Goal: Task Accomplishment & Management: Complete application form

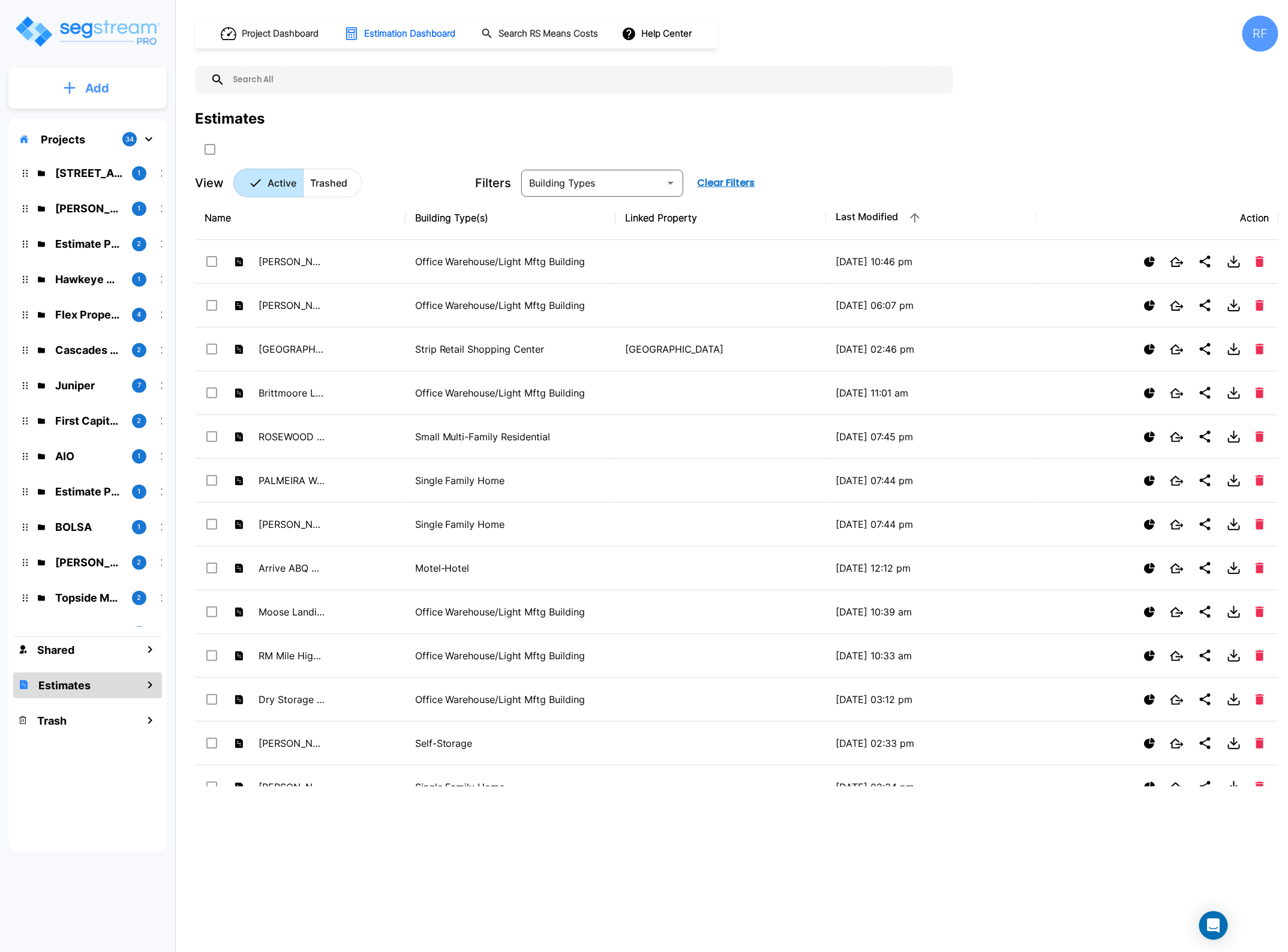
click at [103, 74] on button "Add" at bounding box center [88, 88] width 158 height 34
click at [106, 118] on p "Add Folder" at bounding box center [95, 121] width 49 height 15
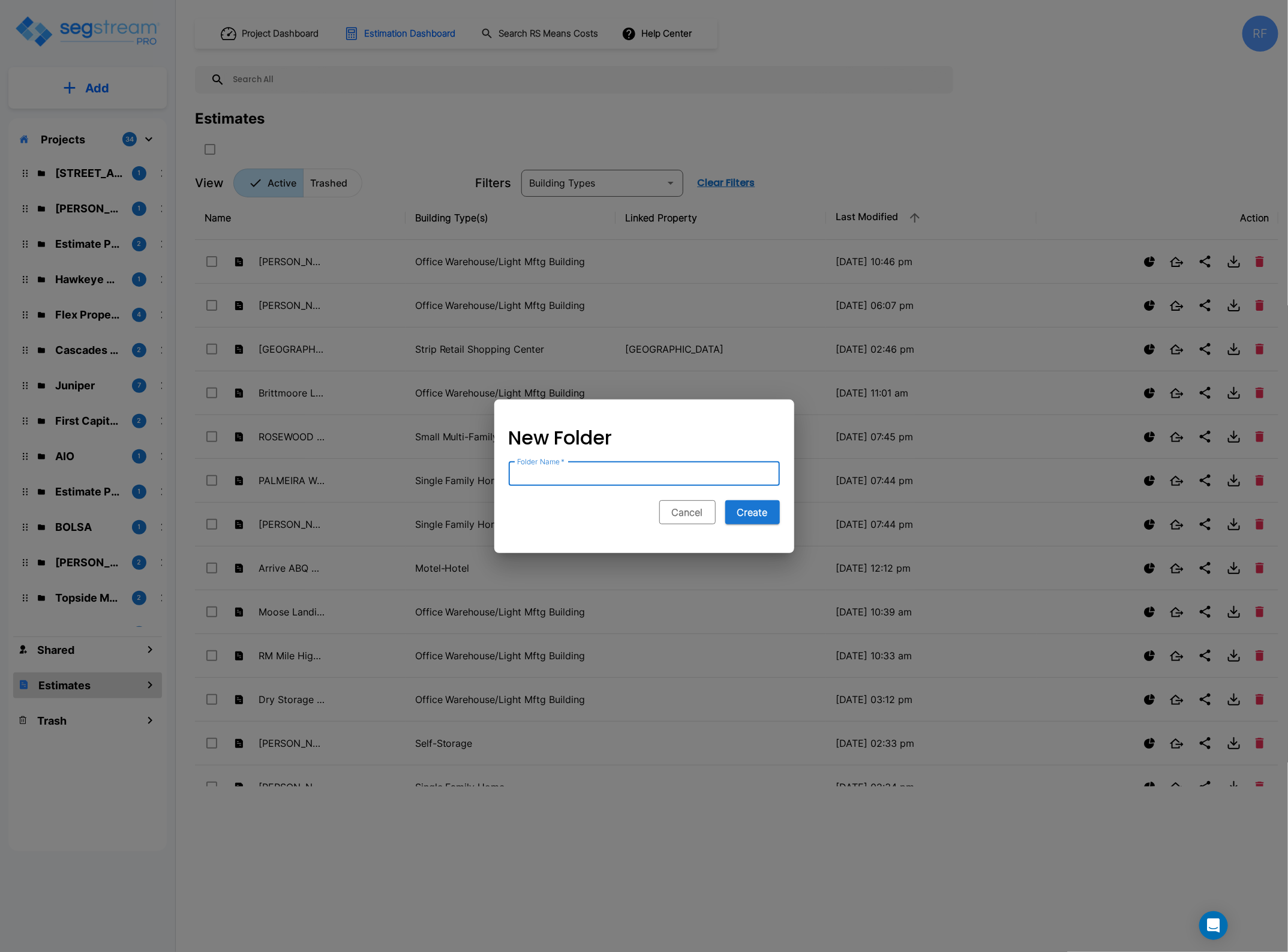
click at [691, 505] on button "Cancel" at bounding box center [688, 512] width 57 height 24
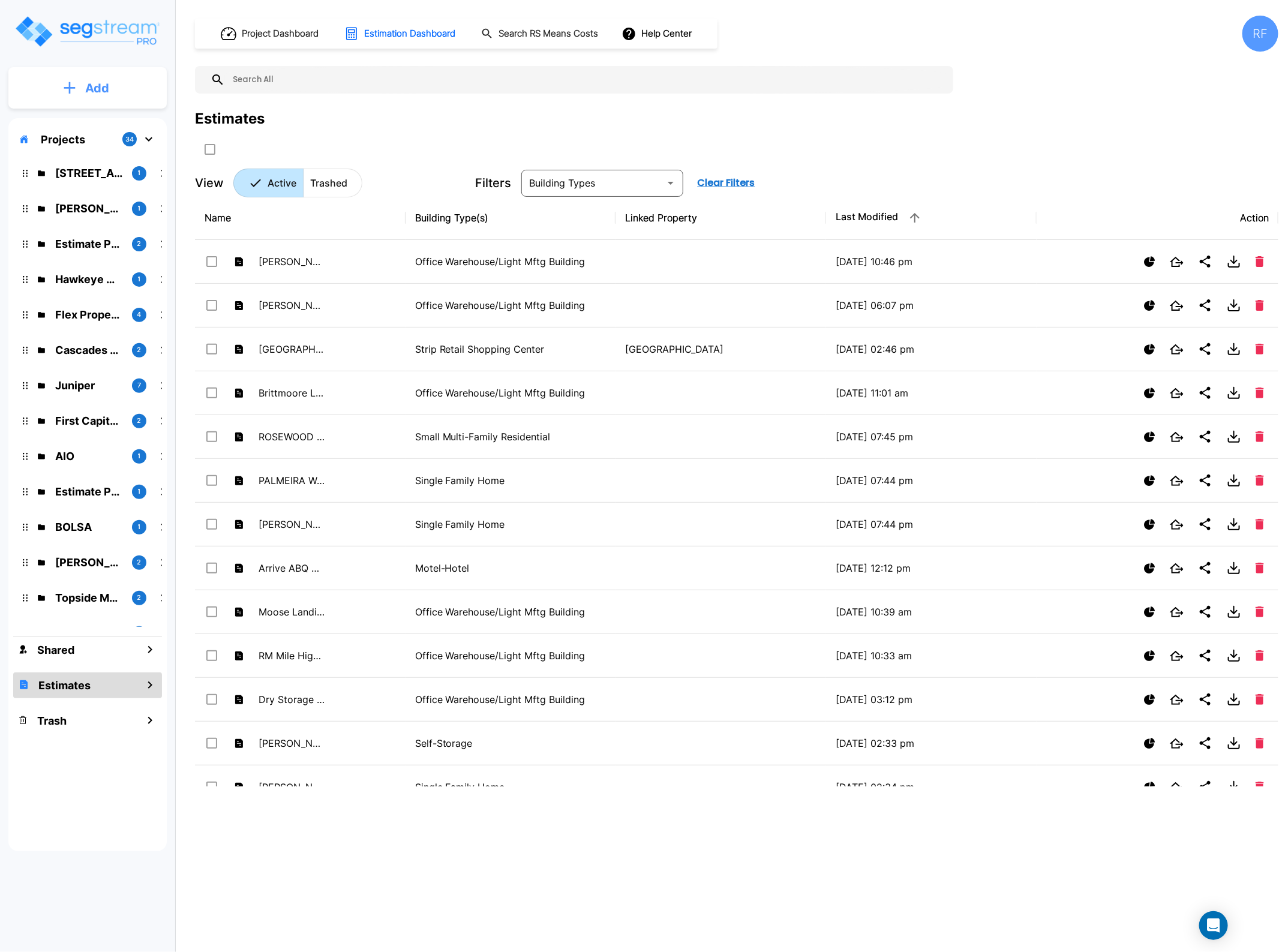
click at [99, 78] on button "Add" at bounding box center [88, 88] width 158 height 34
click at [109, 117] on p "Add Folder" at bounding box center [95, 121] width 49 height 15
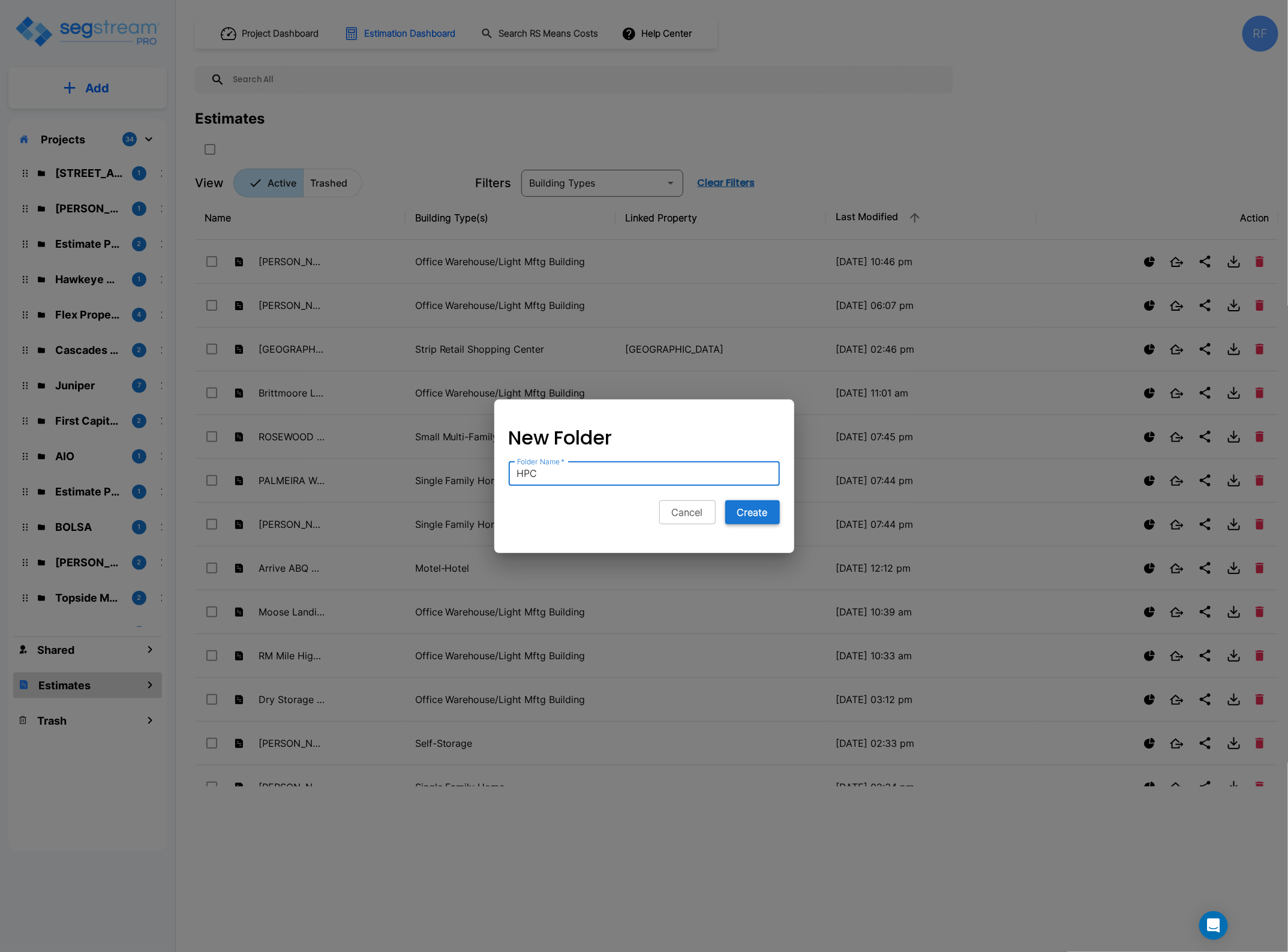
type input "HPC"
click at [751, 517] on button "Create" at bounding box center [752, 512] width 54 height 24
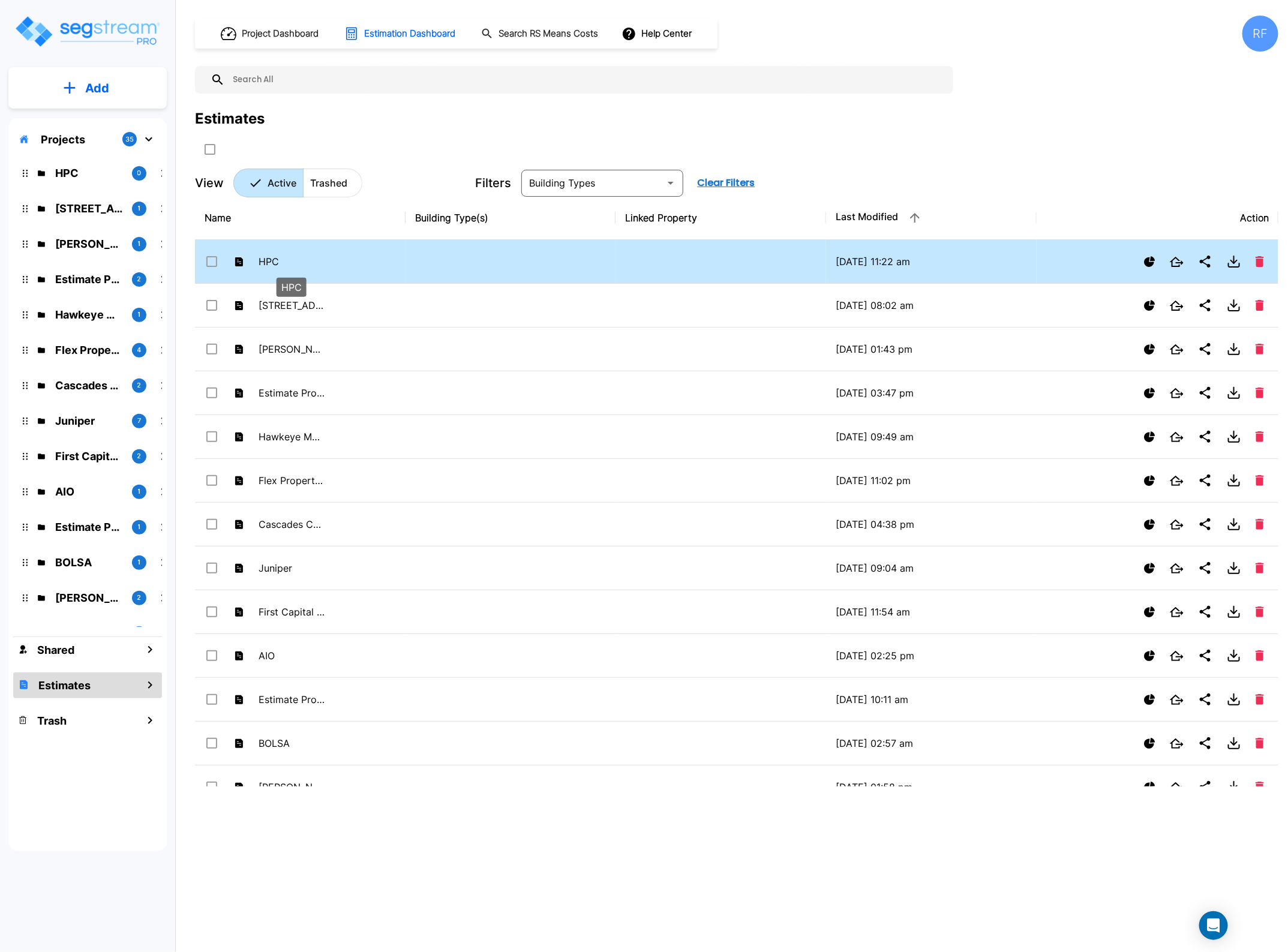
click at [270, 262] on p "HPC" at bounding box center [291, 261] width 66 height 15
checkbox input "true"
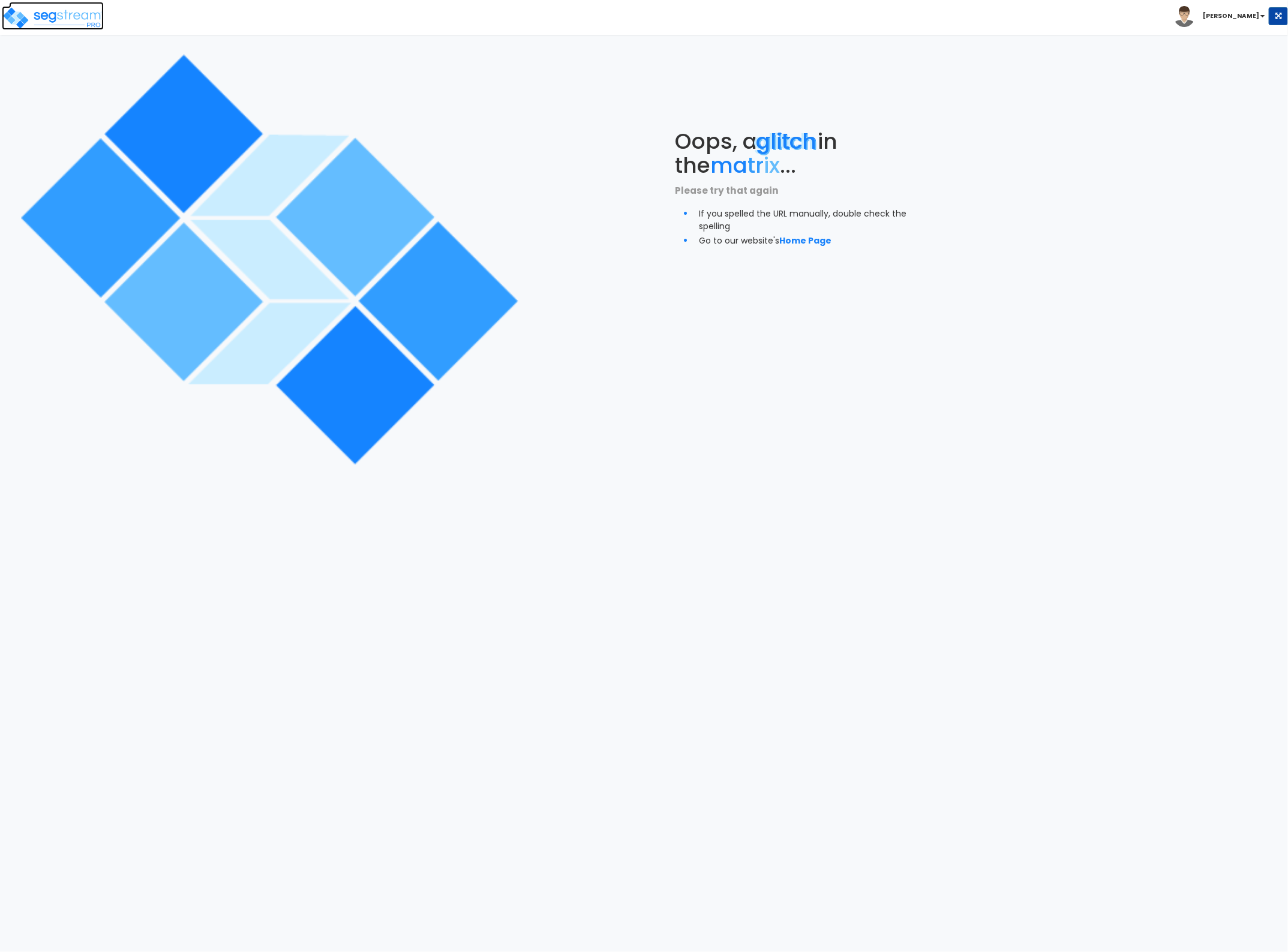
click at [73, 11] on img at bounding box center [53, 18] width 102 height 24
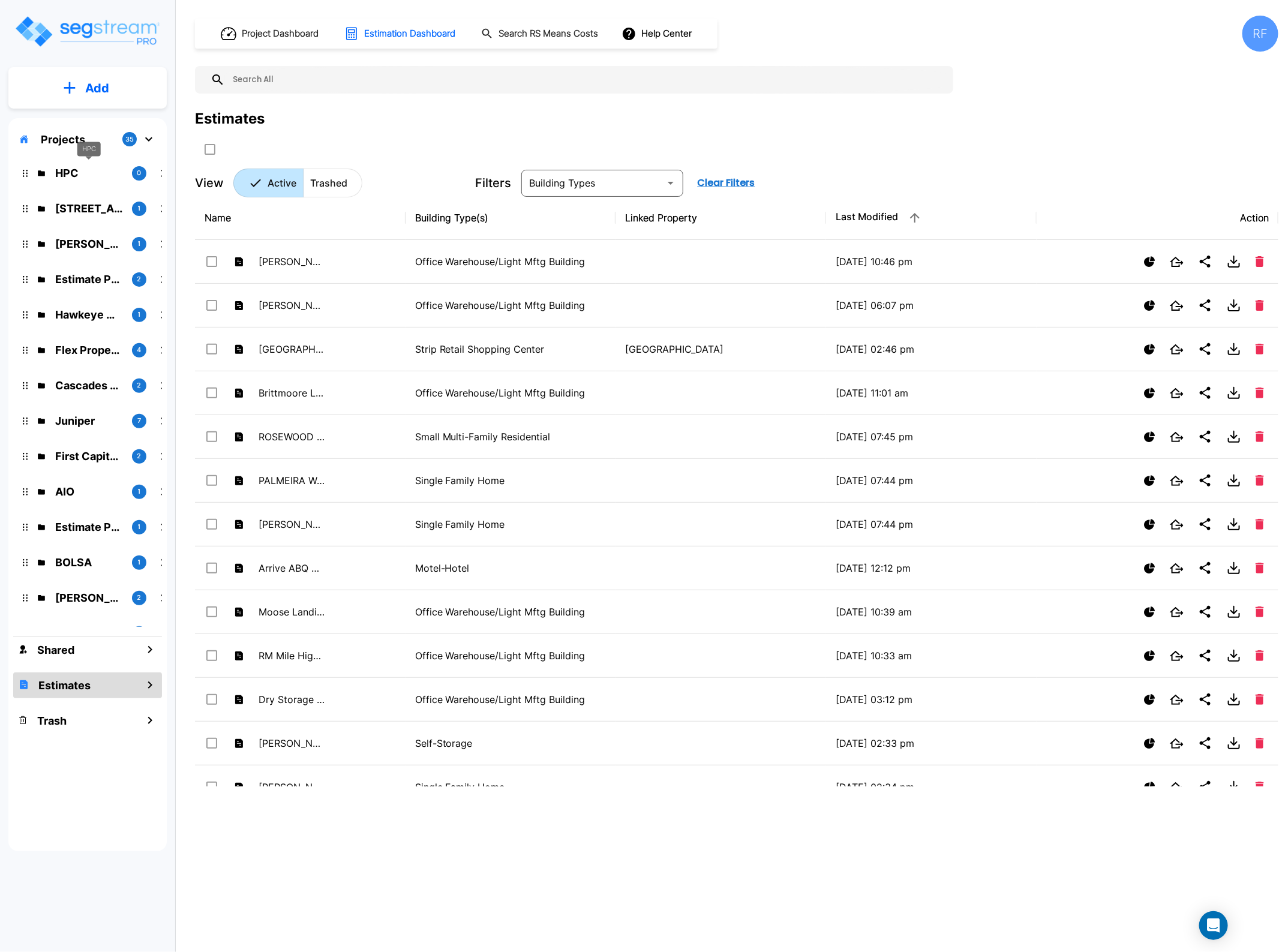
click at [72, 169] on p "HPC" at bounding box center [89, 173] width 67 height 16
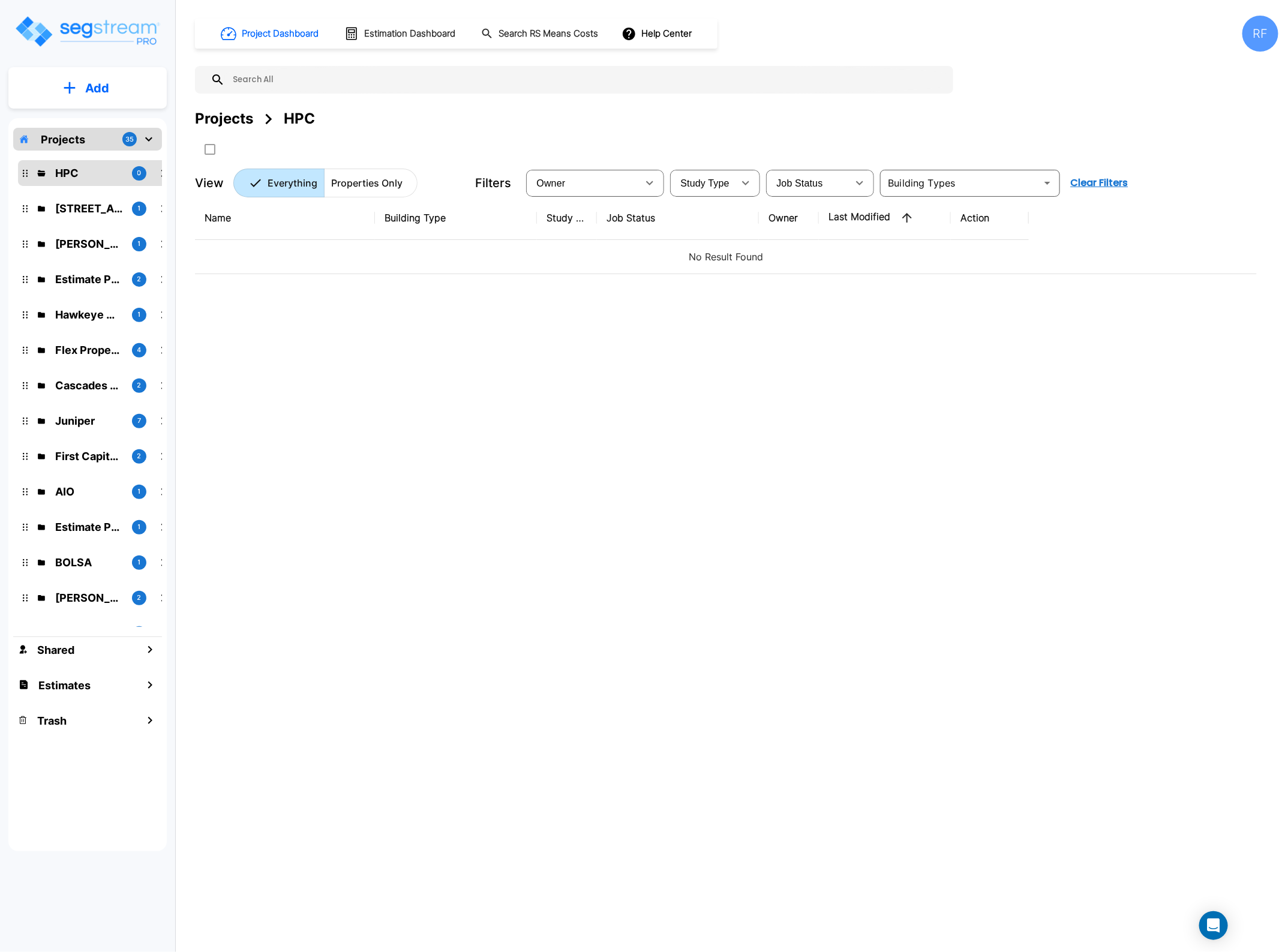
click at [113, 84] on button "Add" at bounding box center [88, 88] width 158 height 34
click at [108, 187] on p "Add Estimate" at bounding box center [95, 189] width 61 height 15
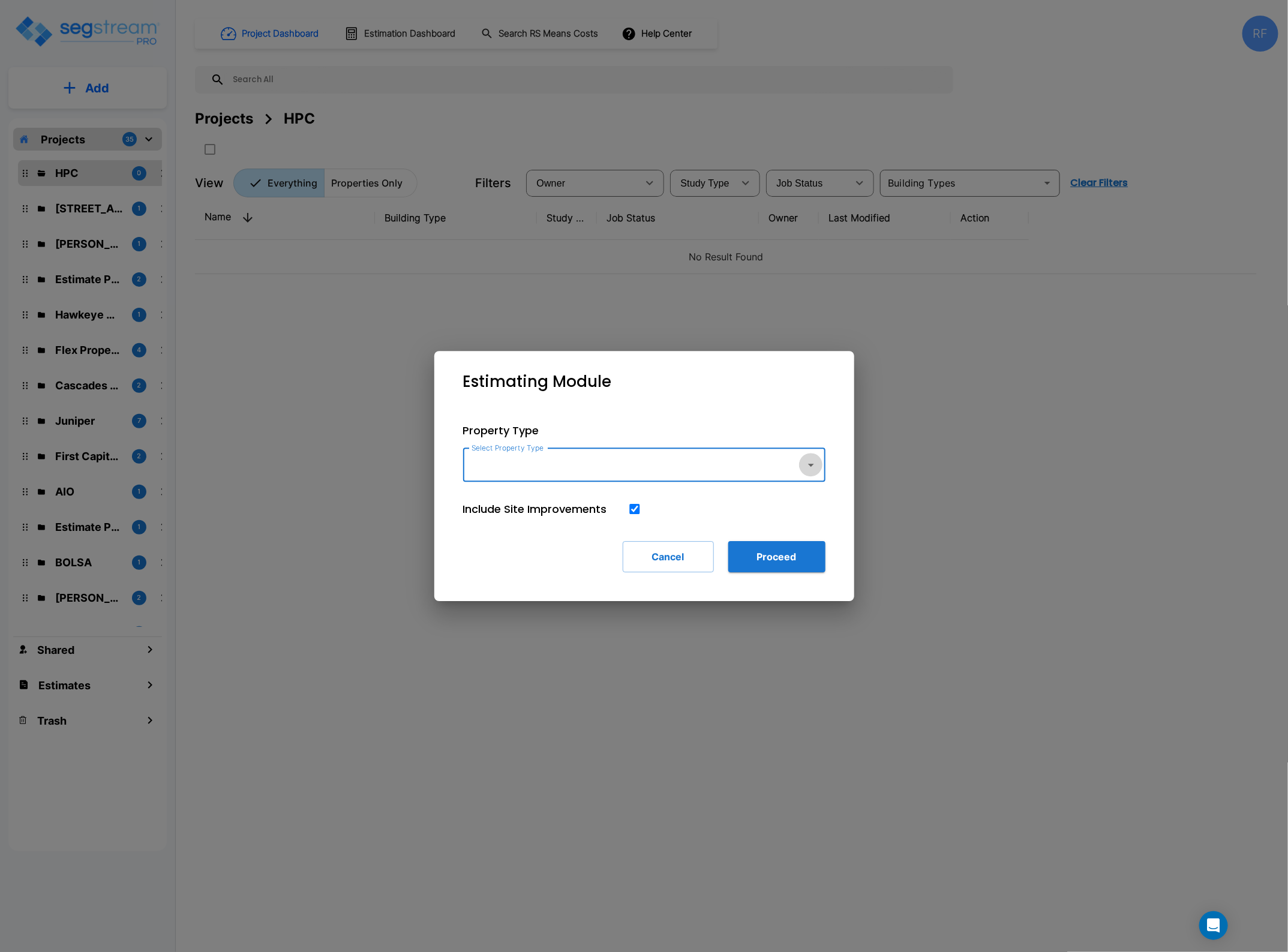
click at [814, 468] on icon "button" at bounding box center [811, 465] width 15 height 15
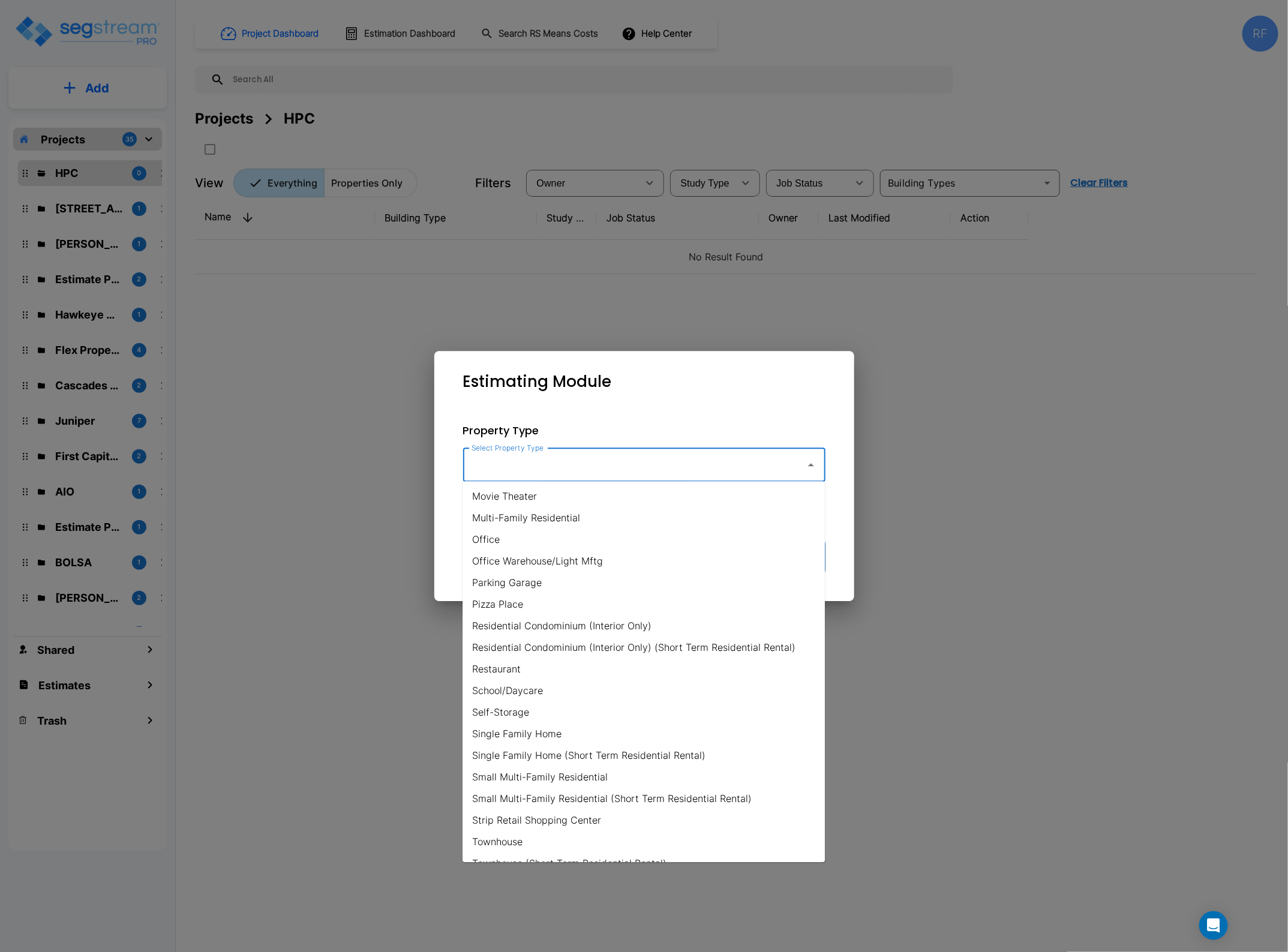
scroll to position [633, 0]
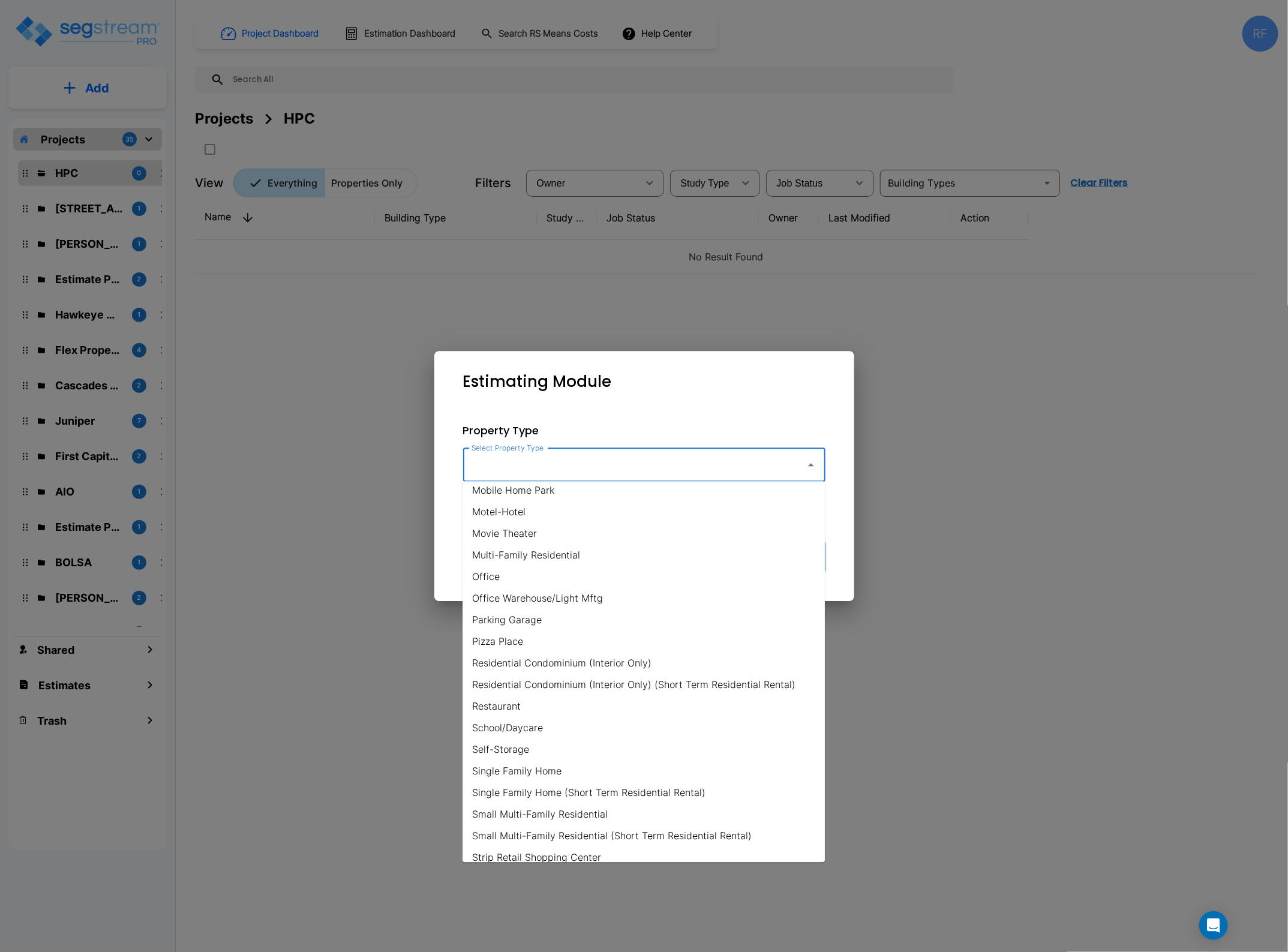
click at [582, 553] on li "Multi-Family Residential" at bounding box center [643, 555] width 362 height 22
type input "Multi-Family Residential"
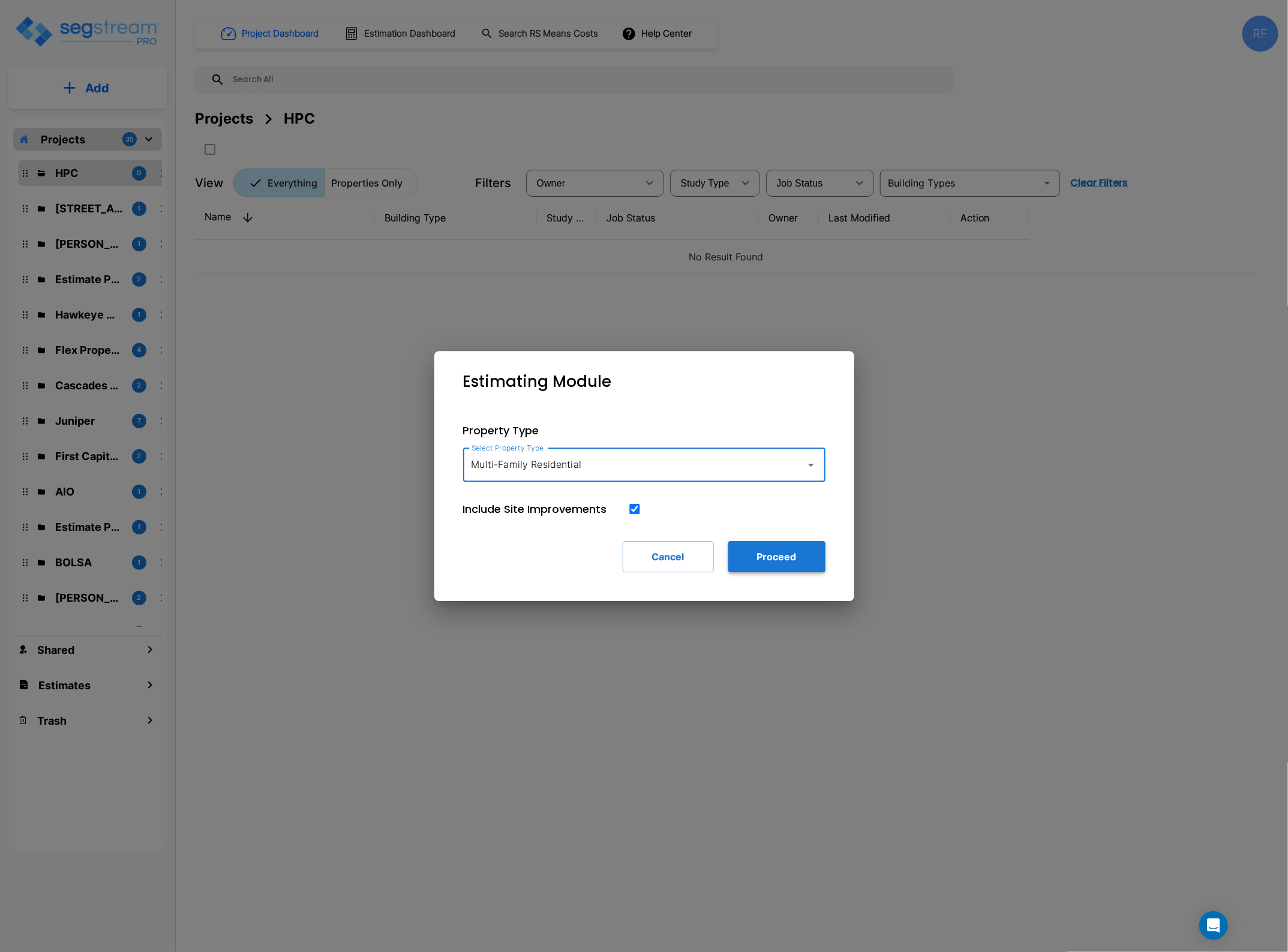
click at [799, 561] on button "Proceed" at bounding box center [777, 557] width 97 height 31
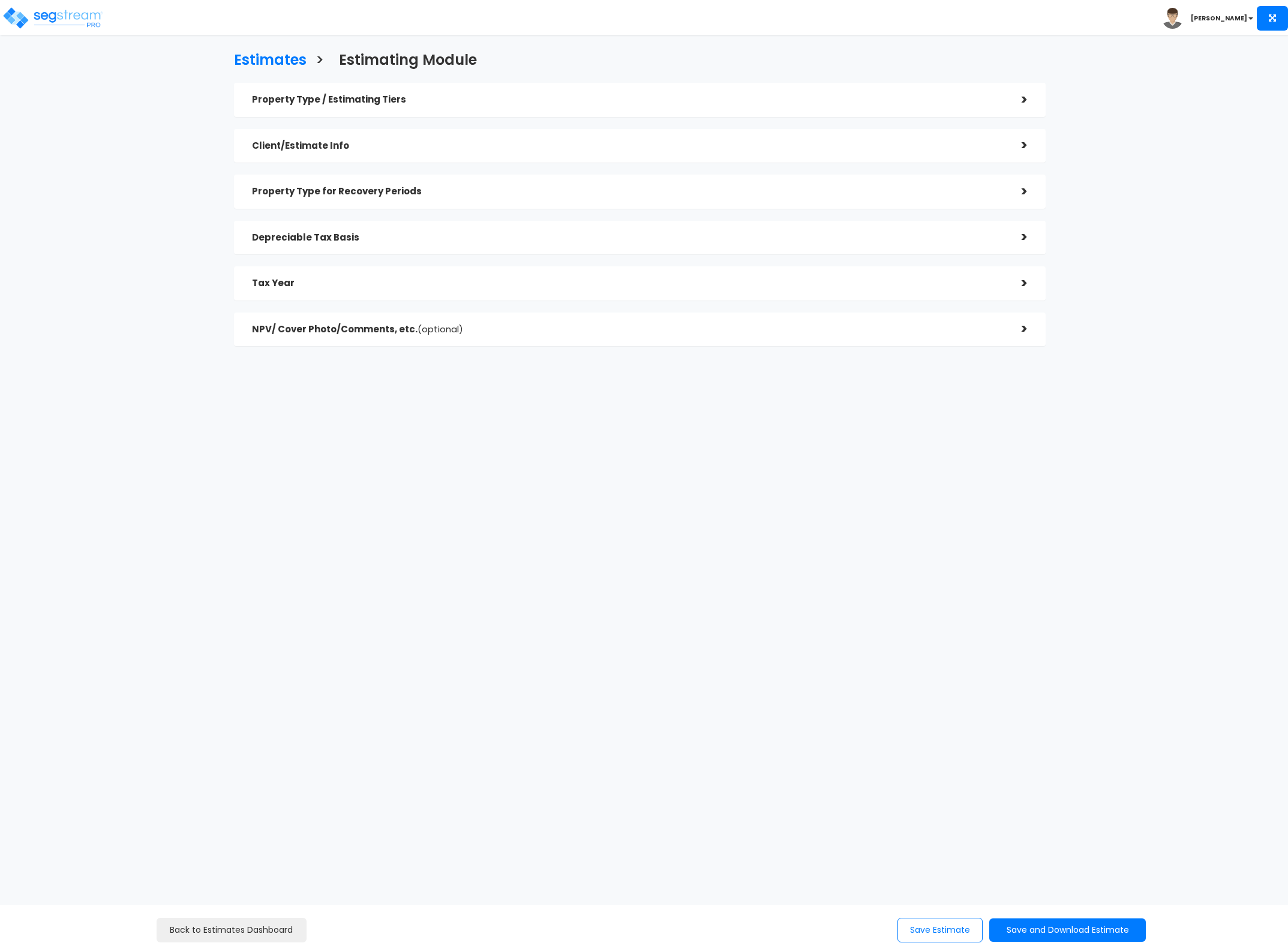
checkbox input "true"
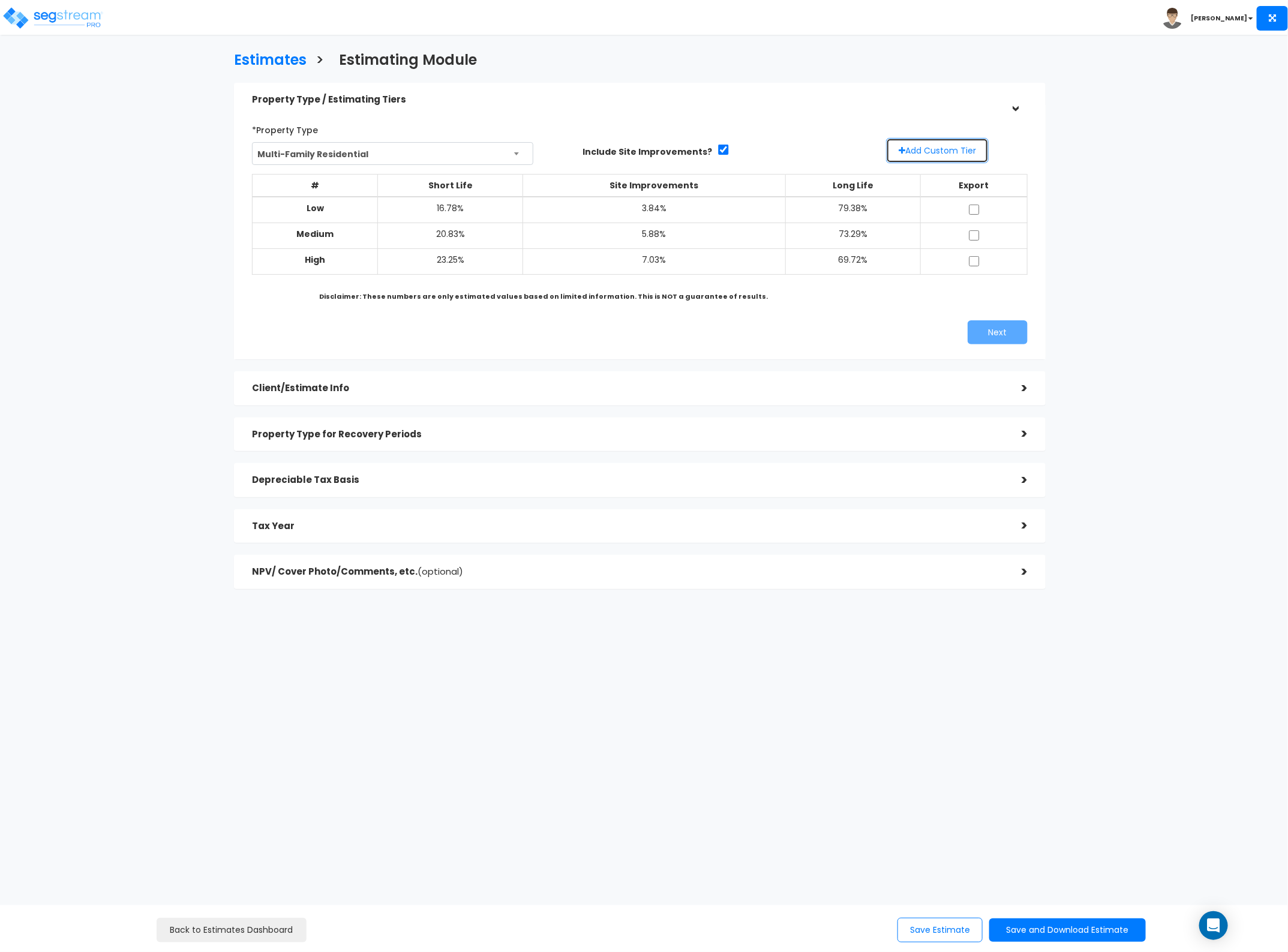
click at [962, 141] on button "Add Custom Tier" at bounding box center [937, 150] width 102 height 25
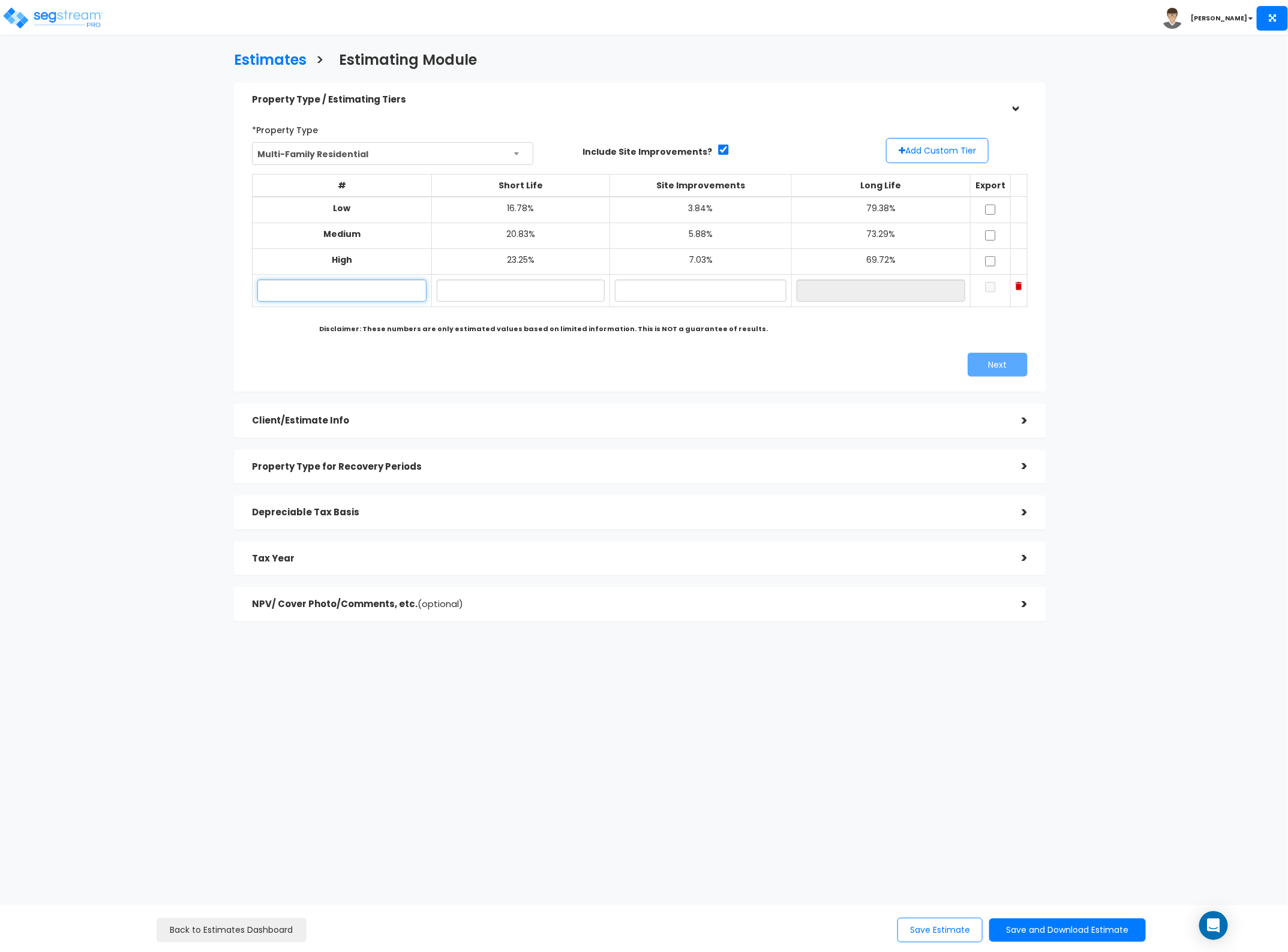
click at [381, 294] on input "text" at bounding box center [342, 291] width 170 height 22
type input "Lo"
click at [472, 287] on input "text" at bounding box center [521, 291] width 169 height 22
type input "14.00%"
click at [691, 294] on input "text" at bounding box center [700, 291] width 171 height 22
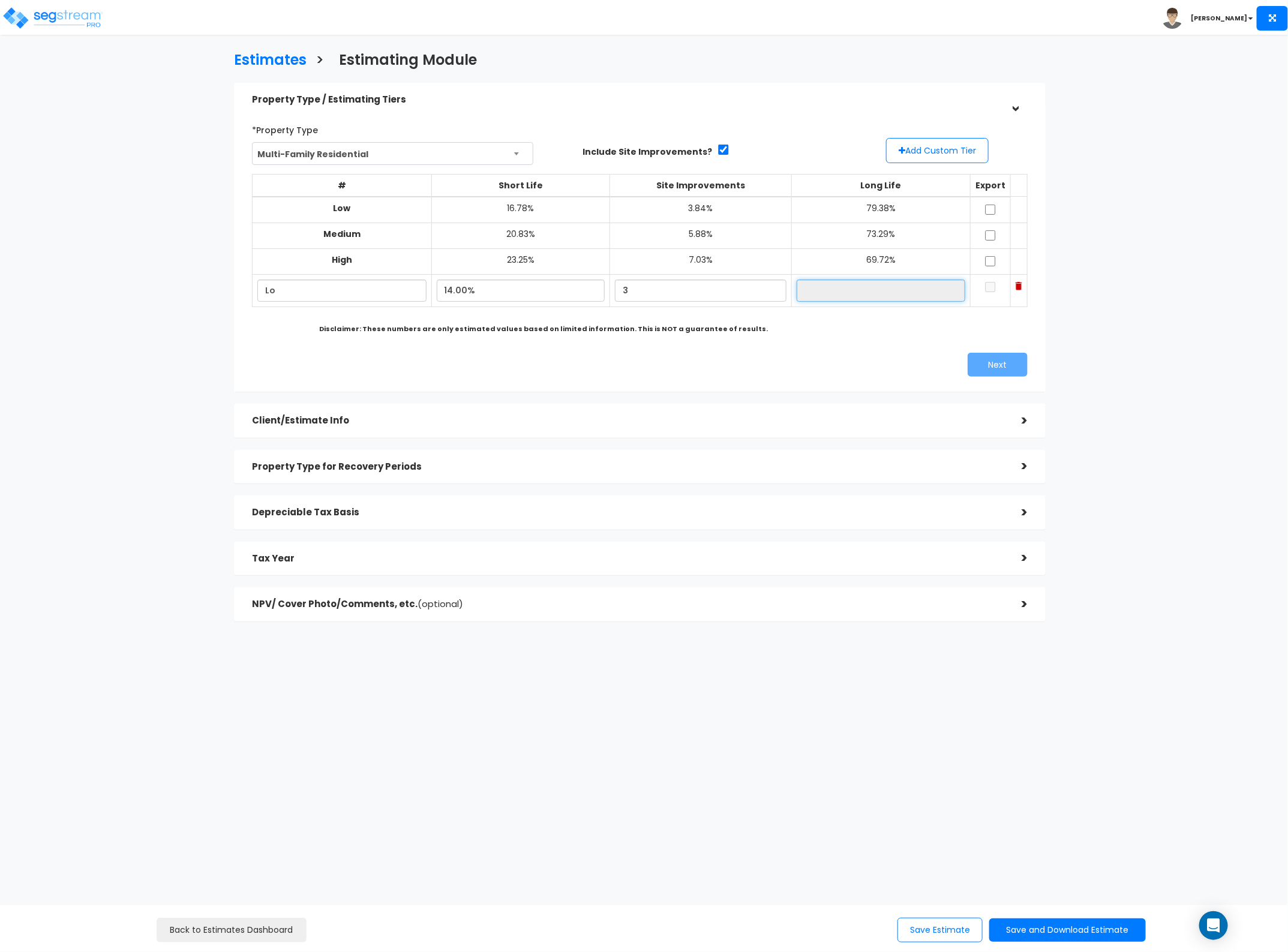
type input "3.00%"
type input "83.00%"
click at [839, 295] on input "83.00%" at bounding box center [881, 291] width 169 height 22
click at [984, 286] on input "checkbox" at bounding box center [990, 287] width 12 height 10
checkbox input "true"
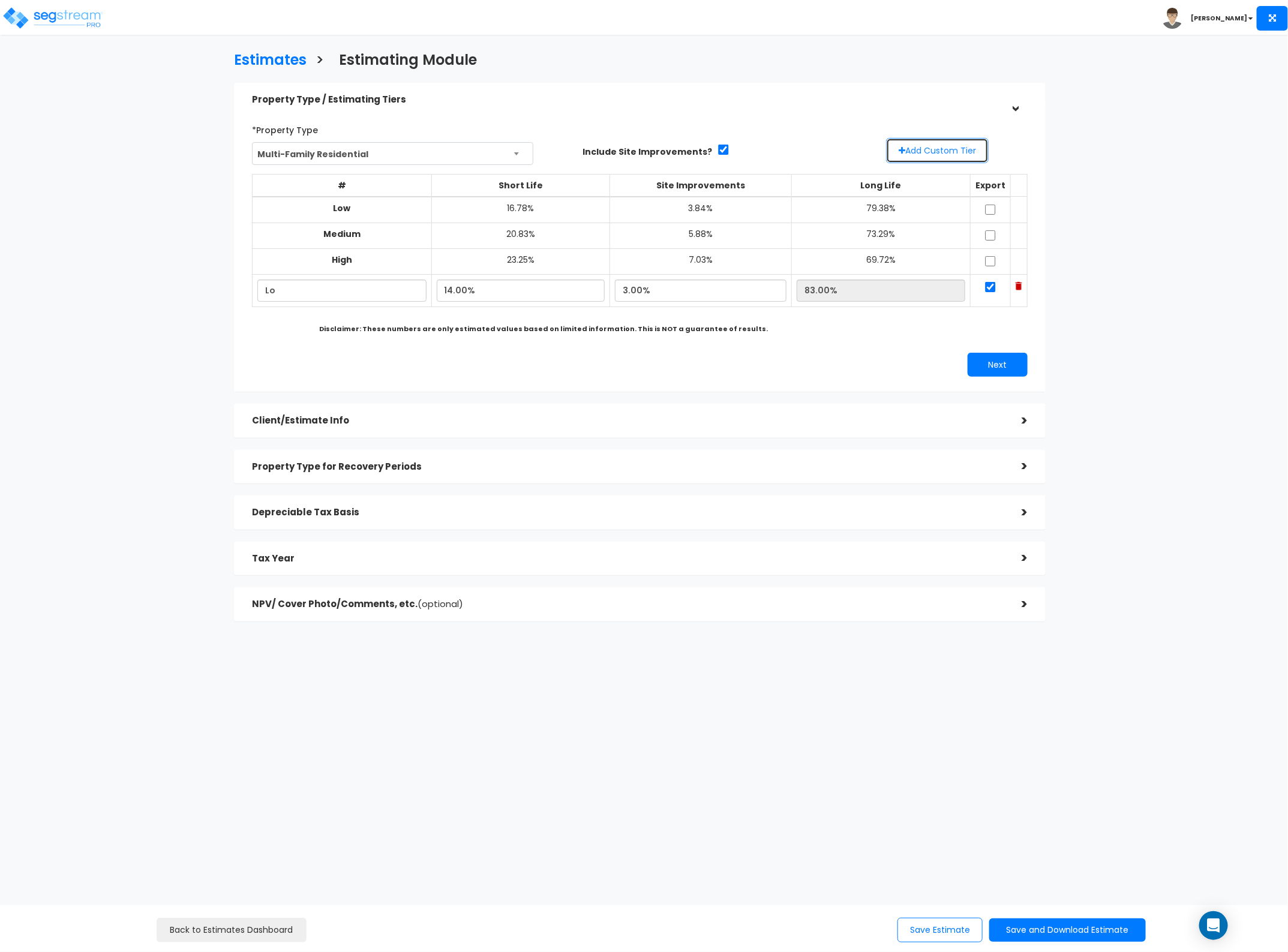
click at [955, 155] on button "Add Custom Tier" at bounding box center [937, 150] width 102 height 25
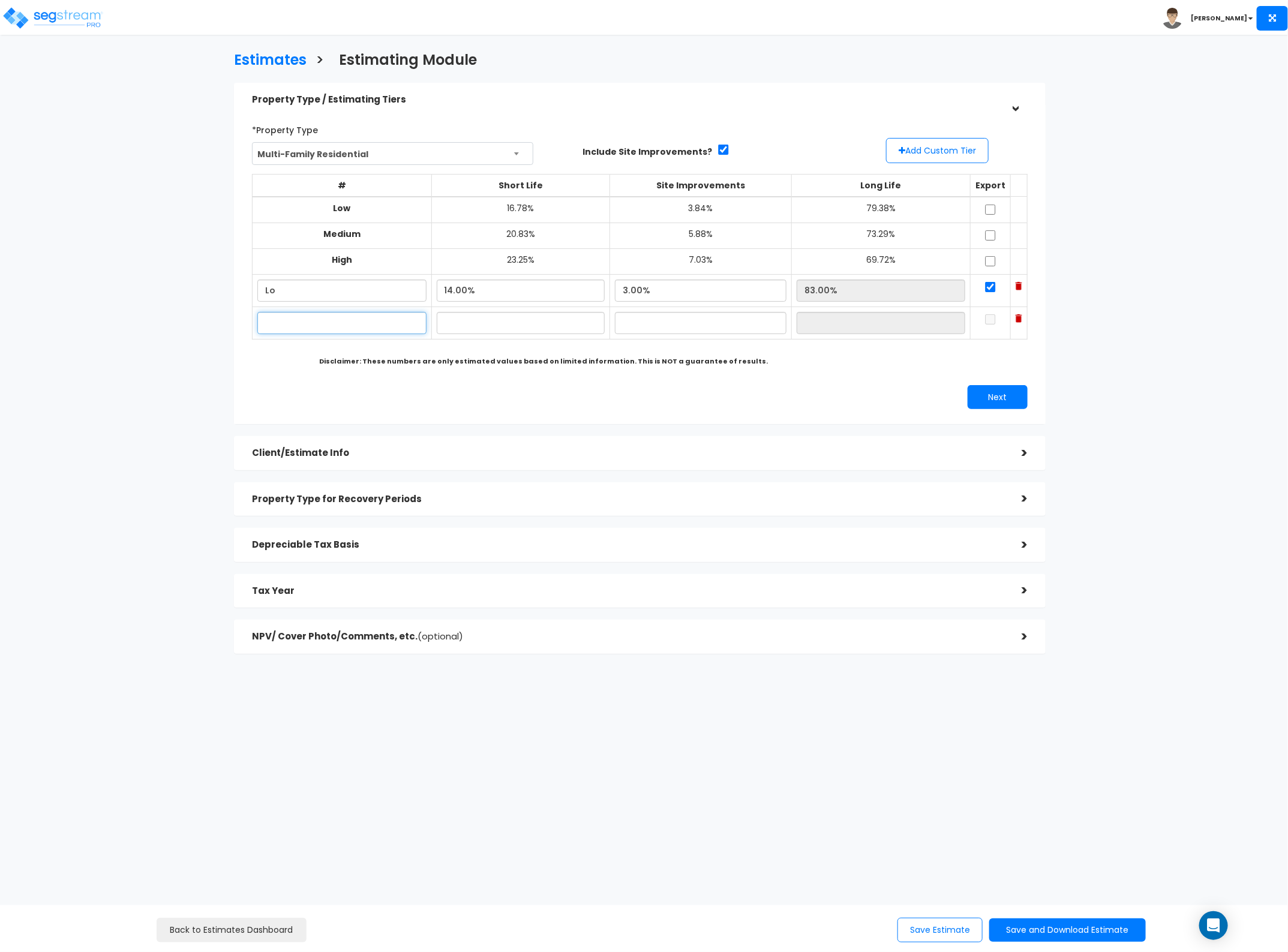
click at [337, 318] on input "text" at bounding box center [342, 323] width 170 height 22
type input "Hi"
click at [454, 319] on input "text" at bounding box center [521, 323] width 169 height 22
type input "24.00%"
click at [682, 333] on input "text" at bounding box center [700, 323] width 171 height 22
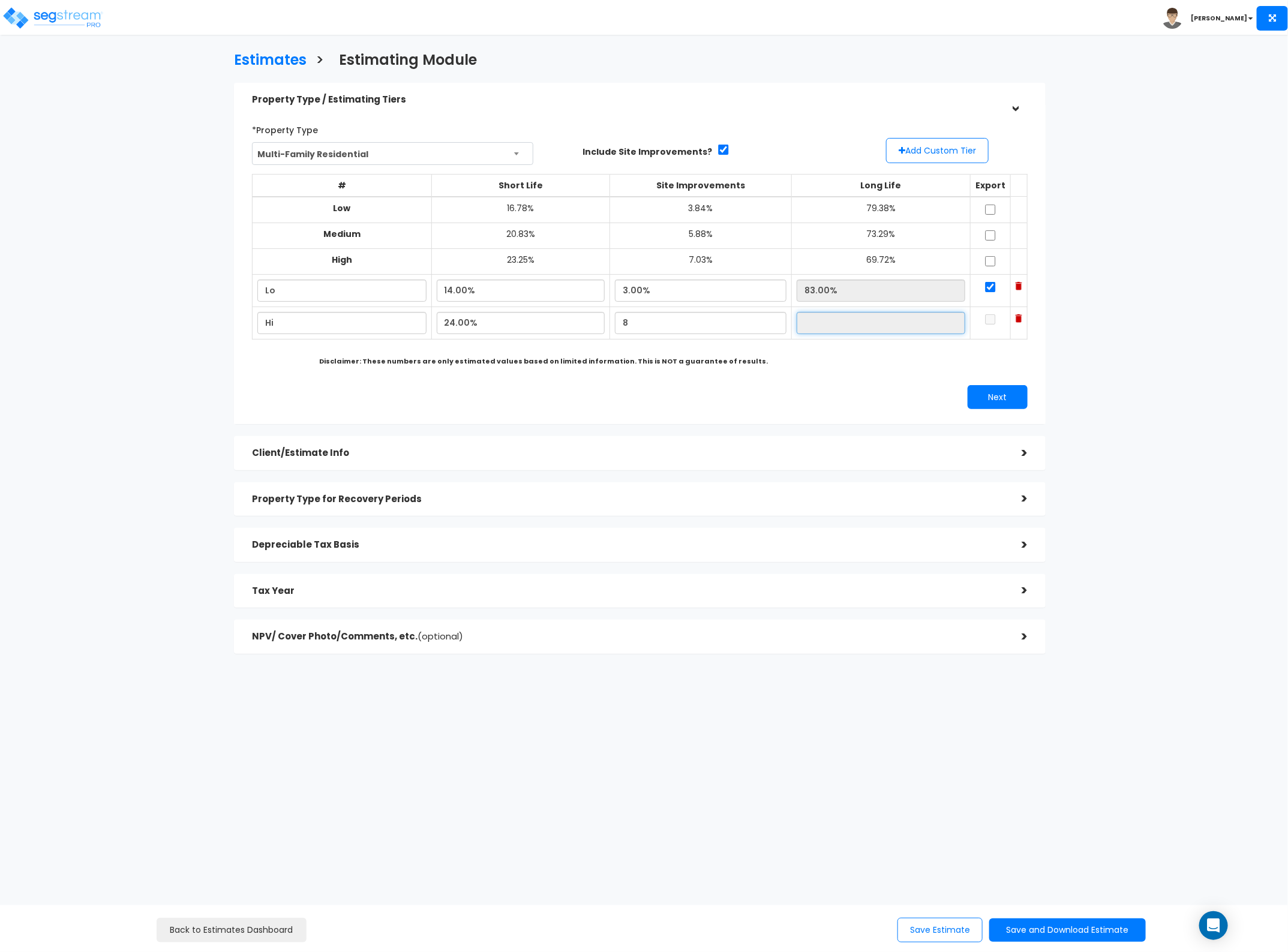
type input "8.00%"
type input "68.00%"
click at [846, 317] on input "68.00%" at bounding box center [881, 323] width 169 height 22
click at [480, 292] on input "14.00%" at bounding box center [521, 291] width 169 height 22
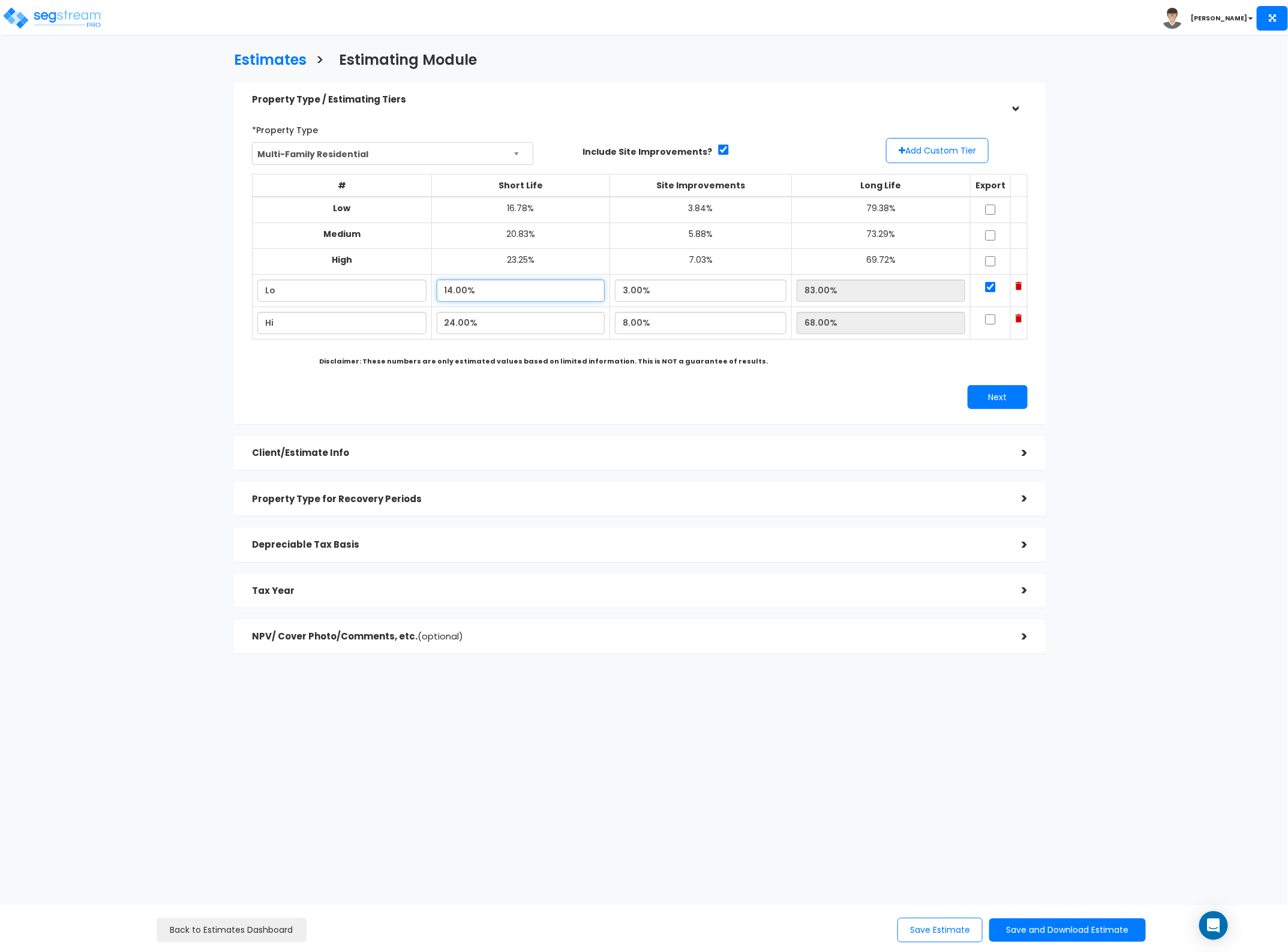
click at [480, 292] on input "14.00%" at bounding box center [521, 291] width 169 height 22
type input "16.00%"
type input "81.00%"
click at [642, 295] on input "3.00%" at bounding box center [700, 291] width 171 height 22
click at [988, 397] on button "Next" at bounding box center [998, 397] width 60 height 24
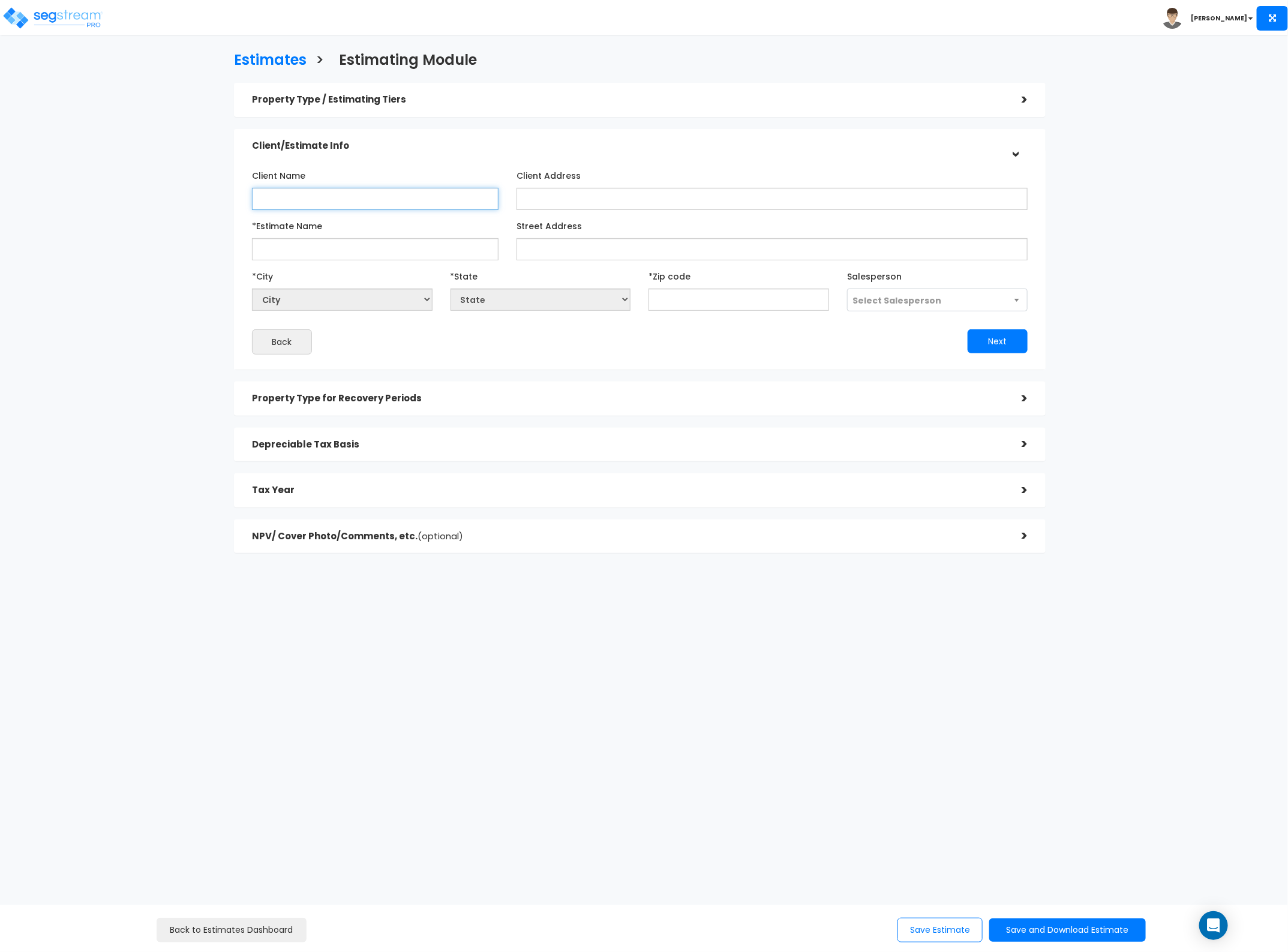
click at [279, 199] on input "Client Name" at bounding box center [375, 199] width 246 height 22
type input "Highpark Capital"
click at [596, 201] on input "Client Address" at bounding box center [772, 199] width 511 height 22
click at [325, 250] on input "*Estimate Name" at bounding box center [375, 250] width 246 height 22
type input "The Depot at [GEOGRAPHIC_DATA]"
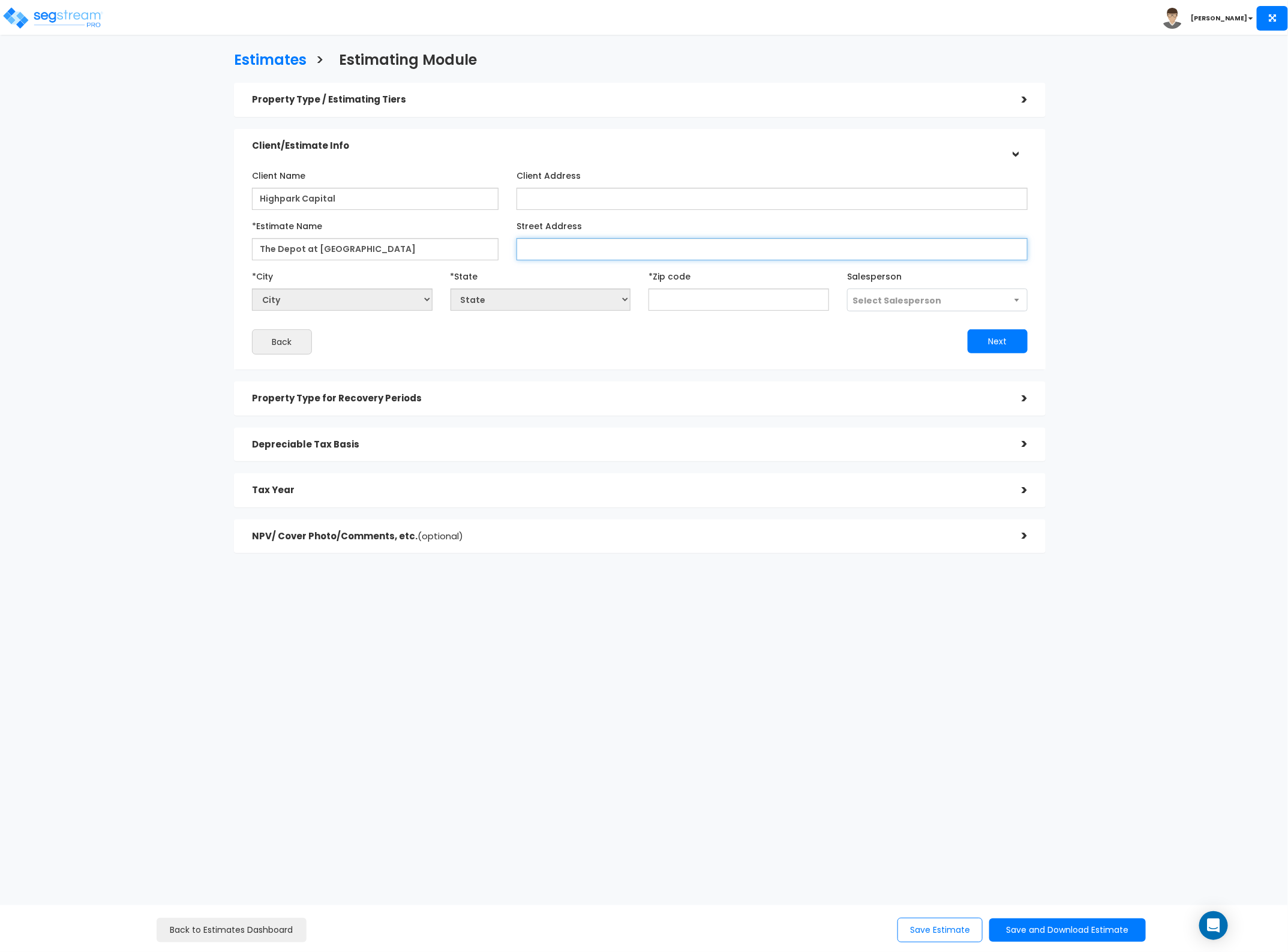
click at [536, 250] on input "Street Address" at bounding box center [772, 250] width 511 height 22
paste input "East Ash Street & Preston Road"
type input "East Ash Street & Preston Road"
click at [711, 289] on input "text" at bounding box center [739, 300] width 181 height 22
type input "750"
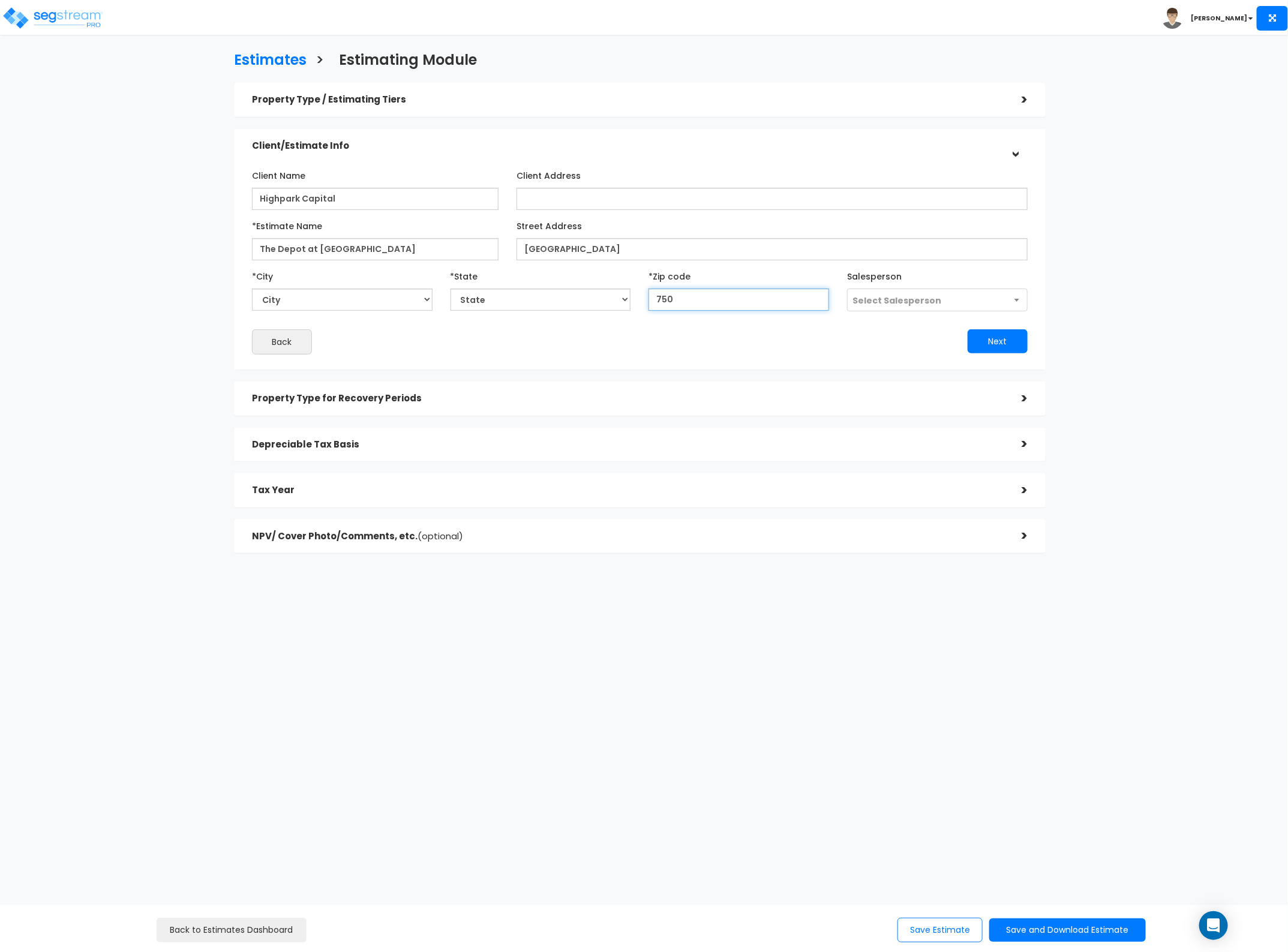
select select "TX"
type input "75009"
click at [681, 250] on input "East Ash Street & Preston Road" at bounding box center [772, 250] width 511 height 22
click at [1020, 339] on button "Next" at bounding box center [998, 342] width 60 height 24
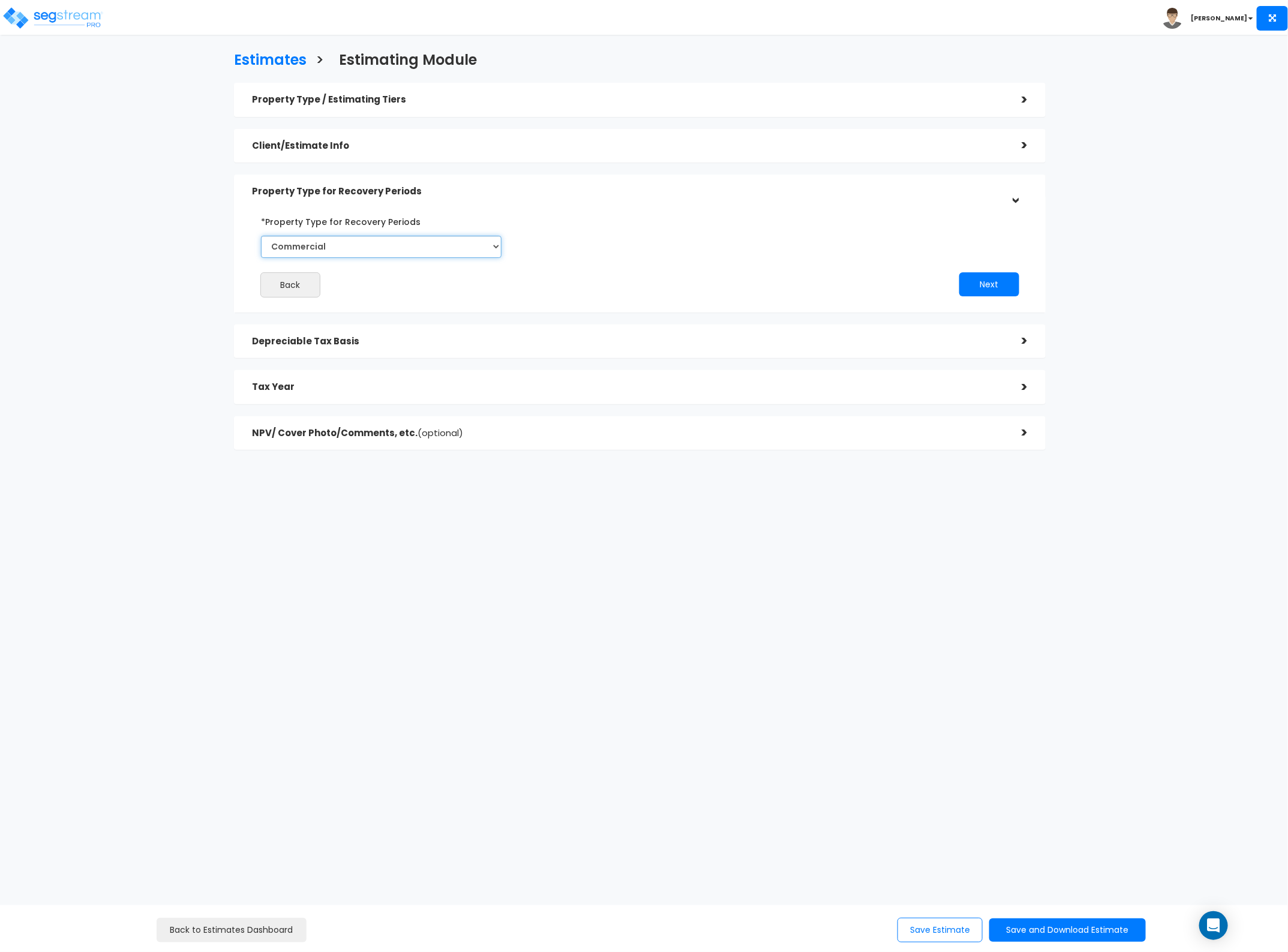
click at [394, 238] on select "Commercial Residential" at bounding box center [381, 247] width 240 height 22
select select "Residential"
click at [261, 236] on select "Commercial Residential" at bounding box center [381, 247] width 240 height 22
click at [970, 287] on button "Next" at bounding box center [989, 284] width 60 height 24
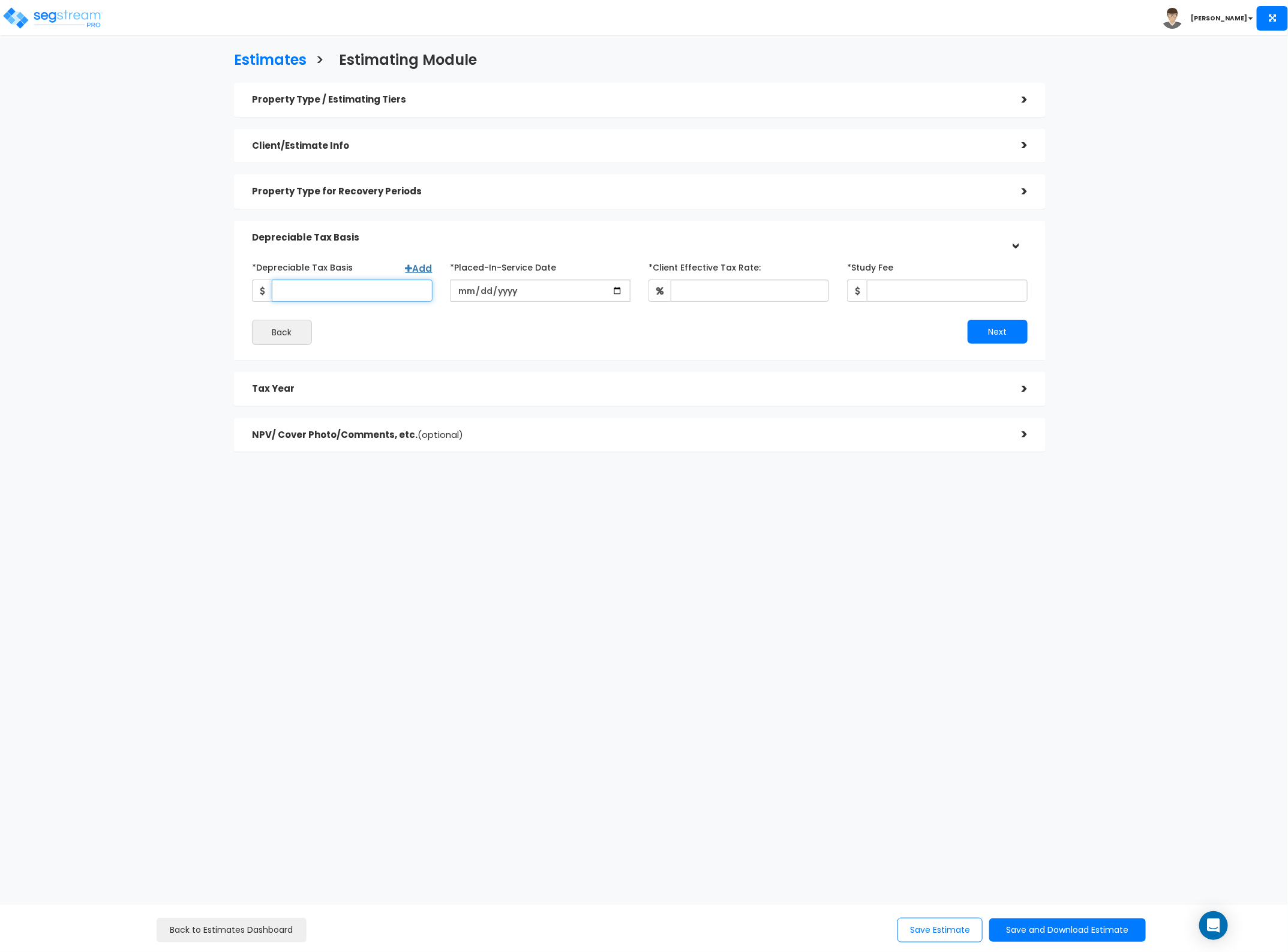
click at [384, 293] on input "*Depreciable Tax Basis" at bounding box center [352, 291] width 161 height 22
click at [321, 287] on input "*Depreciable Tax Basis" at bounding box center [352, 291] width 161 height 22
type input "64,704,975"
click at [455, 292] on input "date" at bounding box center [541, 291] width 181 height 22
type input "2025-11-28"
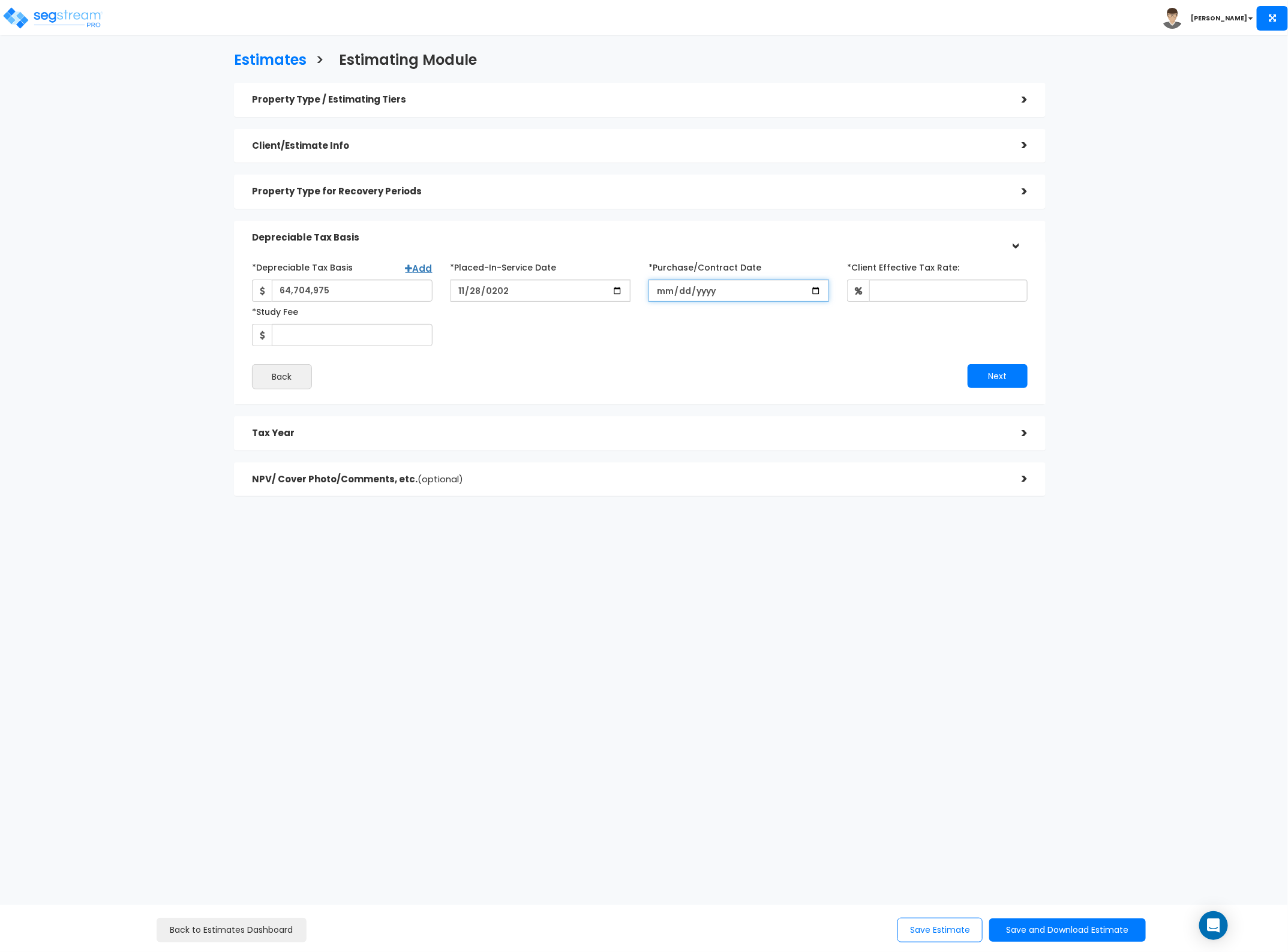
click at [763, 287] on input "*Purchase/Contract Date" at bounding box center [739, 291] width 181 height 22
type input "2024-06-24"
click at [907, 282] on input "*Client Effective Tax Rate:" at bounding box center [949, 291] width 158 height 22
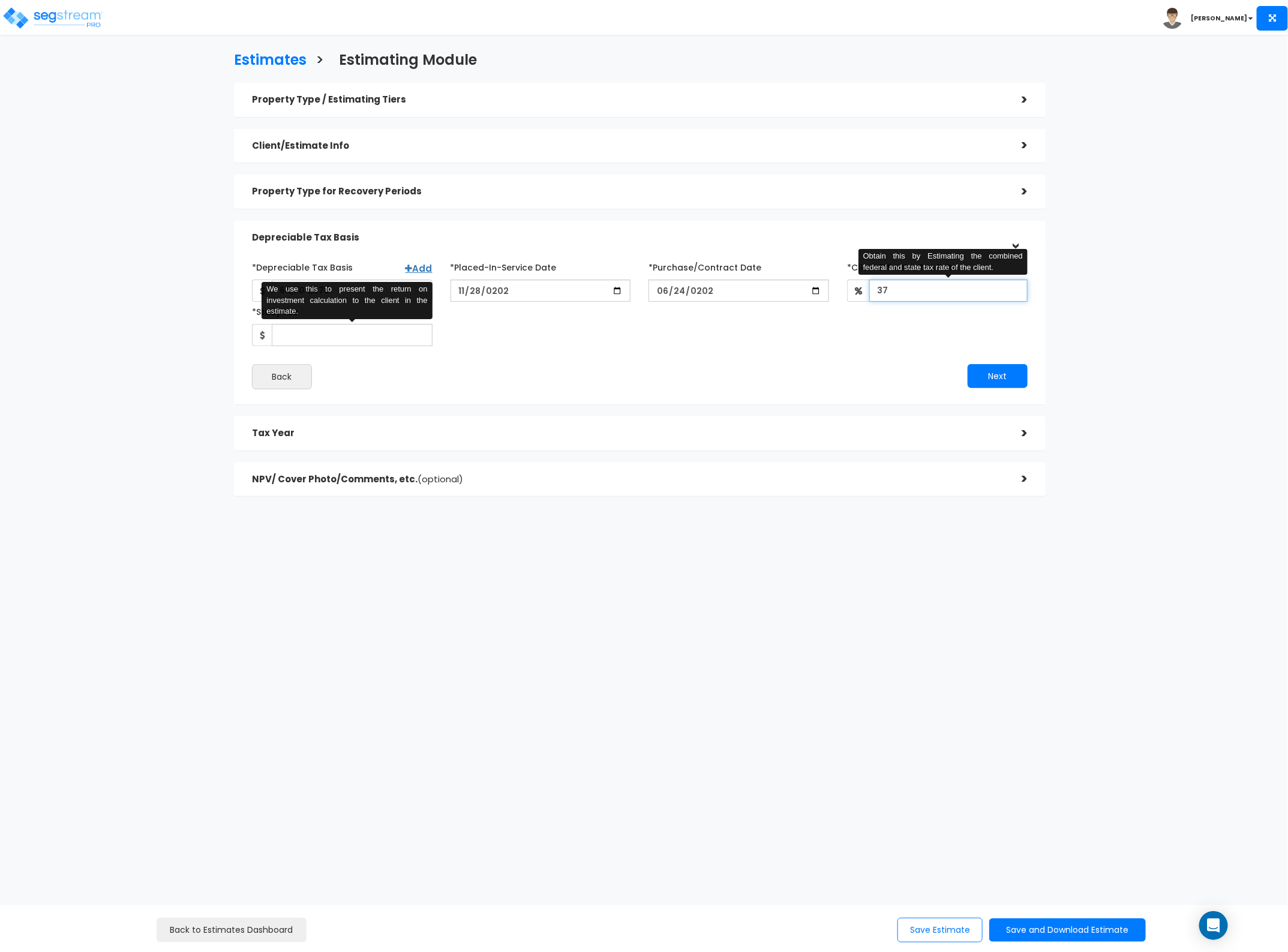
type input "37"
click at [361, 337] on input "*Study Fee" at bounding box center [352, 335] width 161 height 22
type input "0.01"
click at [988, 376] on button "Next" at bounding box center [998, 376] width 60 height 24
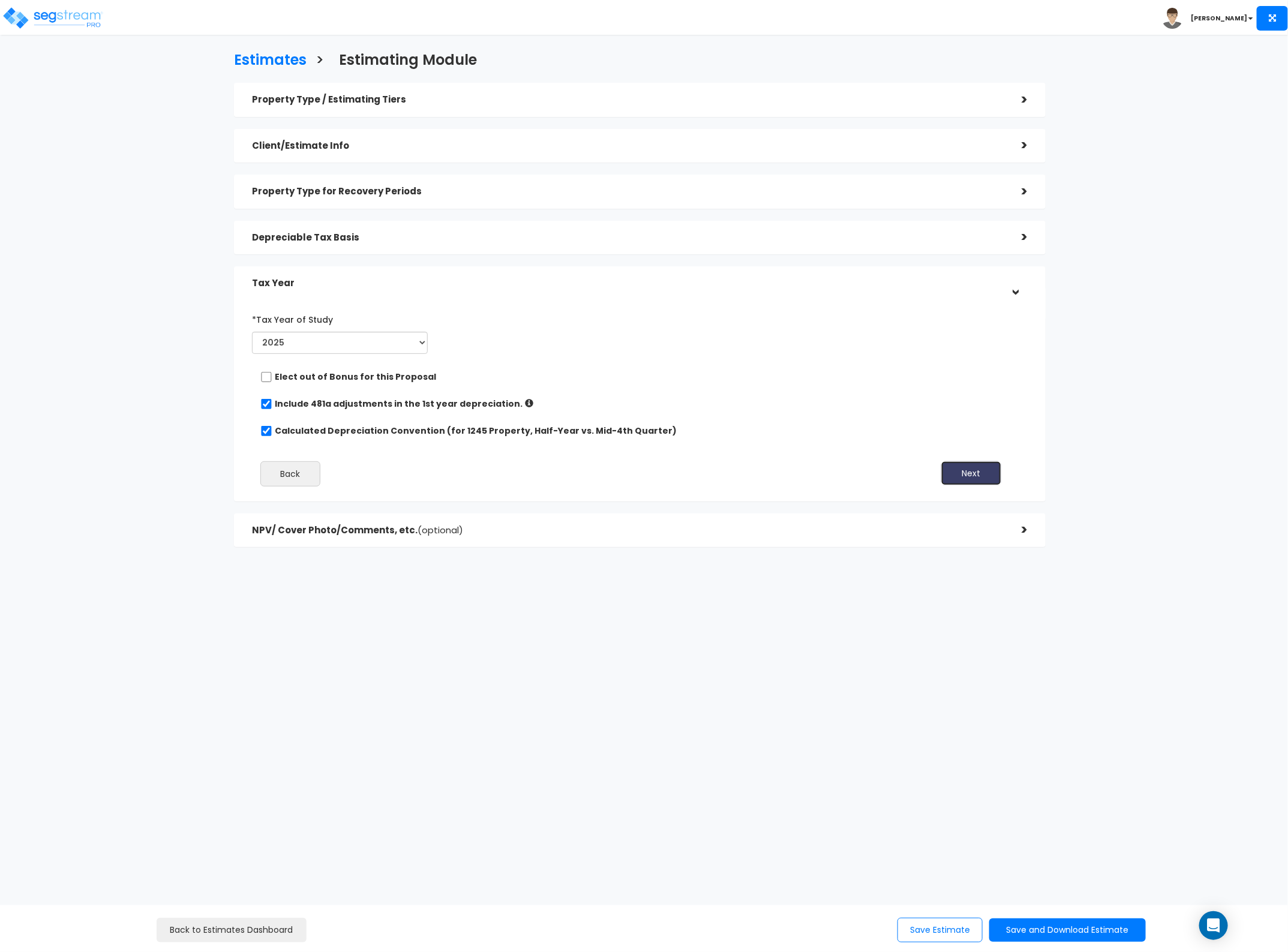
click at [975, 471] on button "Next" at bounding box center [971, 473] width 60 height 24
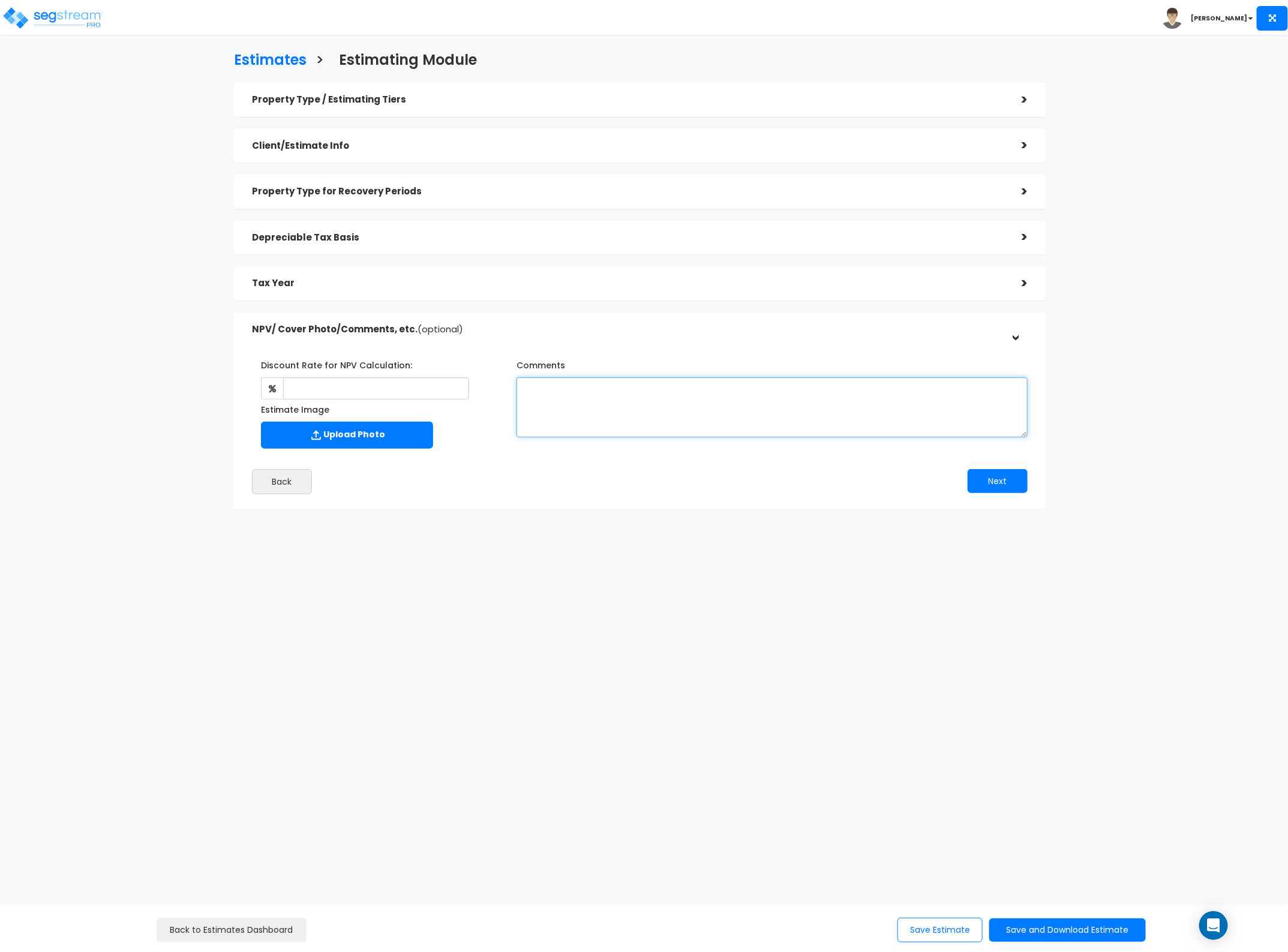
click at [668, 400] on textarea "Comments" at bounding box center [772, 407] width 511 height 60
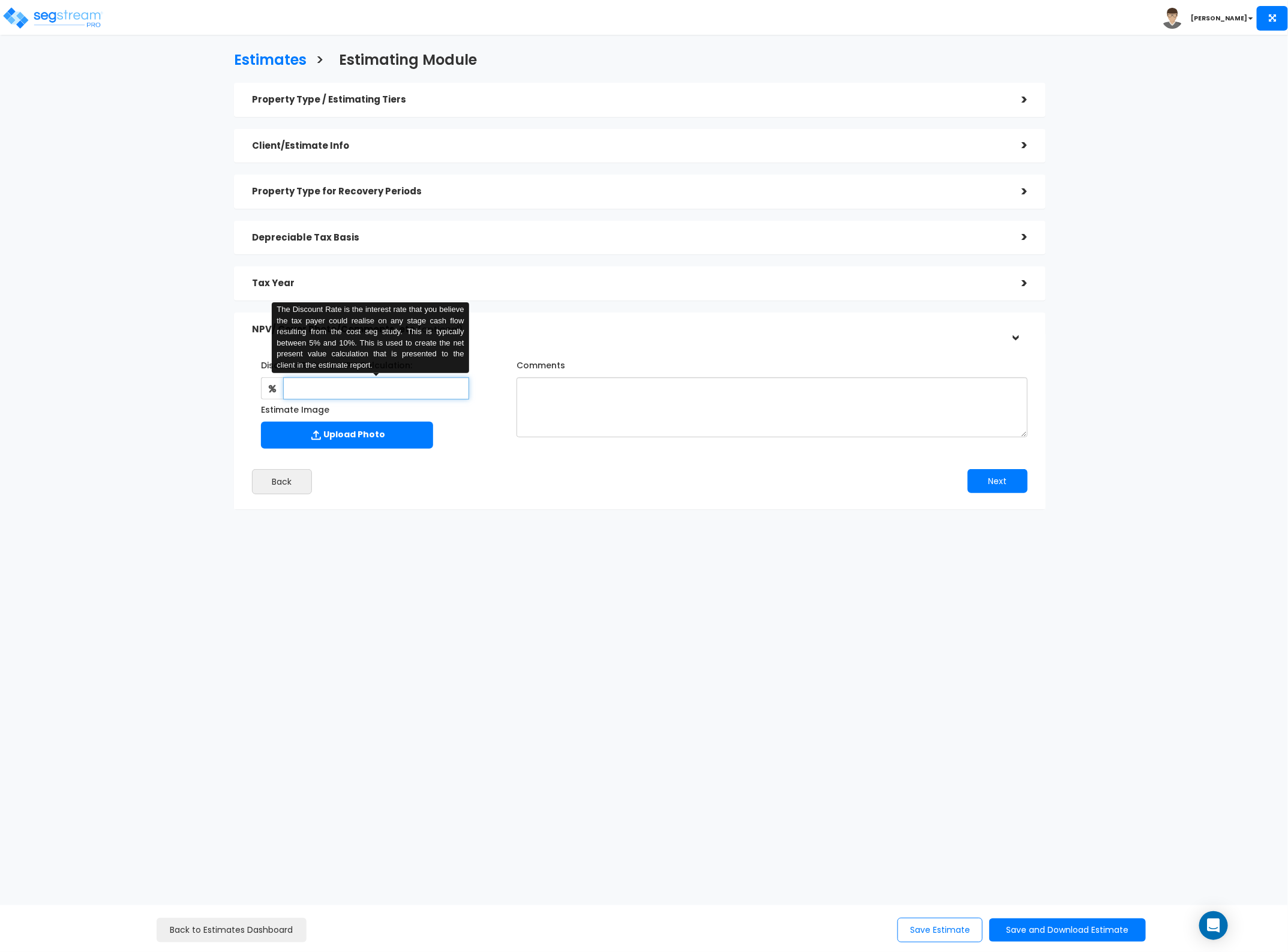
click at [409, 393] on input "text" at bounding box center [376, 388] width 186 height 22
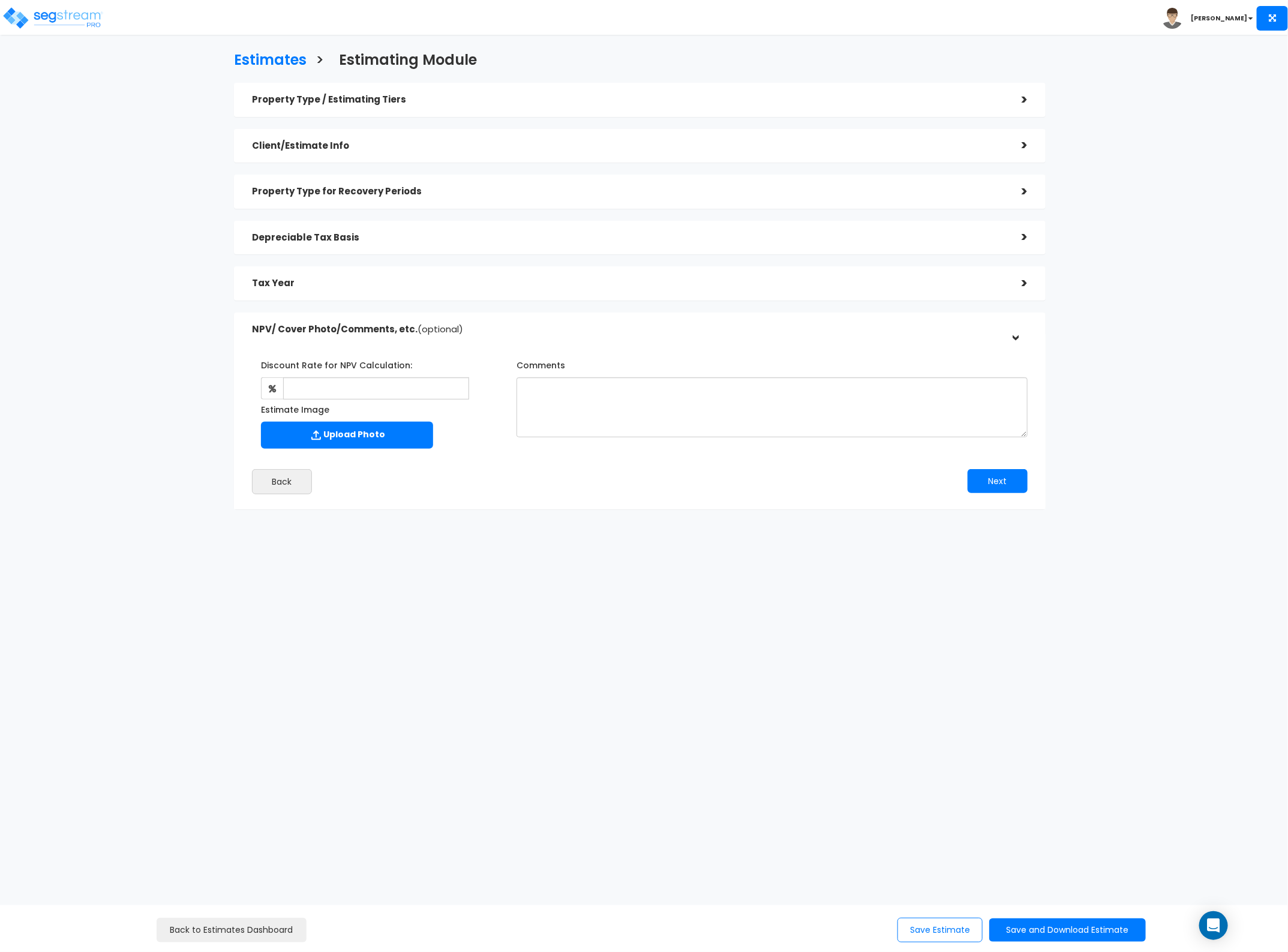
click at [515, 287] on h5 "Tax Year" at bounding box center [628, 283] width 752 height 10
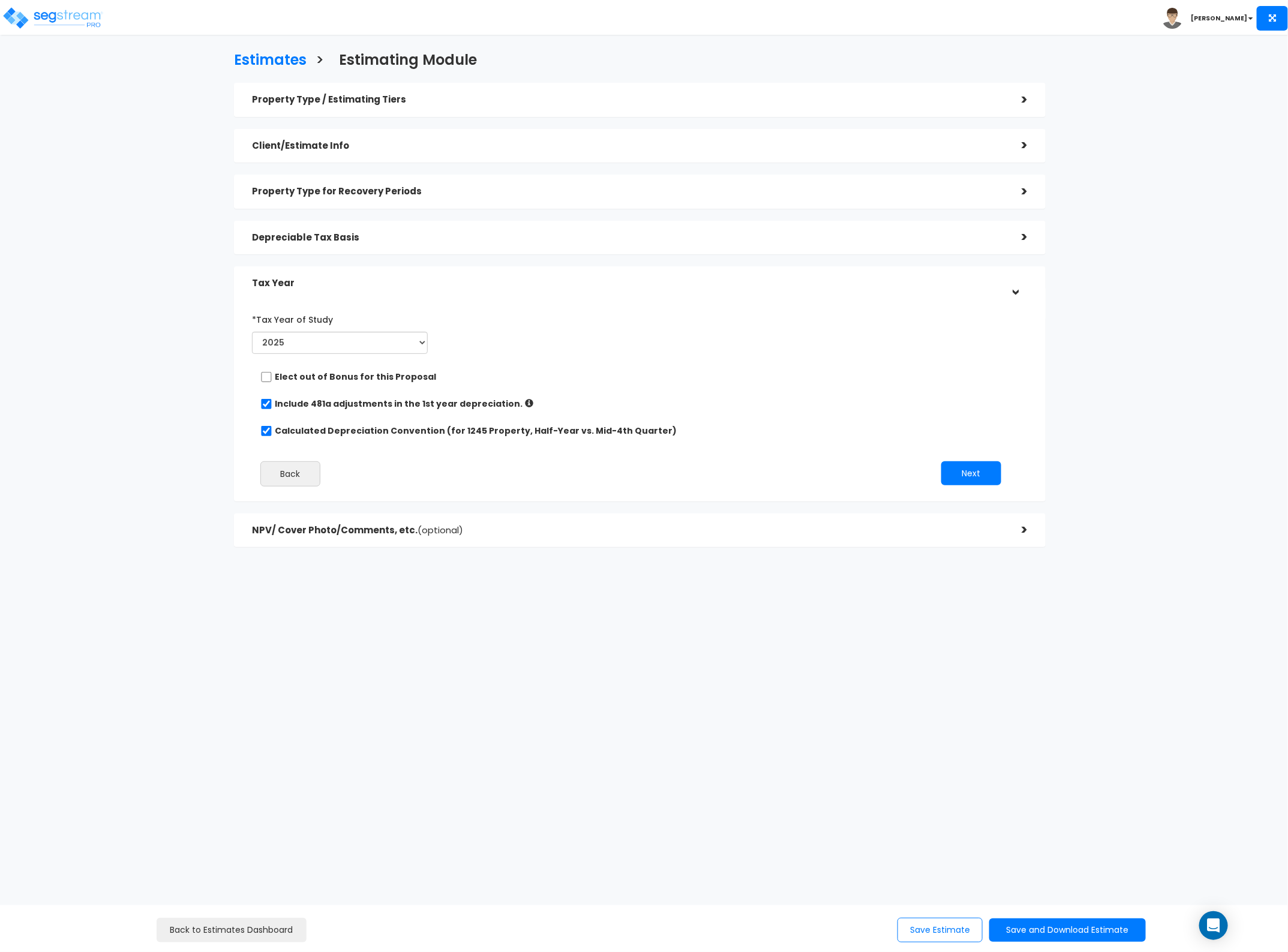
click at [414, 234] on h5 "Depreciable Tax Basis" at bounding box center [628, 238] width 752 height 10
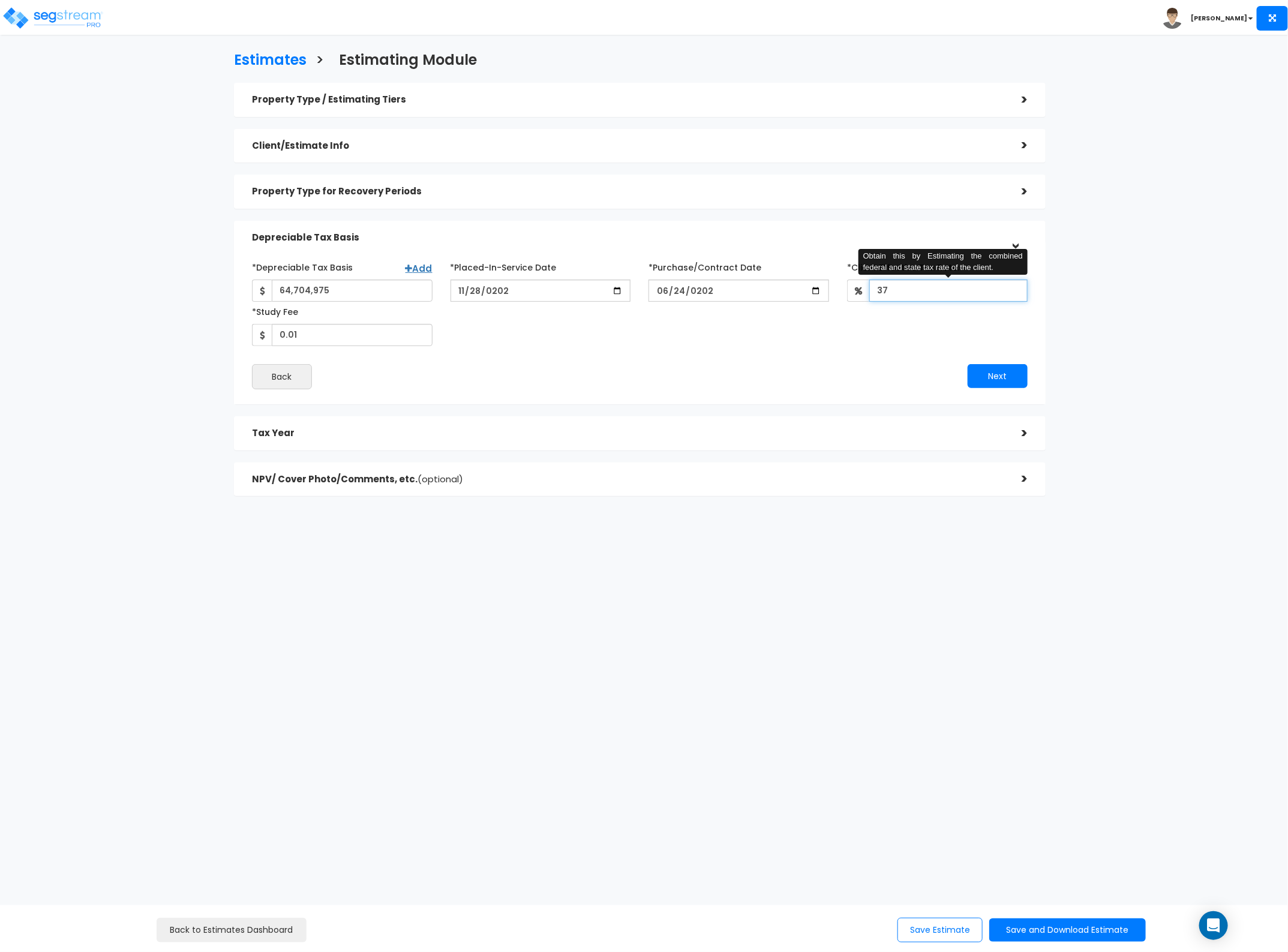
click at [947, 301] on input "37" at bounding box center [949, 291] width 158 height 22
type input "35"
click at [990, 383] on button "Next" at bounding box center [998, 376] width 60 height 24
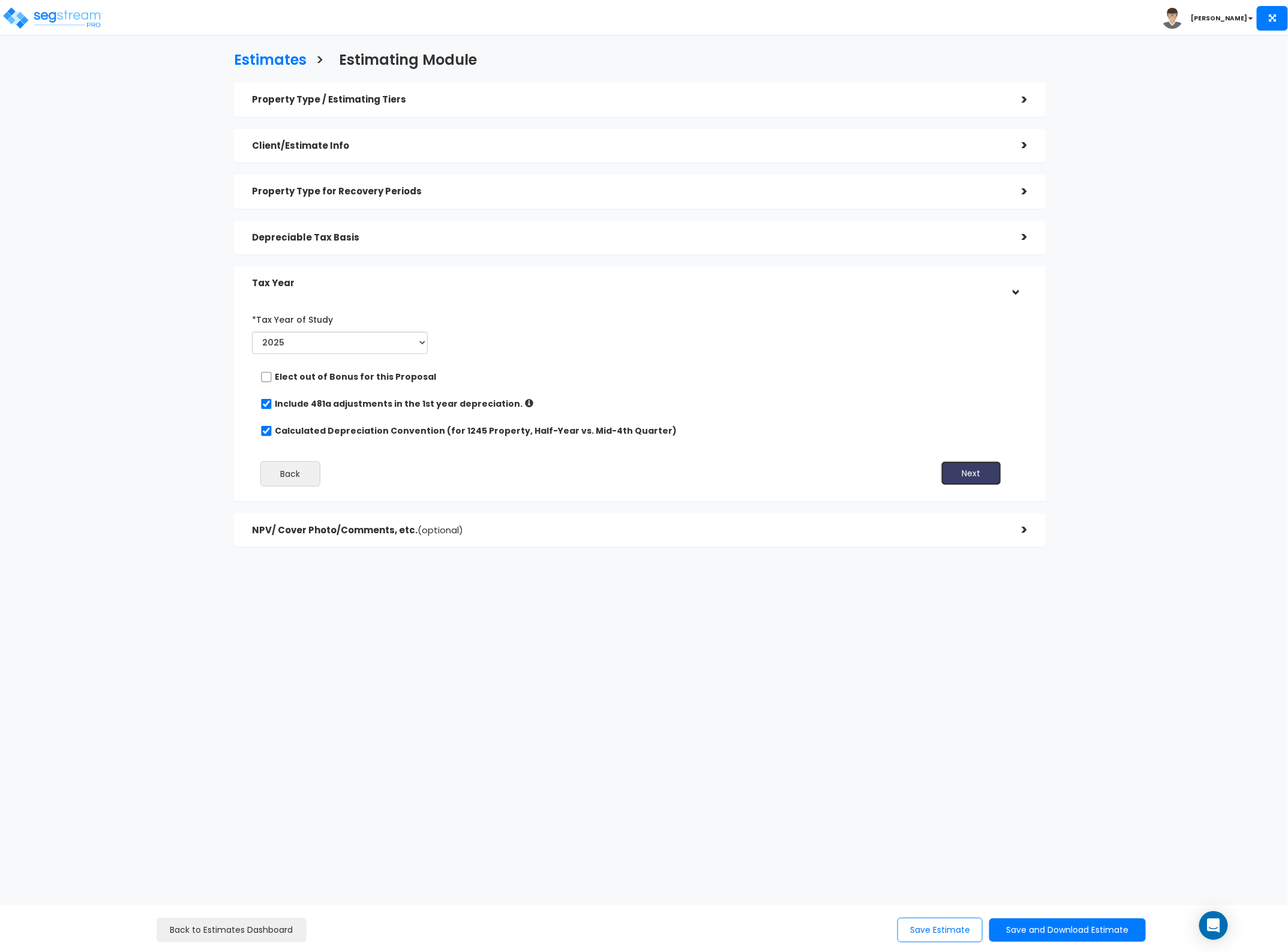
click at [964, 471] on button "Next" at bounding box center [971, 473] width 60 height 24
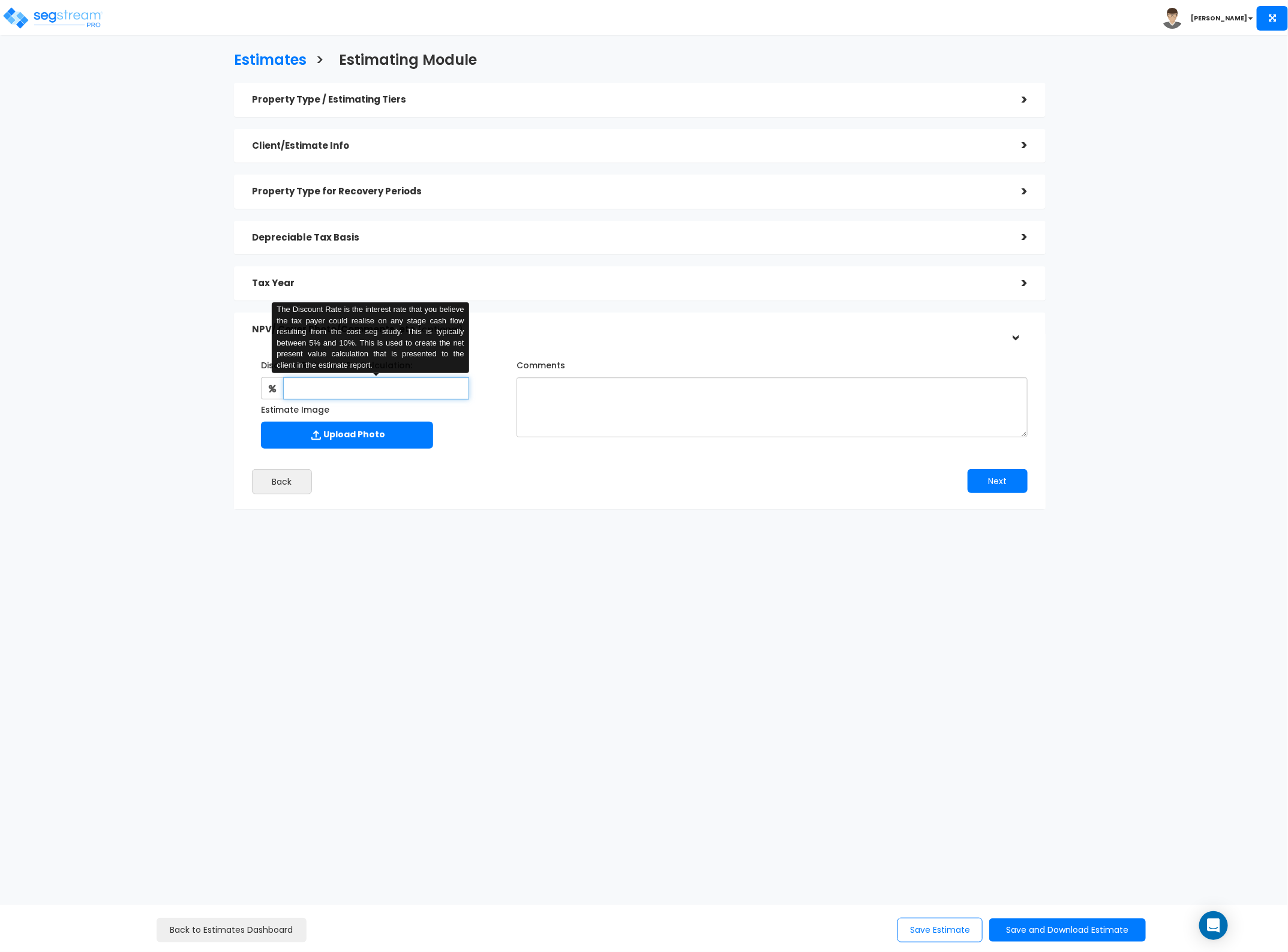
click at [345, 387] on input "text" at bounding box center [376, 388] width 186 height 22
type input "8"
click at [610, 394] on textarea "Comments" at bounding box center [772, 407] width 511 height 60
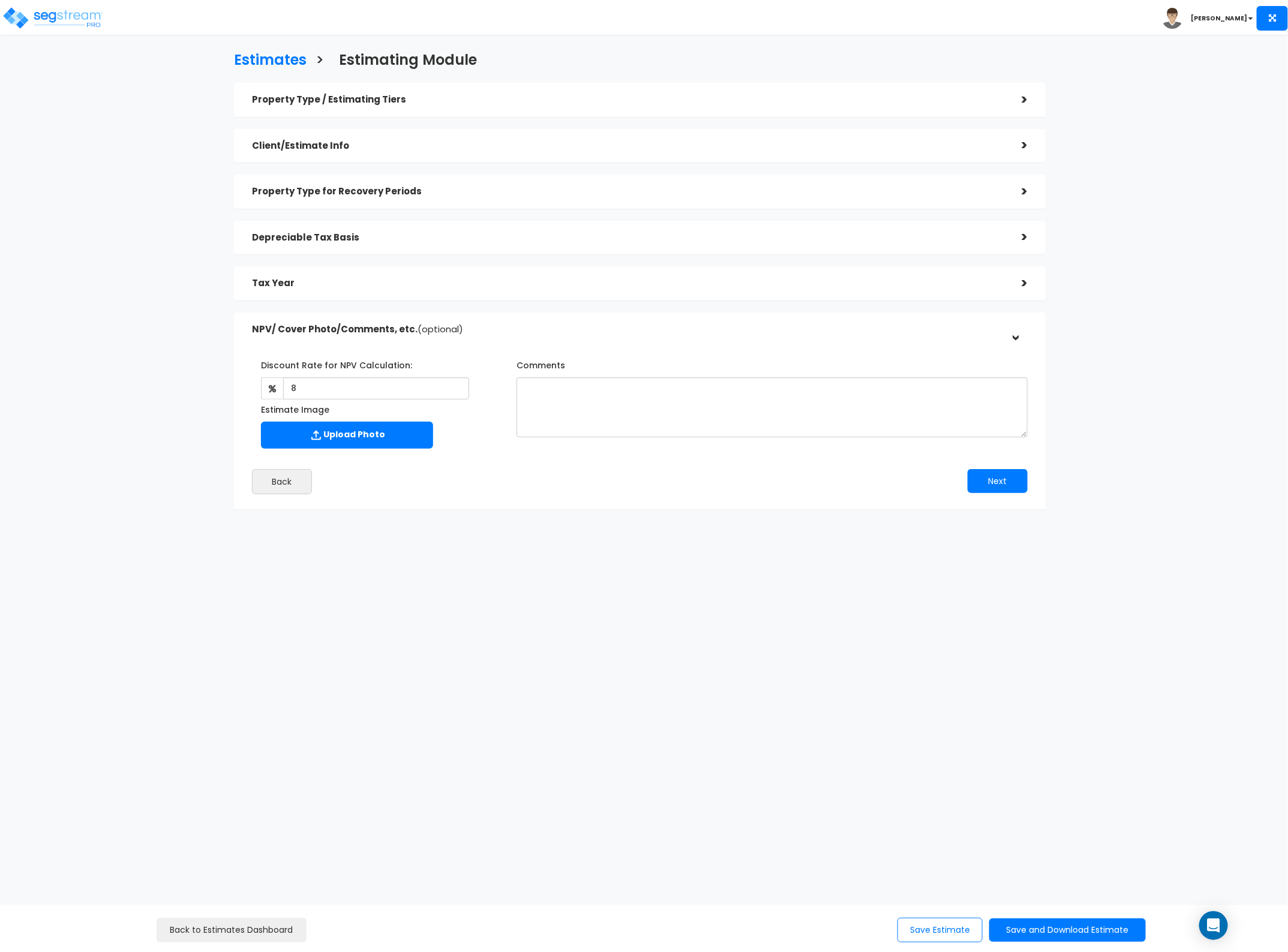
click at [316, 287] on h5 "Tax Year" at bounding box center [628, 283] width 752 height 10
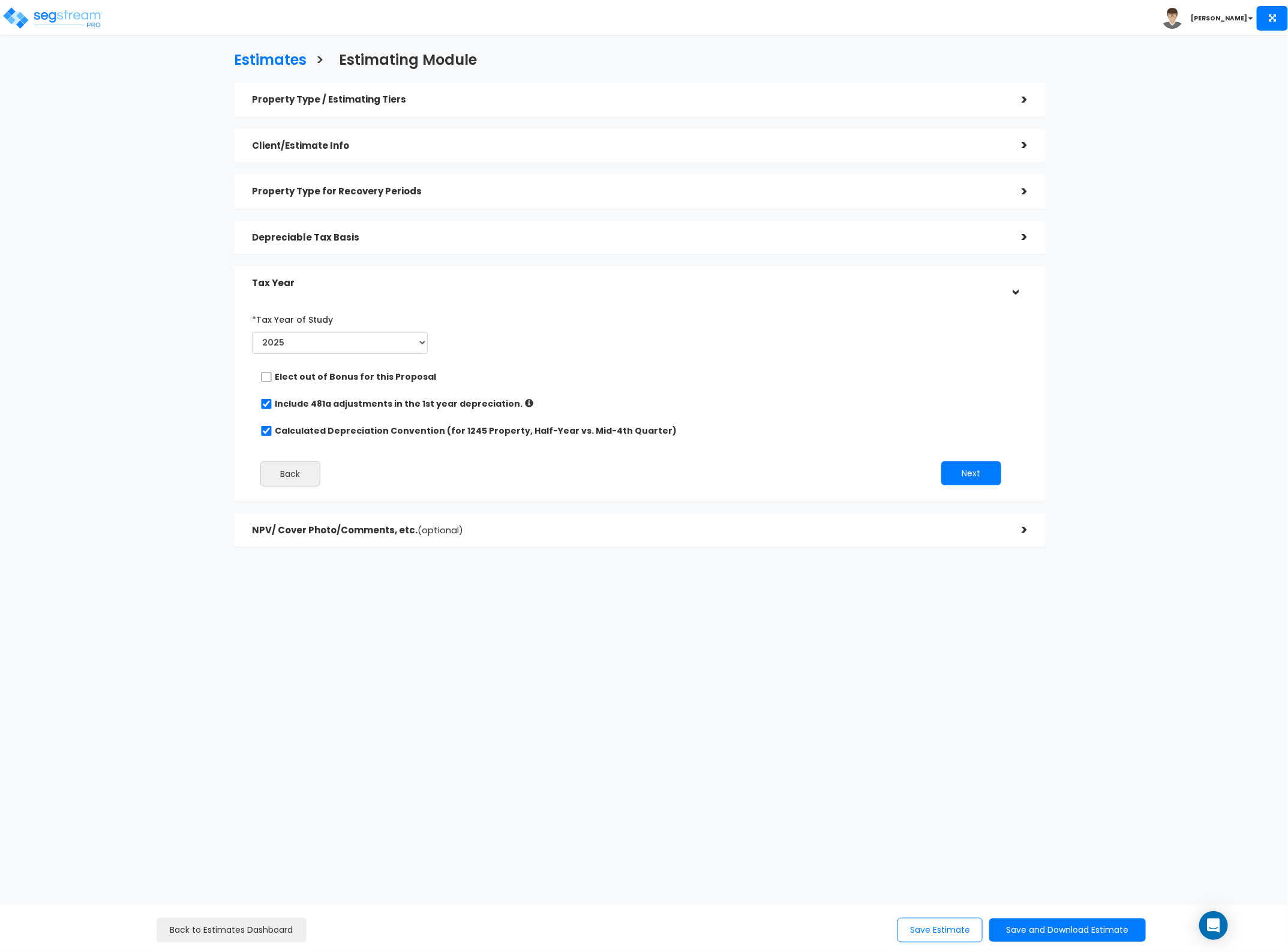
click at [315, 229] on div "Depreciable Tax Basis" at bounding box center [628, 238] width 752 height 22
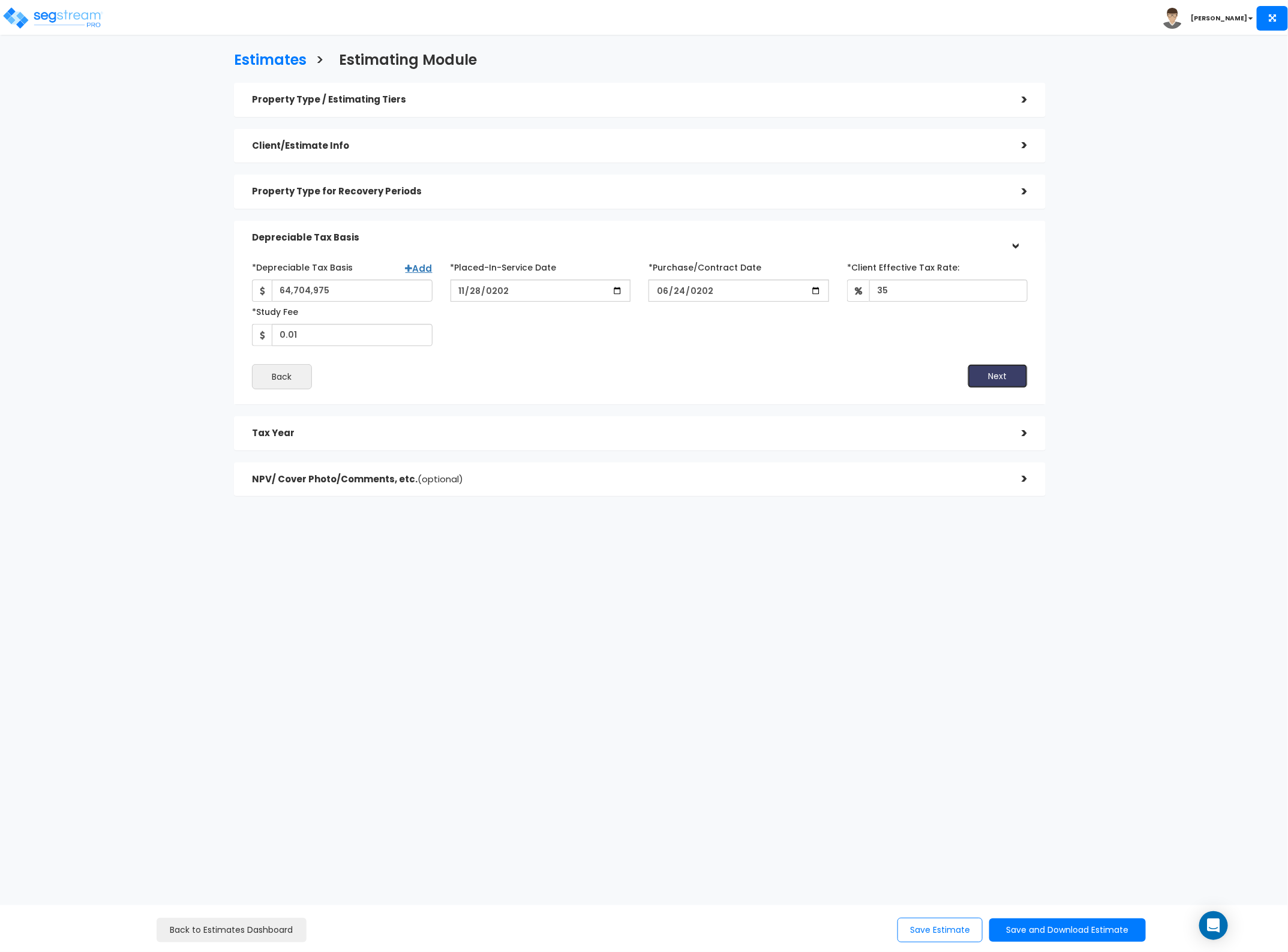
click at [984, 380] on button "Next" at bounding box center [998, 376] width 60 height 24
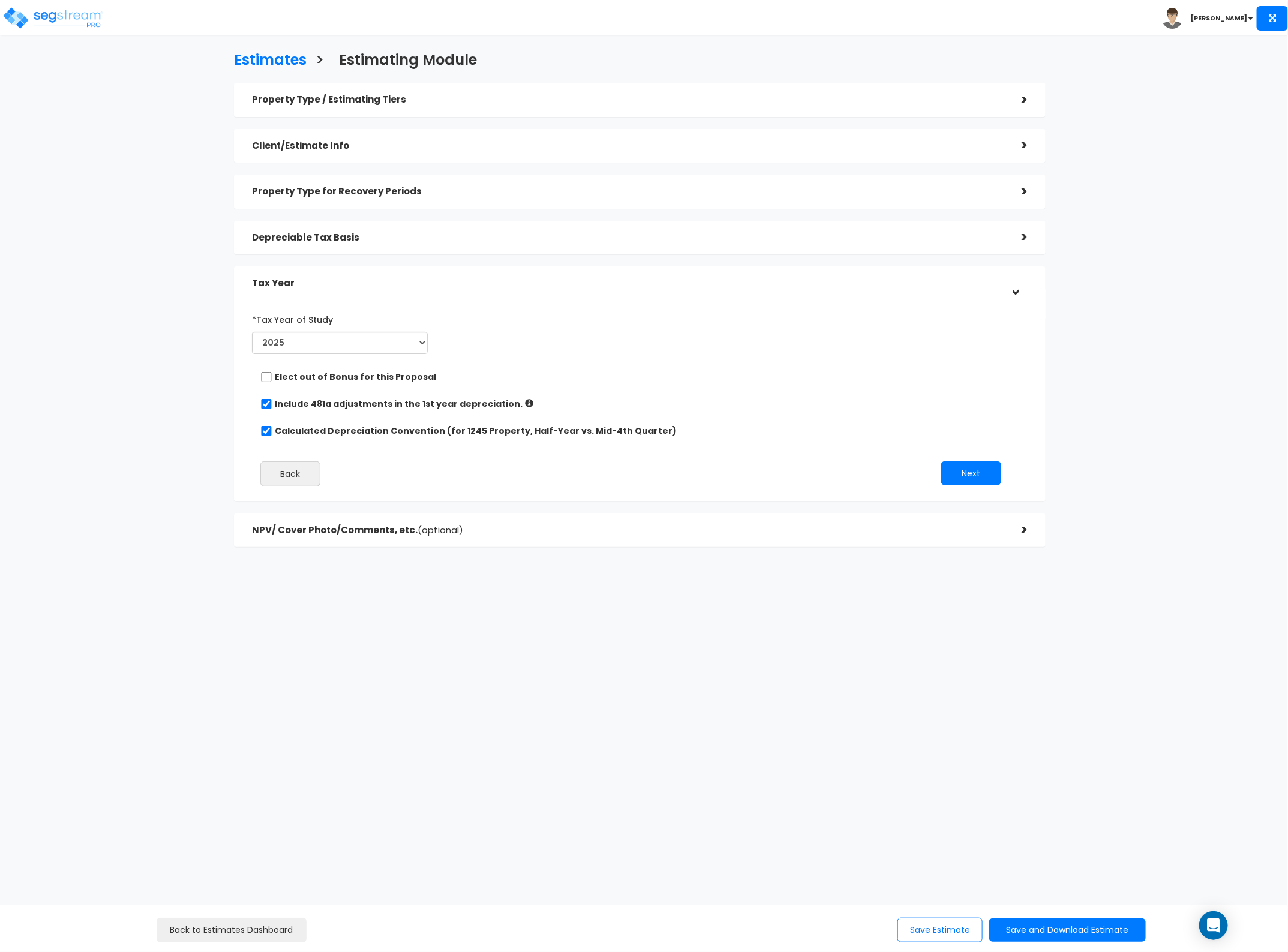
click at [418, 403] on label "Include 481a adjustments in the 1st year depreciation." at bounding box center [399, 404] width 248 height 12
click at [262, 405] on input "checkbox" at bounding box center [266, 404] width 12 height 10
checkbox input "false"
click at [993, 479] on button "Next" at bounding box center [971, 473] width 60 height 24
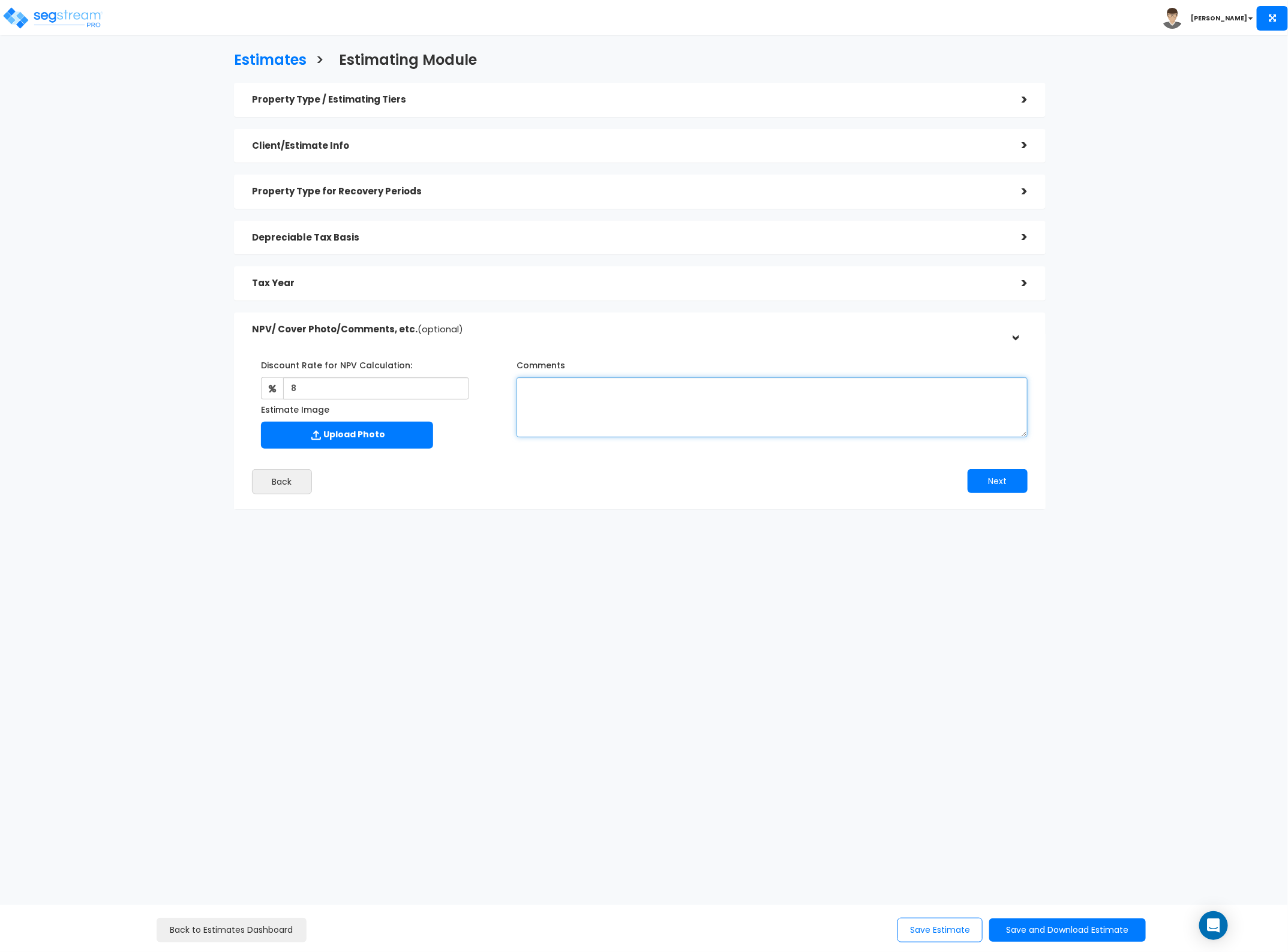
click at [627, 400] on textarea "Comments" at bounding box center [772, 407] width 511 height 60
click at [411, 242] on h5 "Depreciable Tax Basis" at bounding box center [628, 238] width 752 height 10
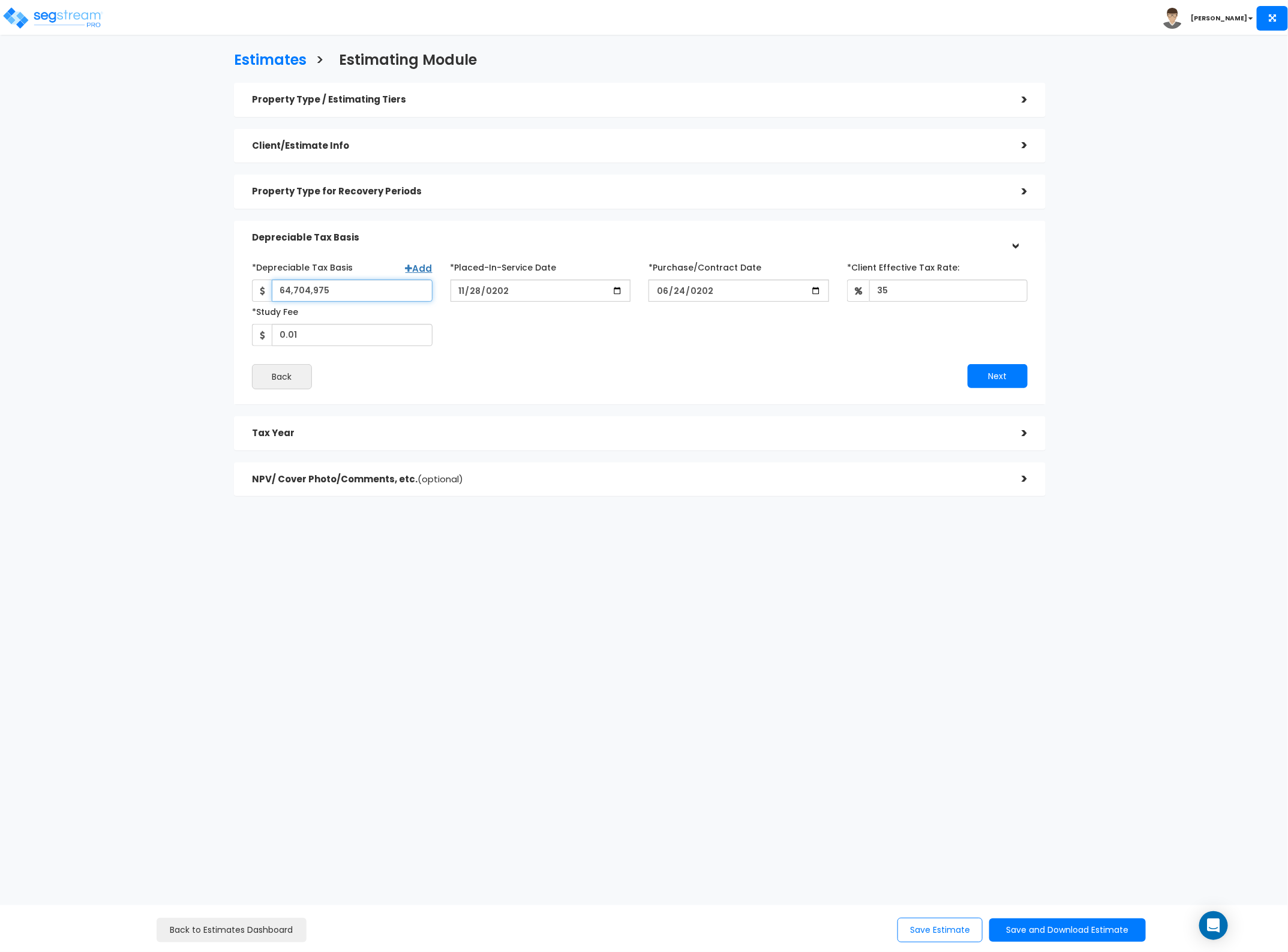
click at [356, 292] on input "64,704,975" at bounding box center [352, 291] width 161 height 22
type input "48,420,174.61"
click at [1004, 373] on button "Next" at bounding box center [998, 376] width 60 height 24
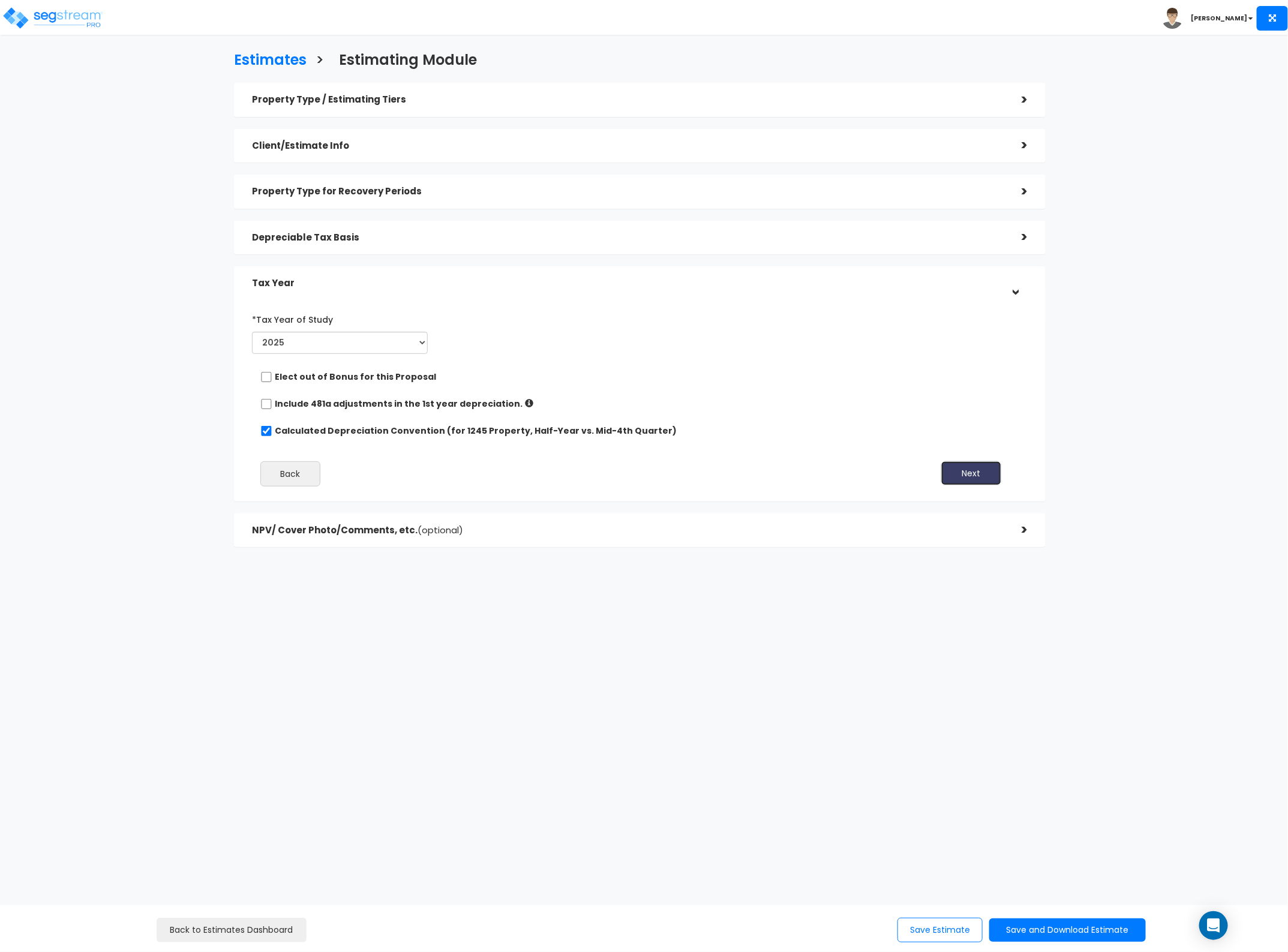
click at [988, 462] on button "Next" at bounding box center [971, 473] width 60 height 24
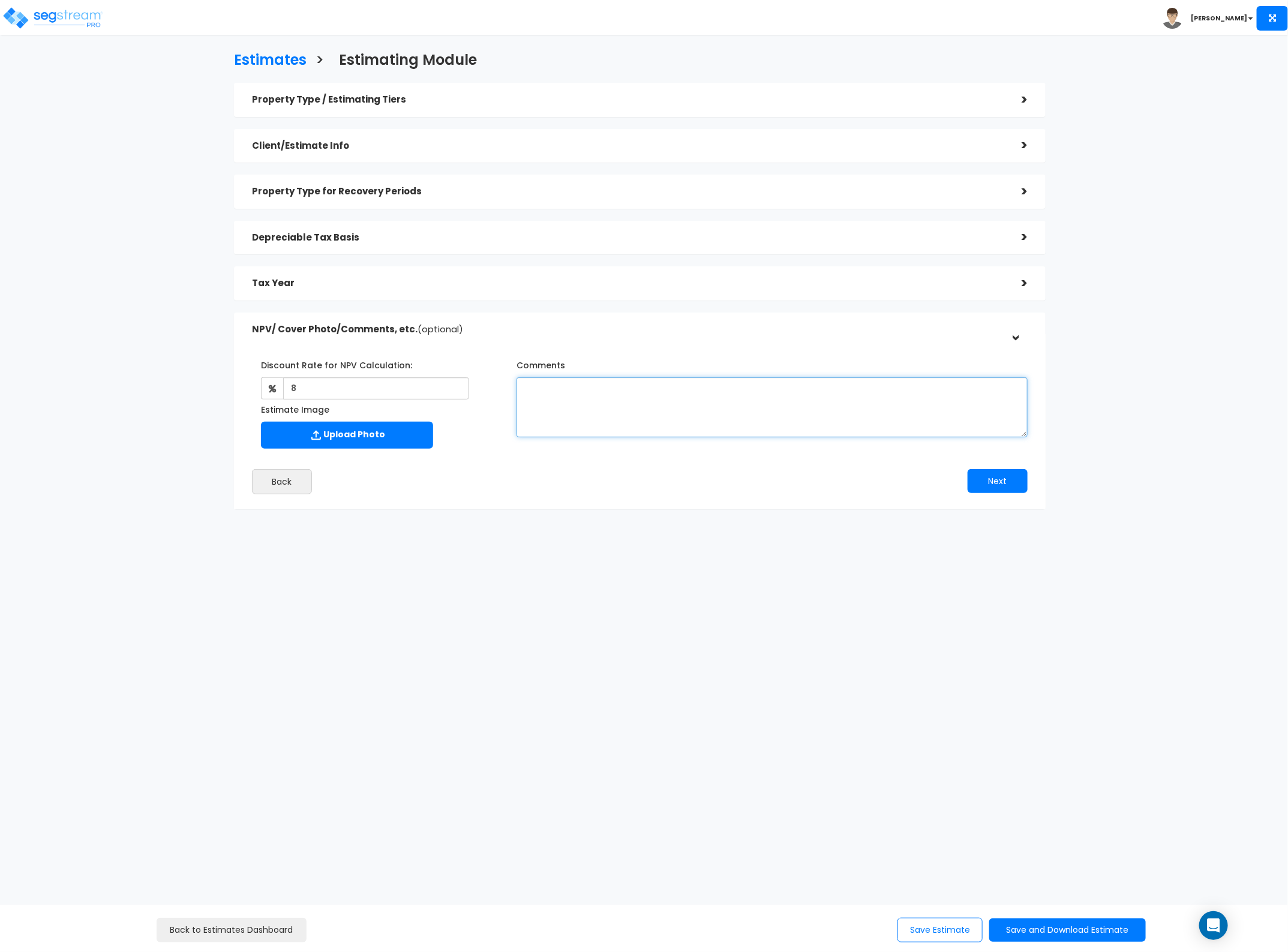
click at [678, 386] on textarea "Comments" at bounding box center [772, 407] width 511 height 60
click at [342, 440] on label "Upload Photo" at bounding box center [347, 435] width 172 height 27
click at [0, 0] on input "Estimate Image" at bounding box center [0, 0] width 0 height 0
click at [620, 392] on textarea "Comments" at bounding box center [772, 407] width 511 height 60
type textarea "From AIA-G703"
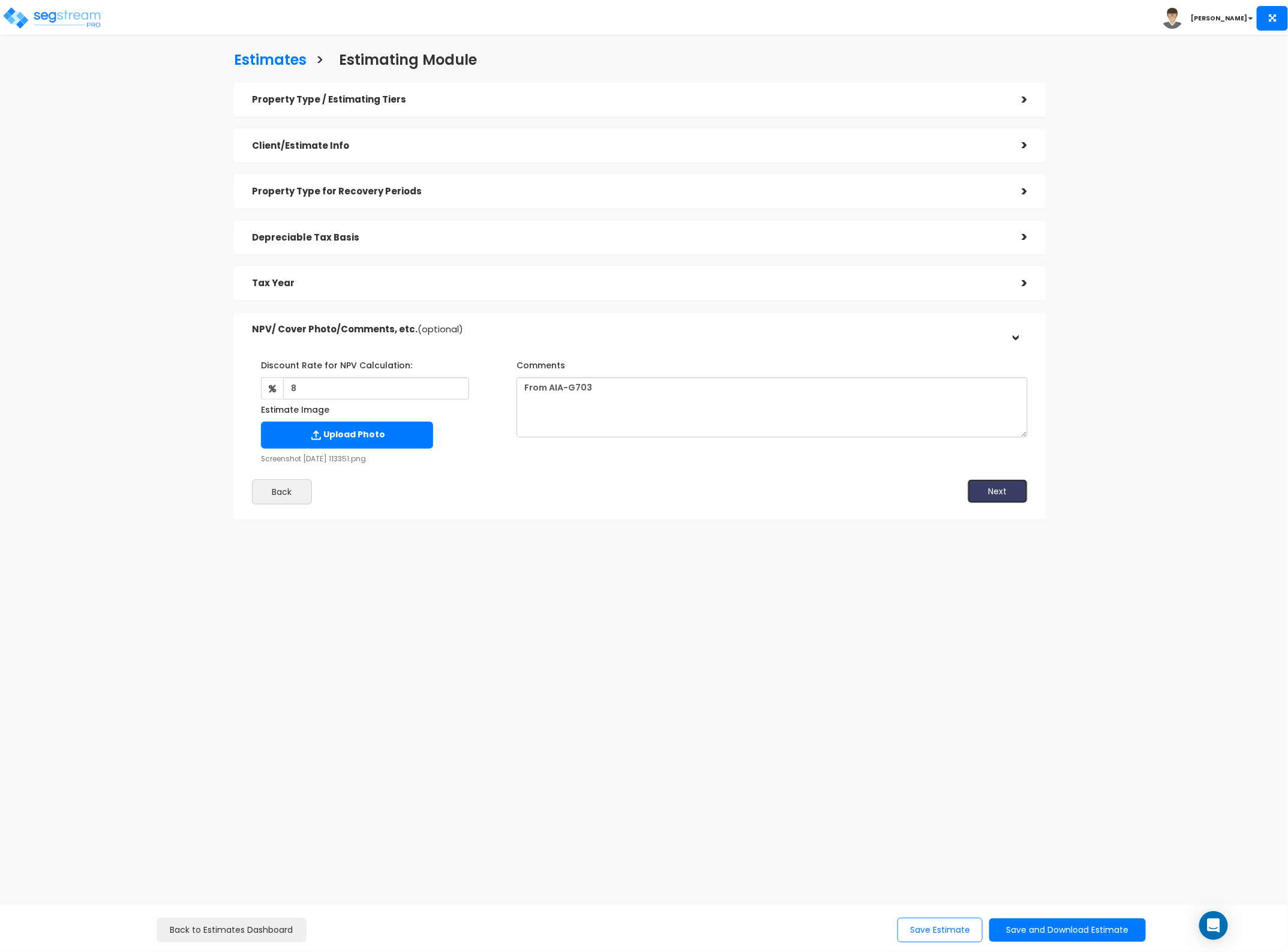
click at [992, 493] on button "Next" at bounding box center [998, 491] width 60 height 24
click at [1063, 930] on button "Save and Download Estimate" at bounding box center [1068, 930] width 157 height 23
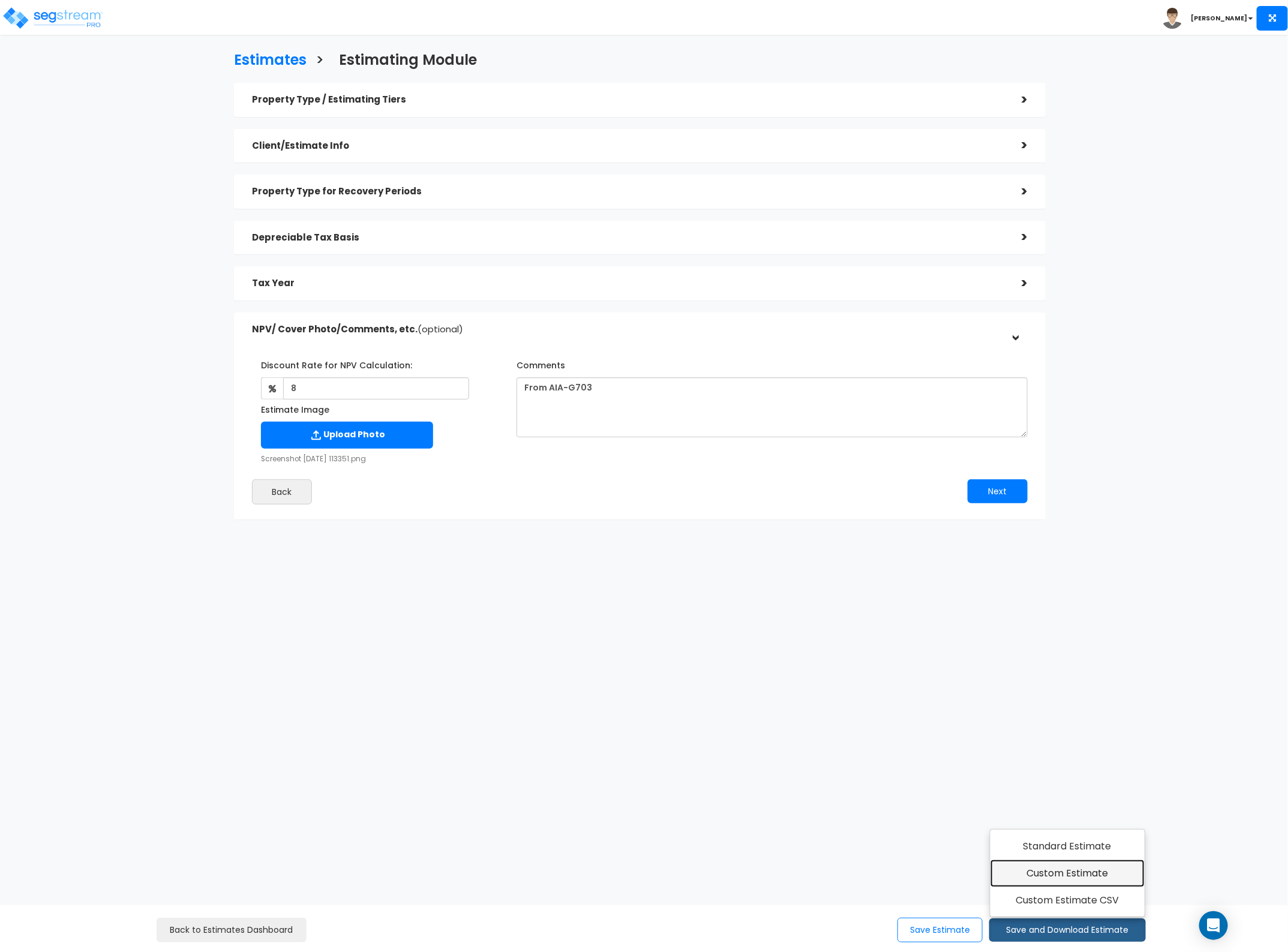
click at [1077, 883] on link "Custom Estimate" at bounding box center [1067, 874] width 154 height 28
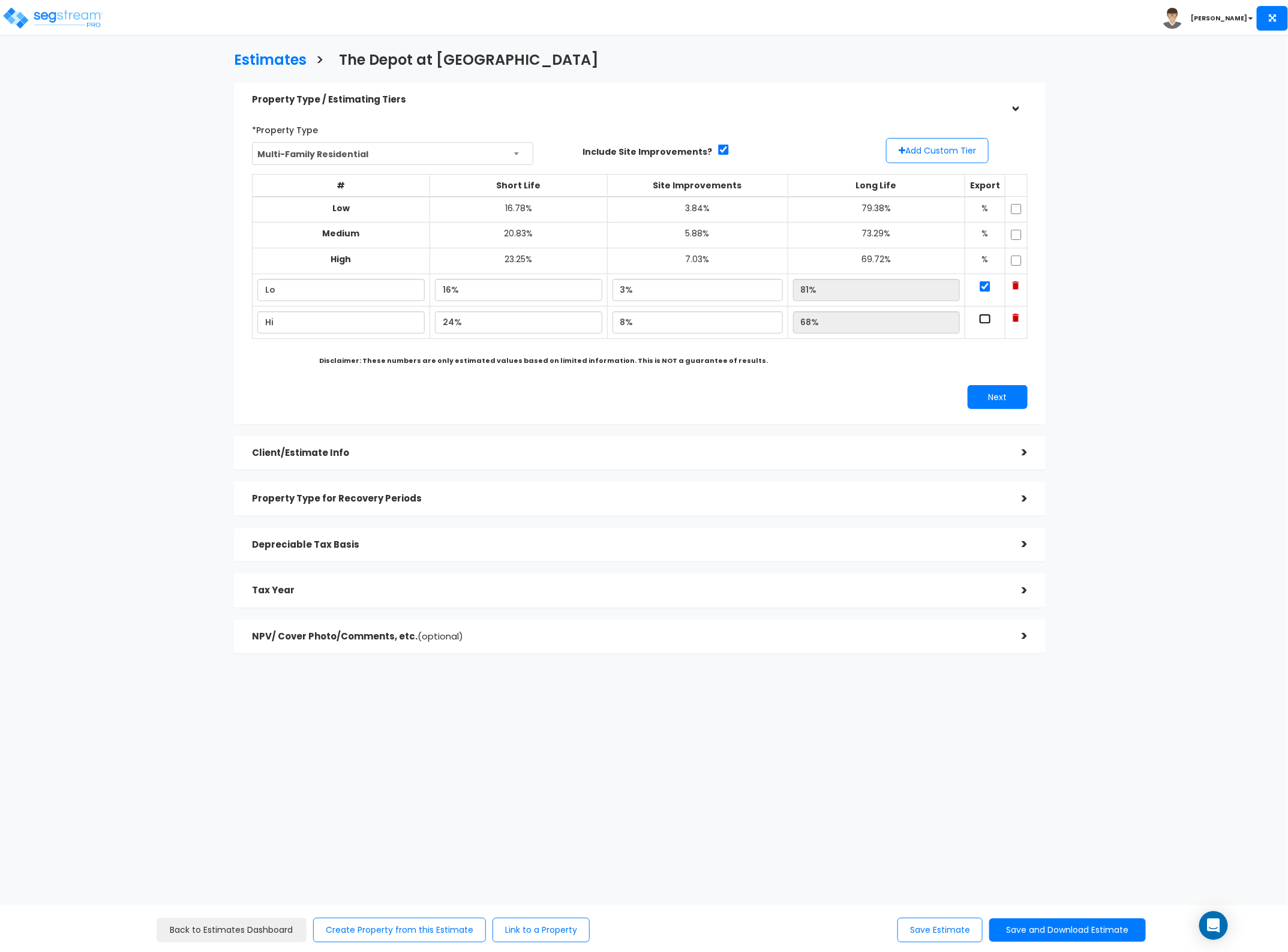
click at [979, 321] on input "checkbox" at bounding box center [985, 318] width 12 height 10
checkbox input "true"
click at [1008, 628] on div ">" at bounding box center [1016, 636] width 24 height 19
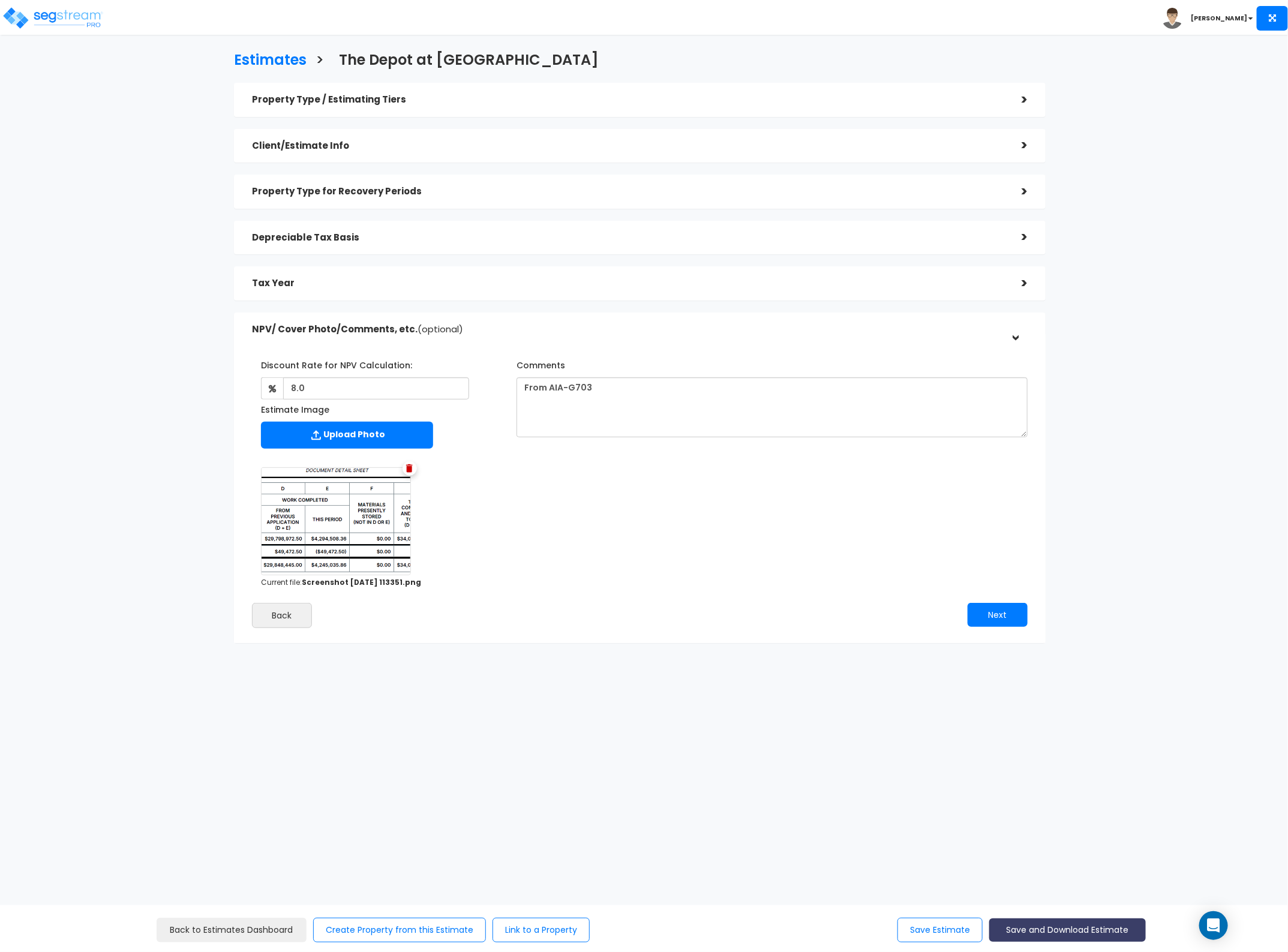
click at [1037, 923] on button "Save and Download Estimate" at bounding box center [1068, 930] width 157 height 23
click at [1048, 883] on link "Custom Estimate" at bounding box center [1067, 874] width 154 height 28
click at [1062, 930] on button "Save and Download Estimate" at bounding box center [1068, 930] width 157 height 23
click at [1065, 840] on link "Standard Estimate" at bounding box center [1067, 846] width 154 height 28
click at [289, 63] on h3 "Estimates" at bounding box center [270, 62] width 72 height 19
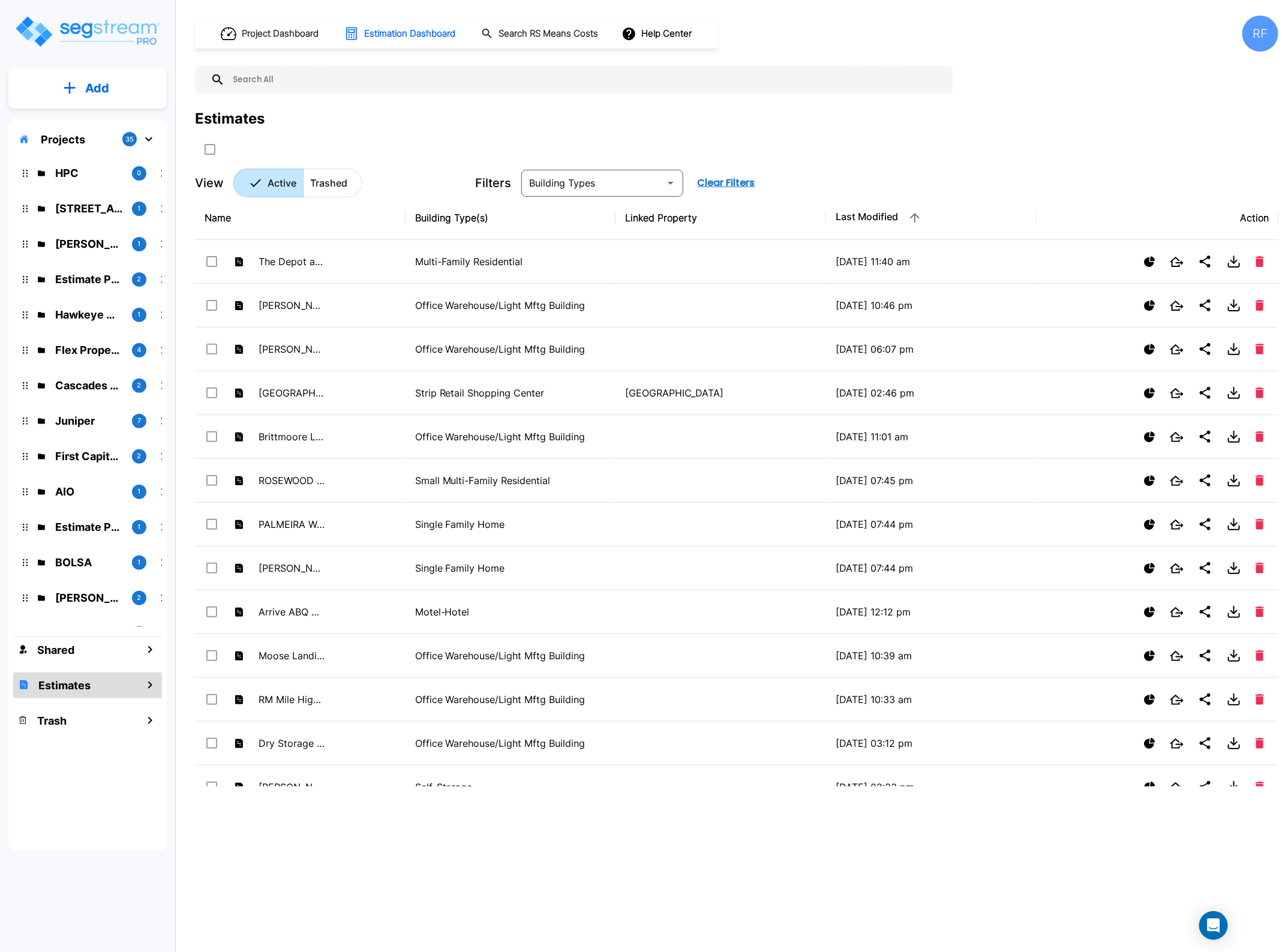
click at [86, 87] on p "Add" at bounding box center [97, 88] width 24 height 18
click at [86, 192] on p "Add Estimate" at bounding box center [95, 189] width 61 height 15
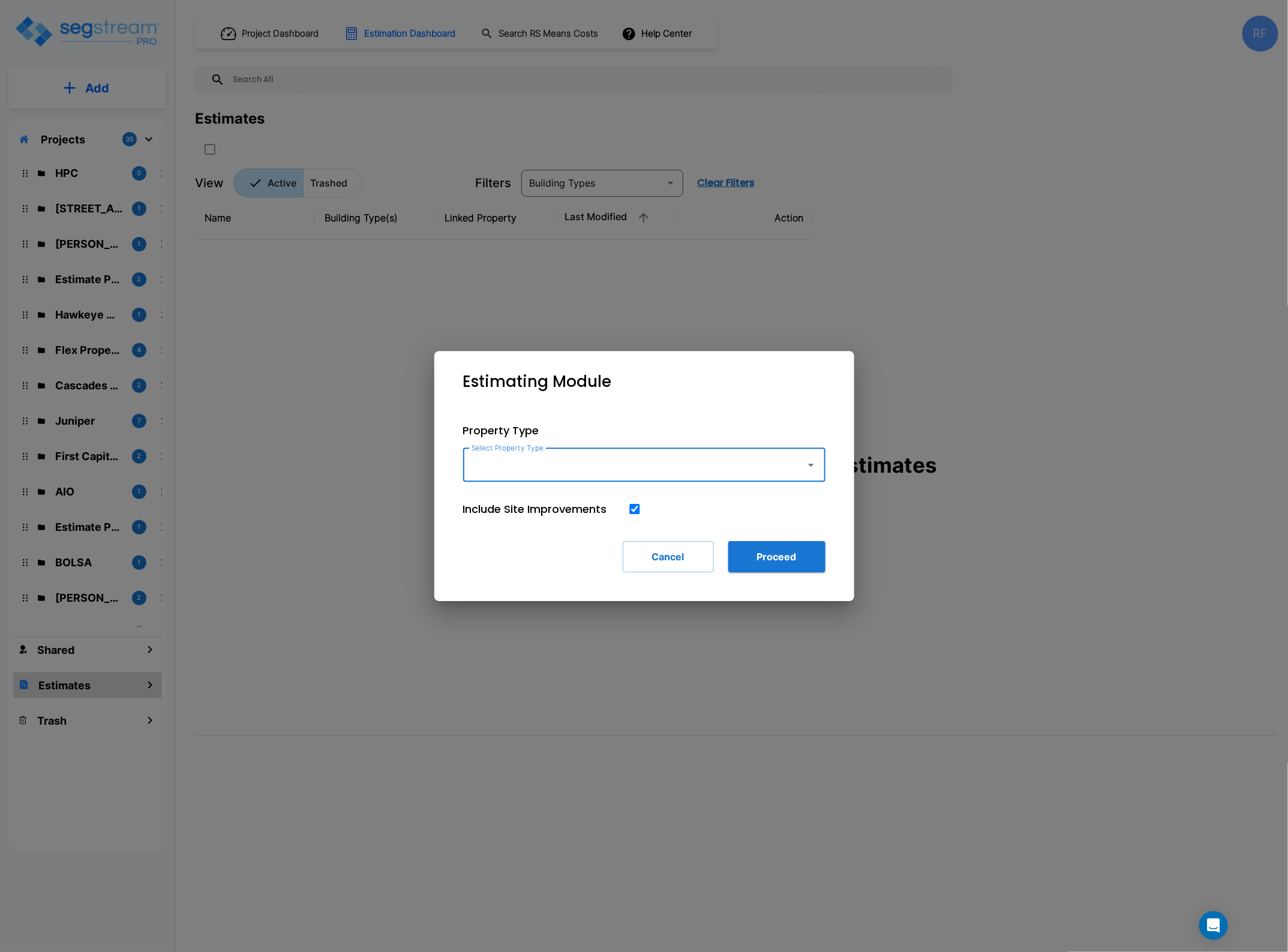
click at [807, 460] on icon "button" at bounding box center [811, 465] width 15 height 15
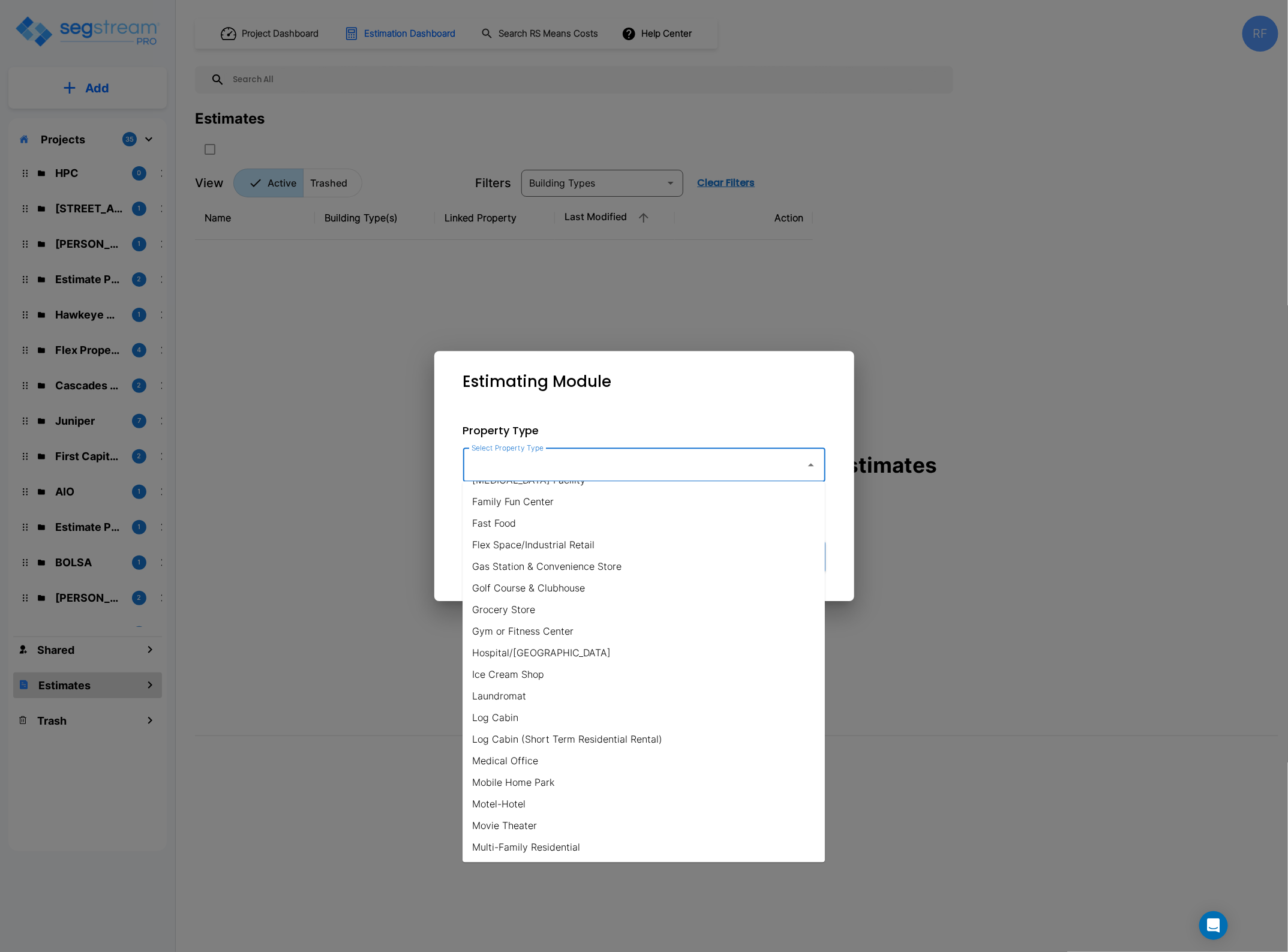
scroll to position [375, 0]
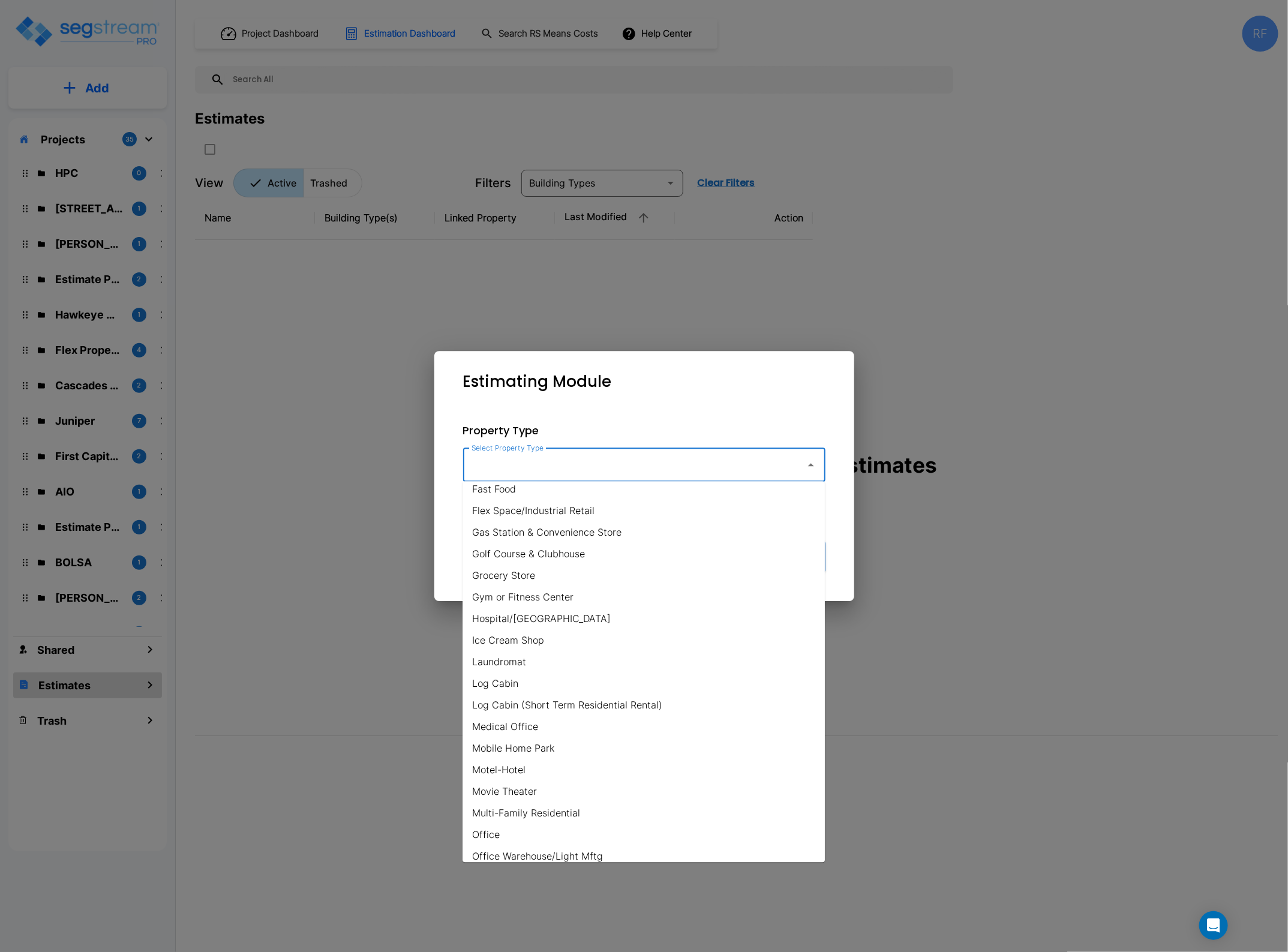
click at [606, 814] on li "Multi-Family Residential" at bounding box center [643, 813] width 362 height 22
type input "Multi-Family Residential"
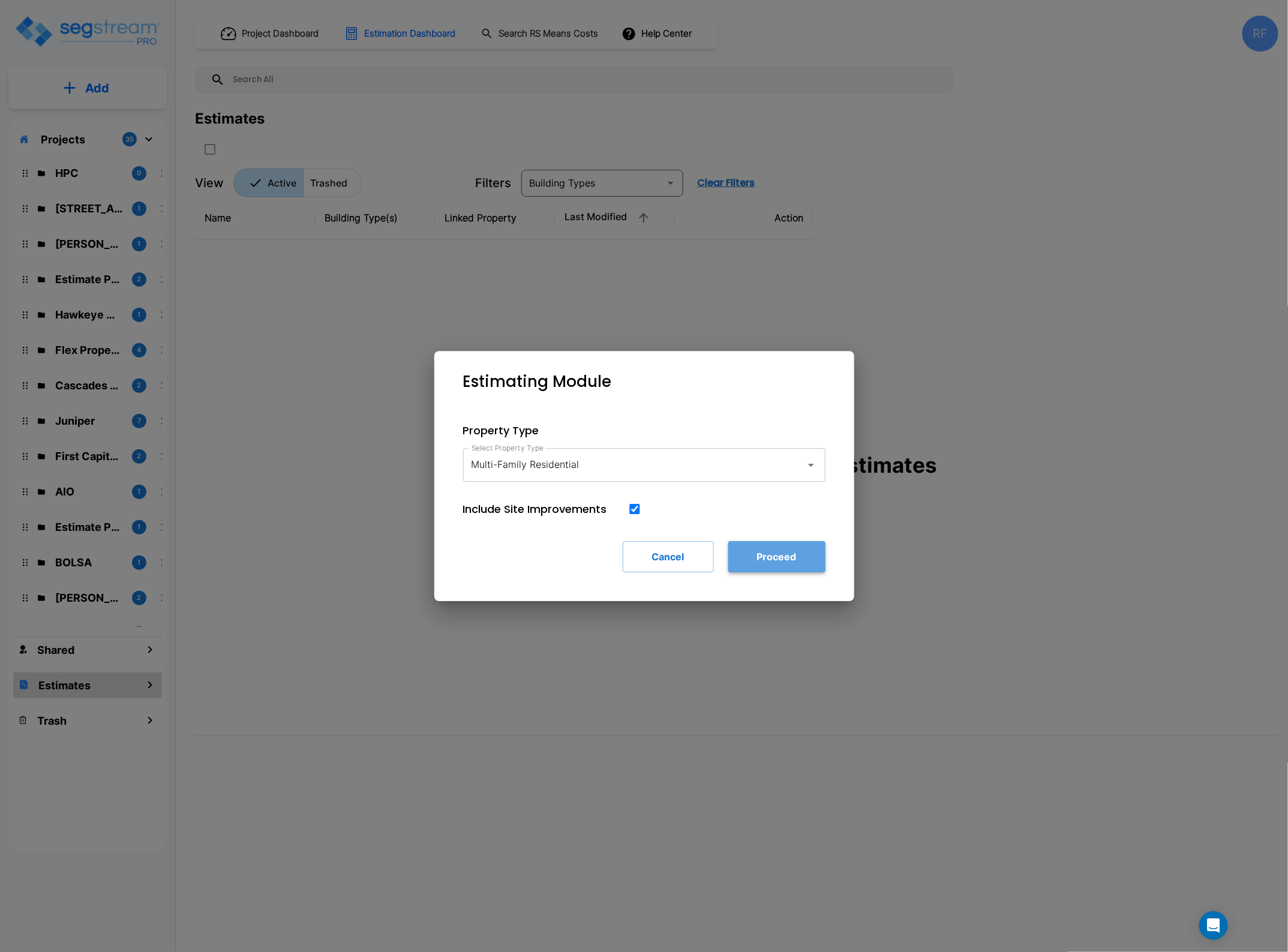
click at [775, 559] on button "Proceed" at bounding box center [777, 557] width 97 height 31
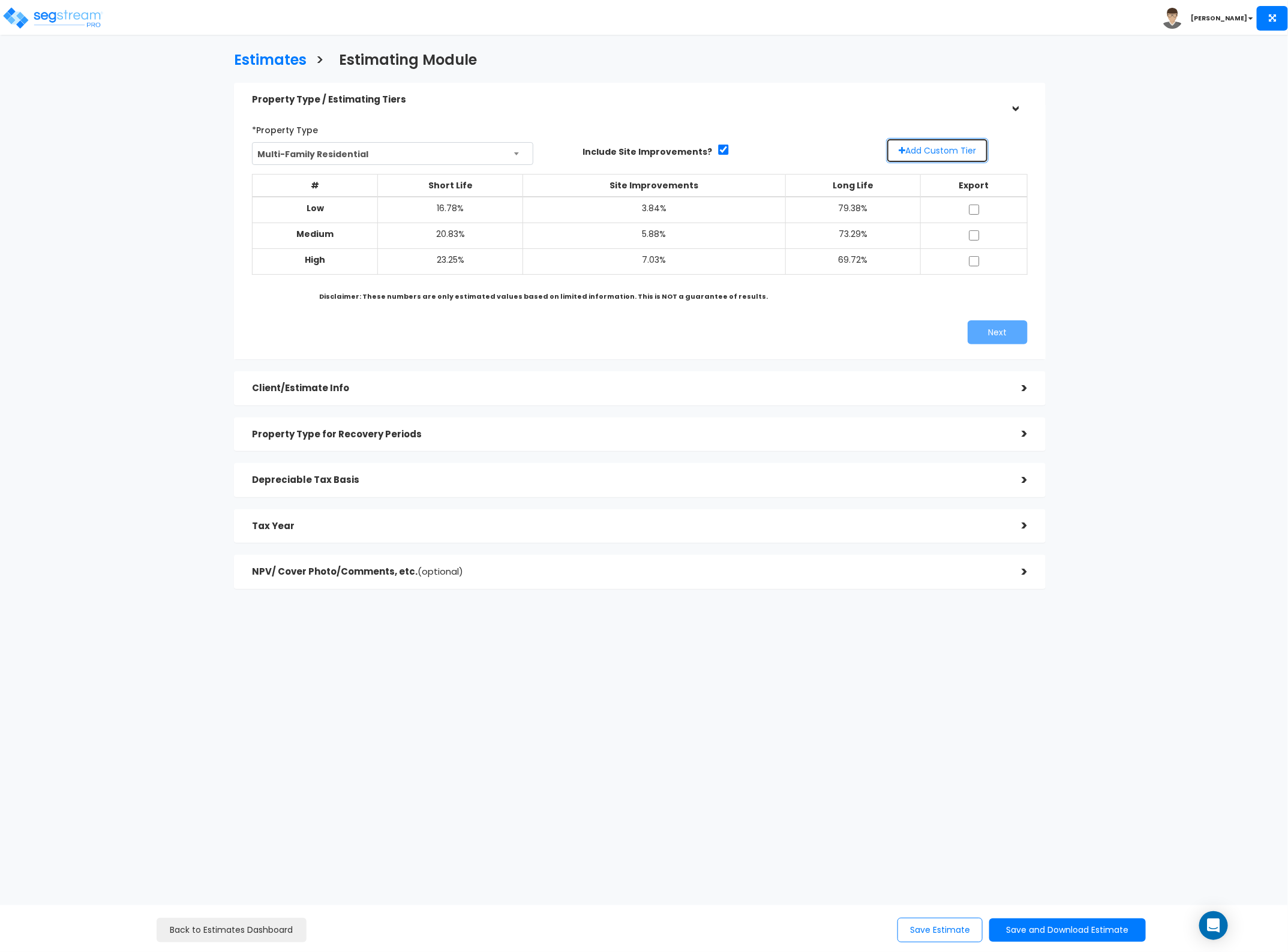
click at [945, 148] on button "Add Custom Tier" at bounding box center [937, 150] width 102 height 25
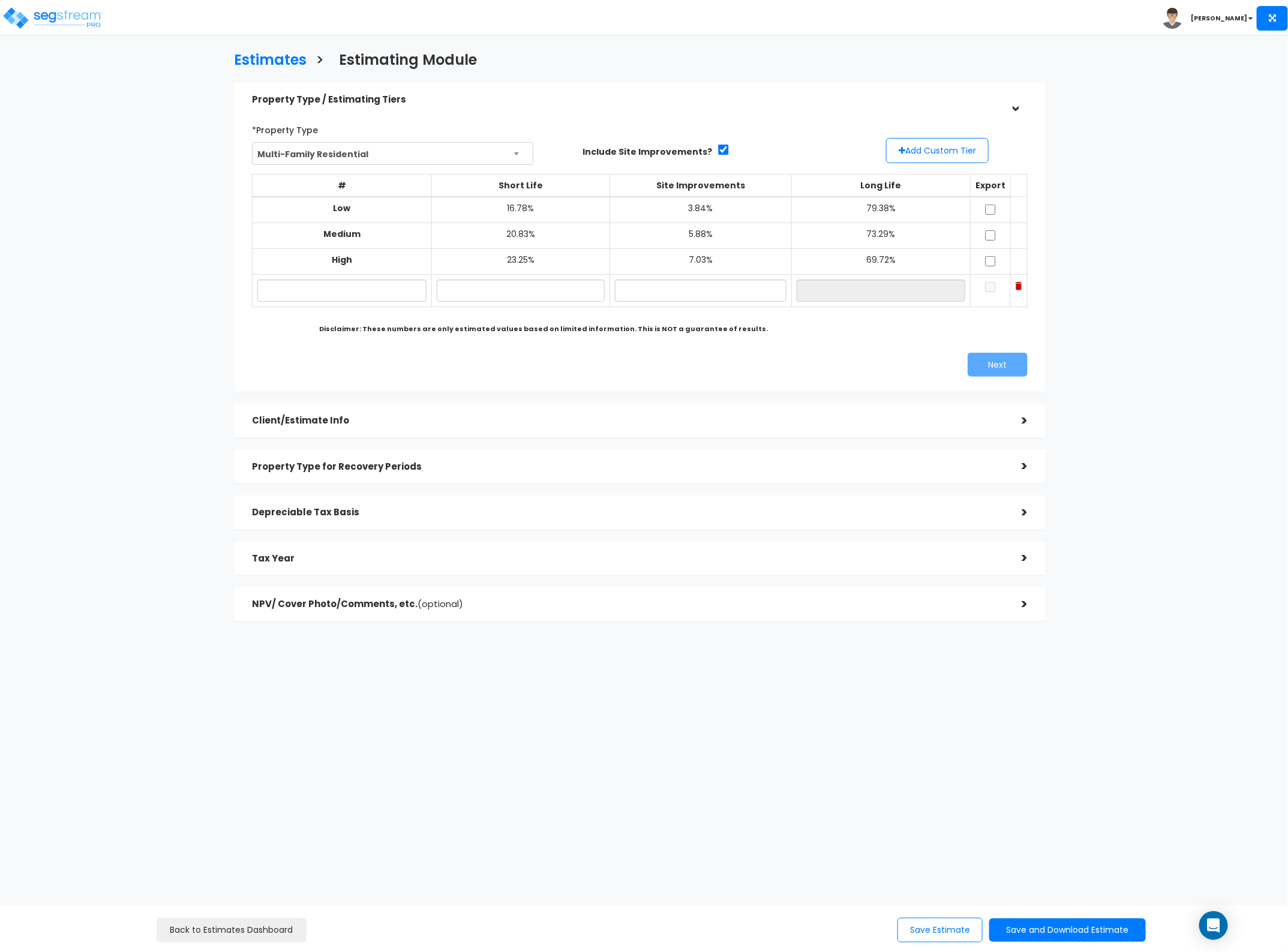
click at [334, 277] on td at bounding box center [342, 290] width 179 height 33
click at [327, 287] on input "text" at bounding box center [342, 291] width 170 height 22
type input "Lo"
type input "16.00%"
click at [658, 292] on input "text" at bounding box center [700, 291] width 171 height 22
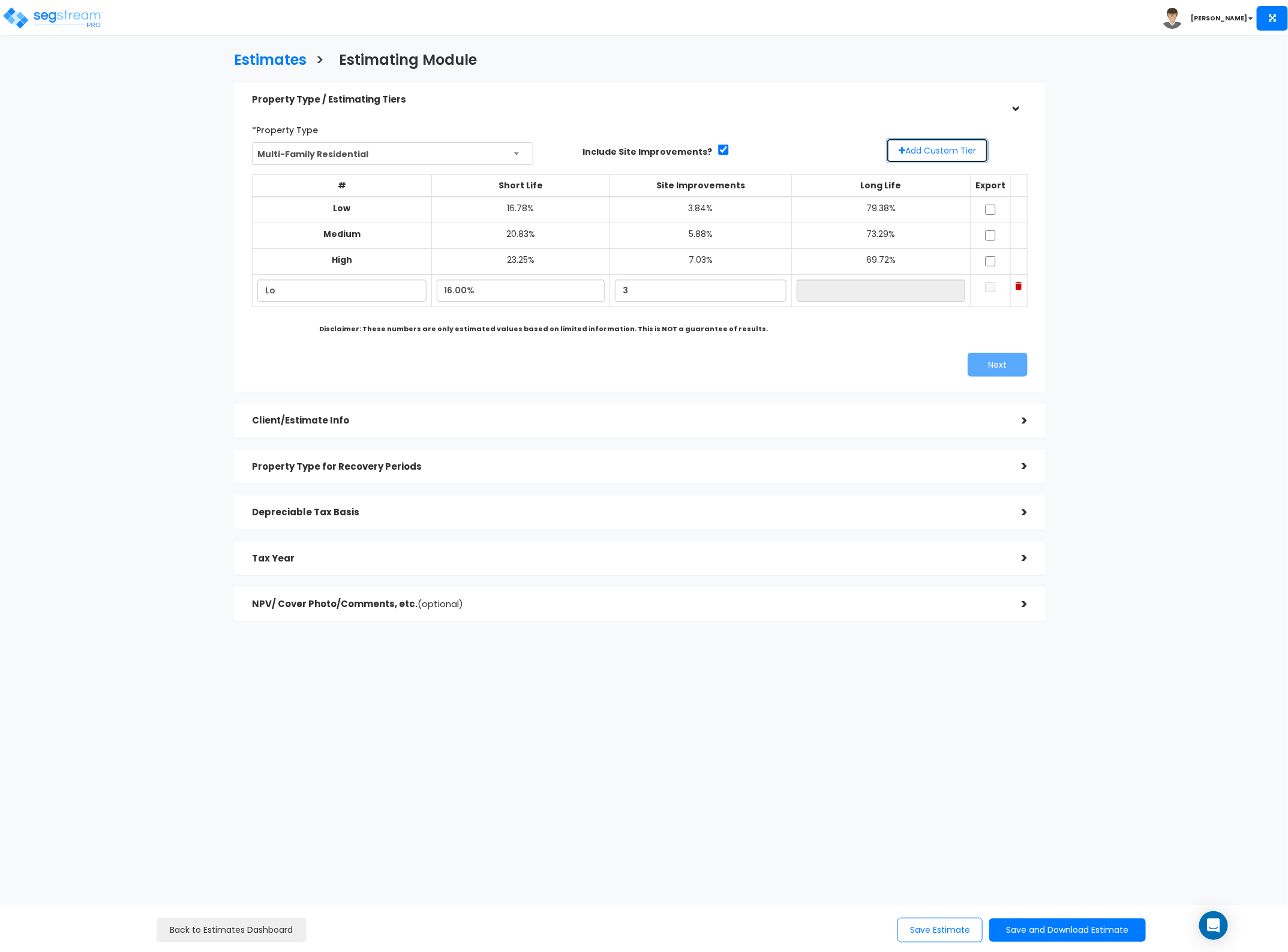
type input "3.00%"
type input "81.00%"
click at [909, 143] on button "Add Custom Tier" at bounding box center [937, 150] width 102 height 25
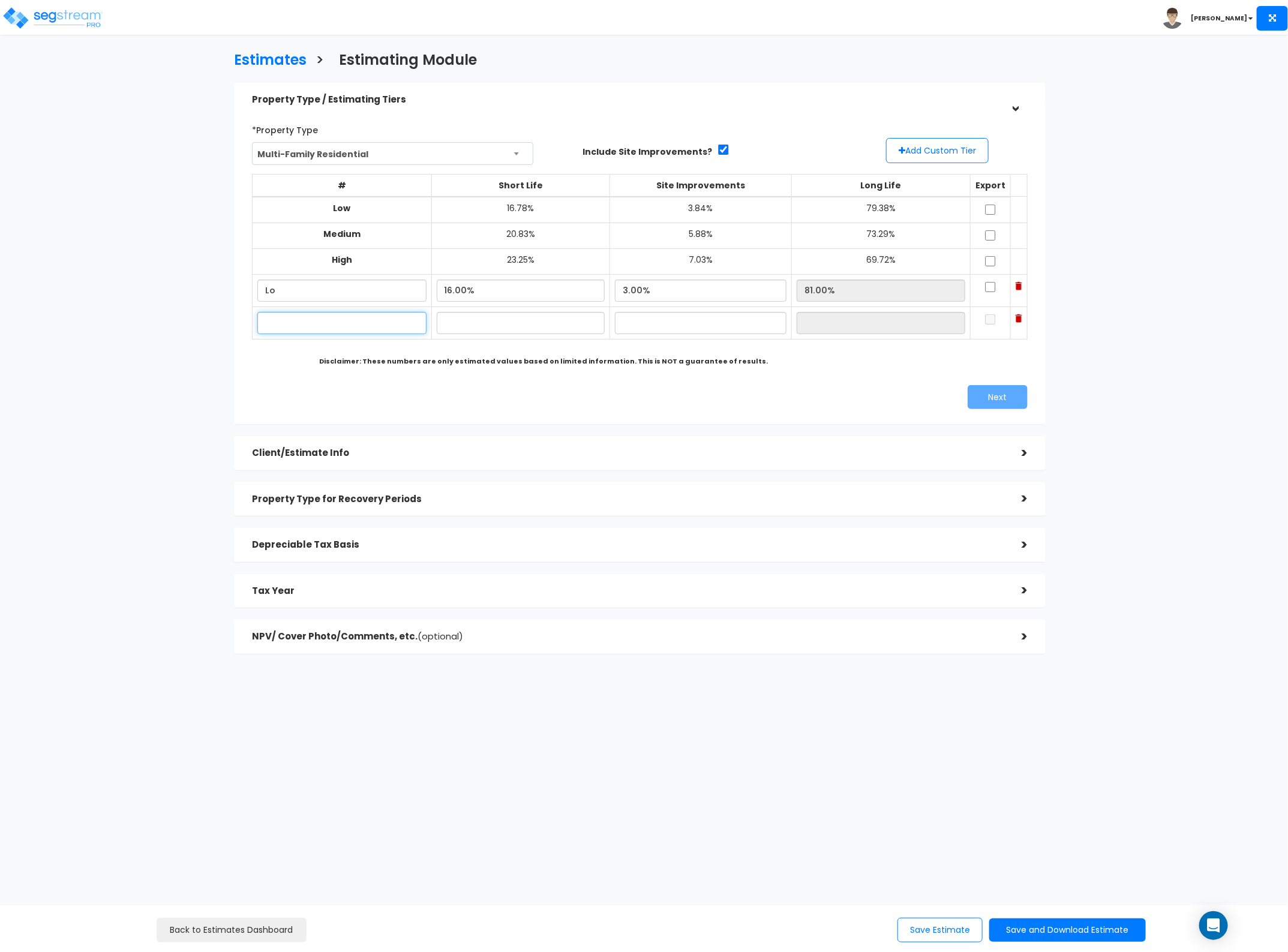
click at [349, 321] on input "text" at bounding box center [342, 323] width 170 height 22
type input "Hi"
click at [485, 321] on input "text" at bounding box center [521, 323] width 169 height 22
type input "24.00%"
click at [661, 323] on input "text" at bounding box center [700, 323] width 171 height 22
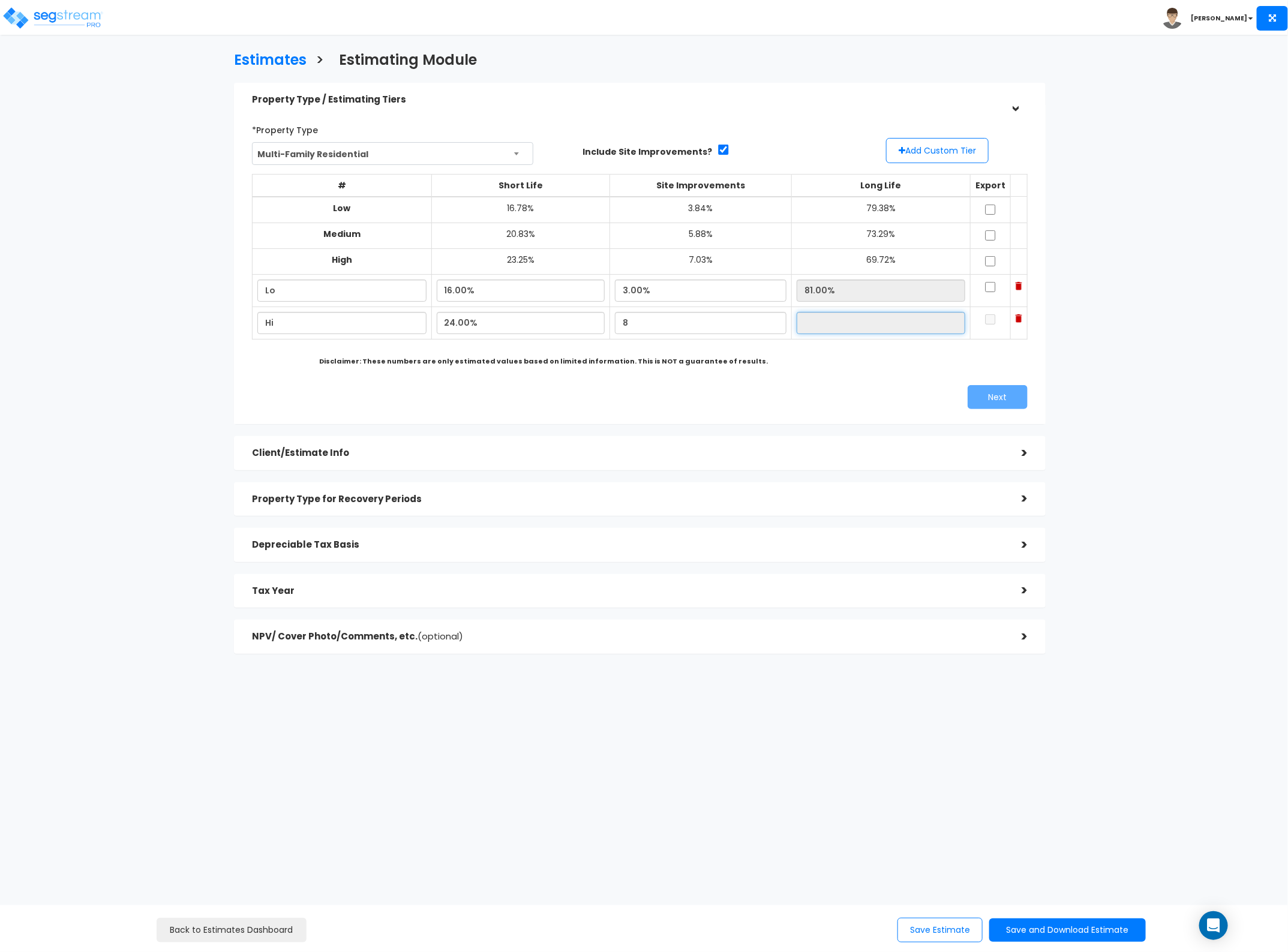
type input "8.00%"
type input "68.00%"
click at [834, 323] on input "68.00%" at bounding box center [881, 323] width 169 height 22
click at [984, 291] on input "checkbox" at bounding box center [990, 287] width 12 height 10
checkbox input "true"
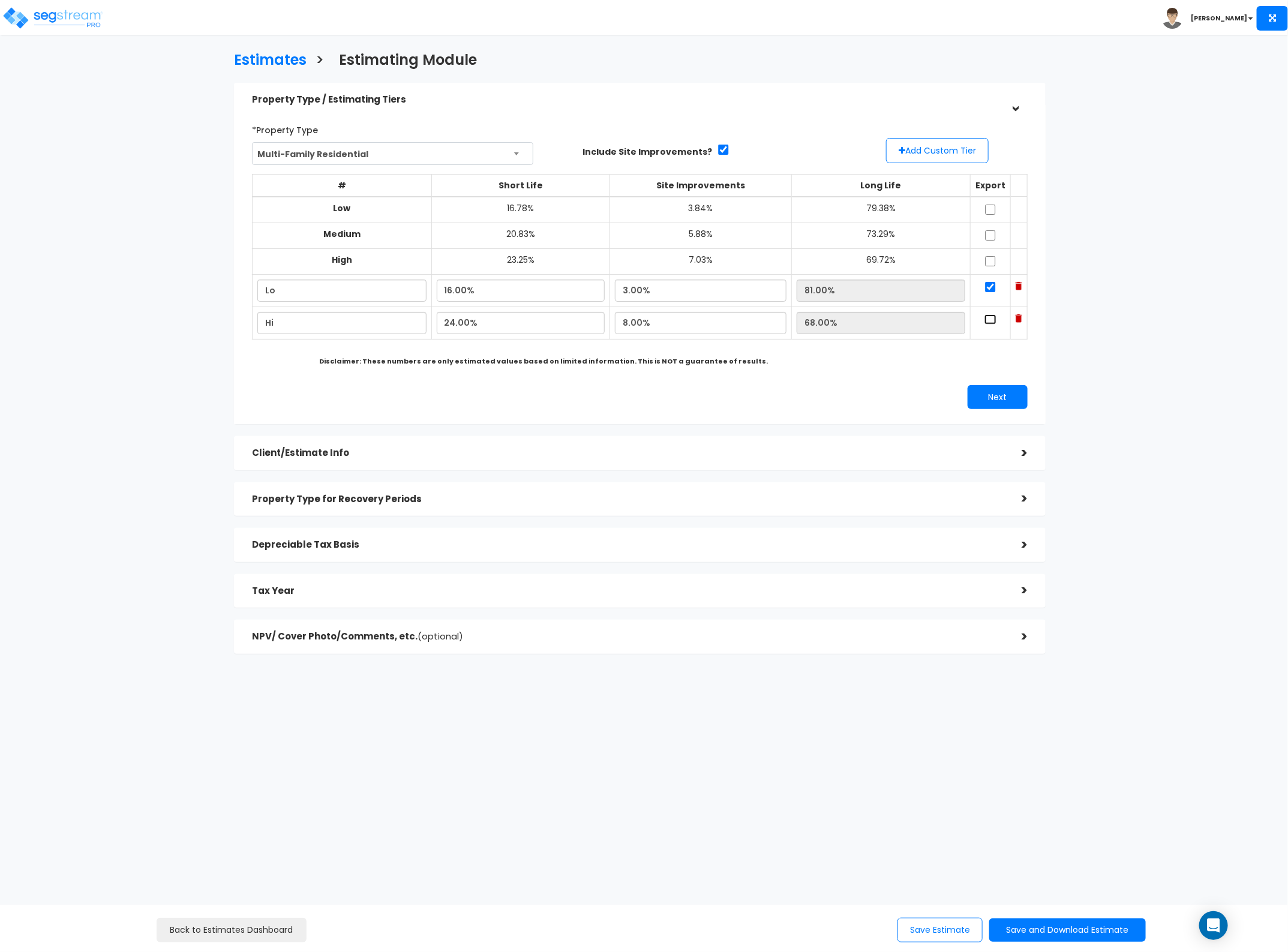
click at [984, 318] on input "checkbox" at bounding box center [990, 319] width 12 height 10
checkbox input "true"
click at [982, 402] on button "Next" at bounding box center [998, 397] width 60 height 24
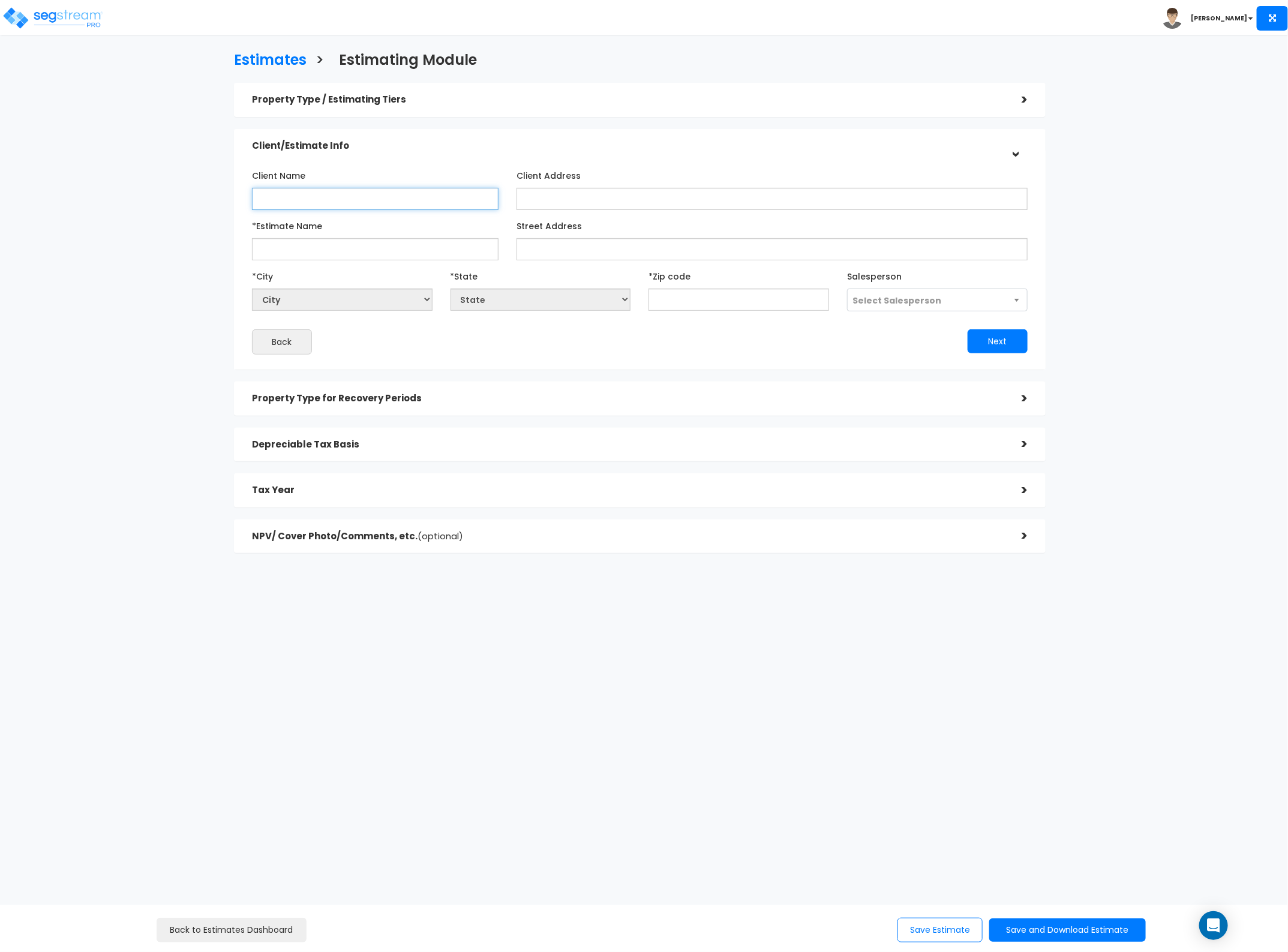
click at [341, 201] on input "Client Name" at bounding box center [375, 199] width 246 height 22
type input "Highpark Capital"
click at [369, 256] on input "*Estimate Name" at bounding box center [375, 250] width 246 height 22
type input "Midlothian"
click at [540, 250] on input "Street Address" at bounding box center [772, 250] width 511 height 22
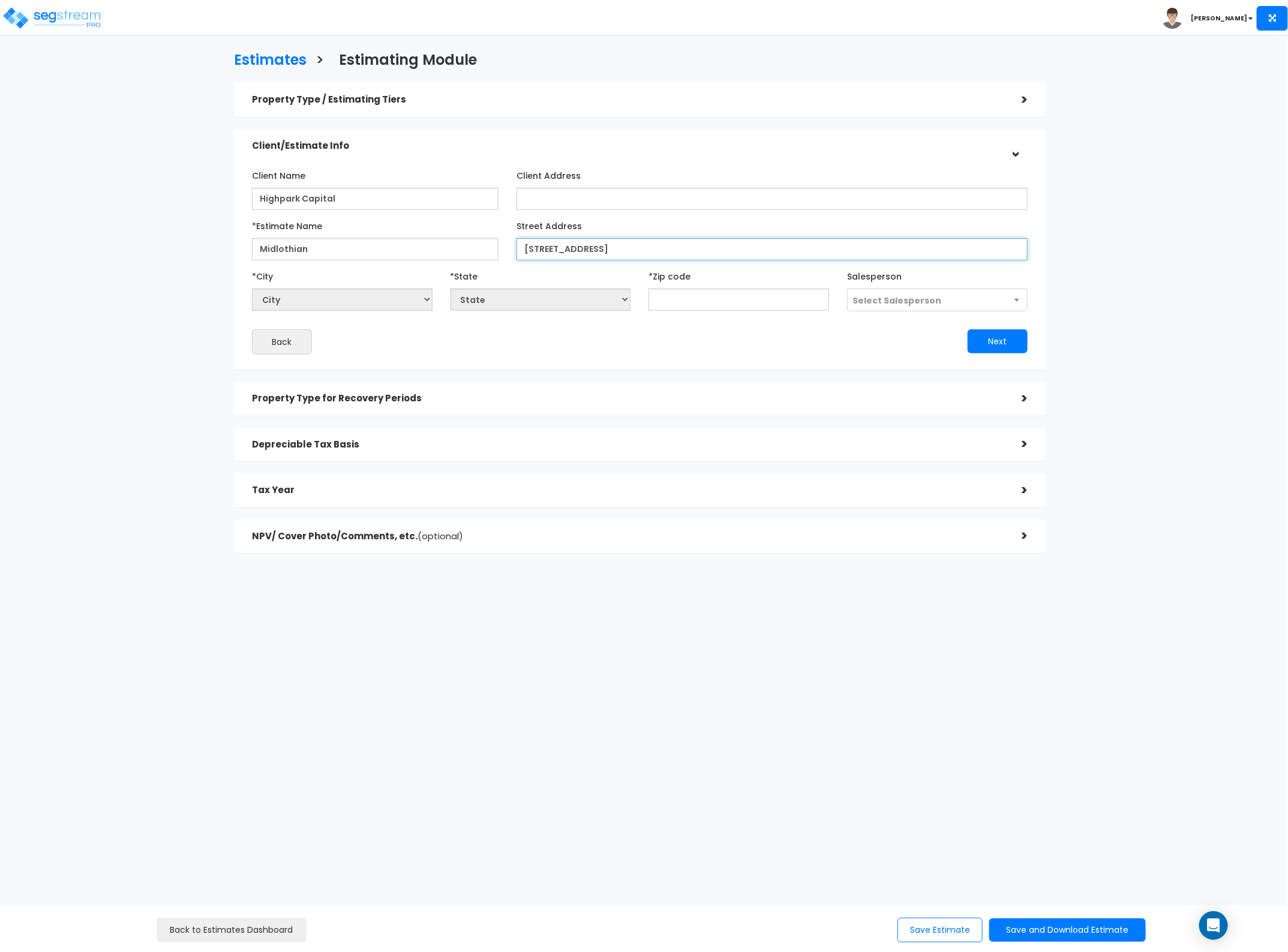
click at [603, 253] on input "2381 West Main STreet" at bounding box center [772, 250] width 511 height 22
type input "2381 West Main Street"
click at [717, 302] on input "text" at bounding box center [739, 300] width 181 height 22
type input "76"
select select "TX"
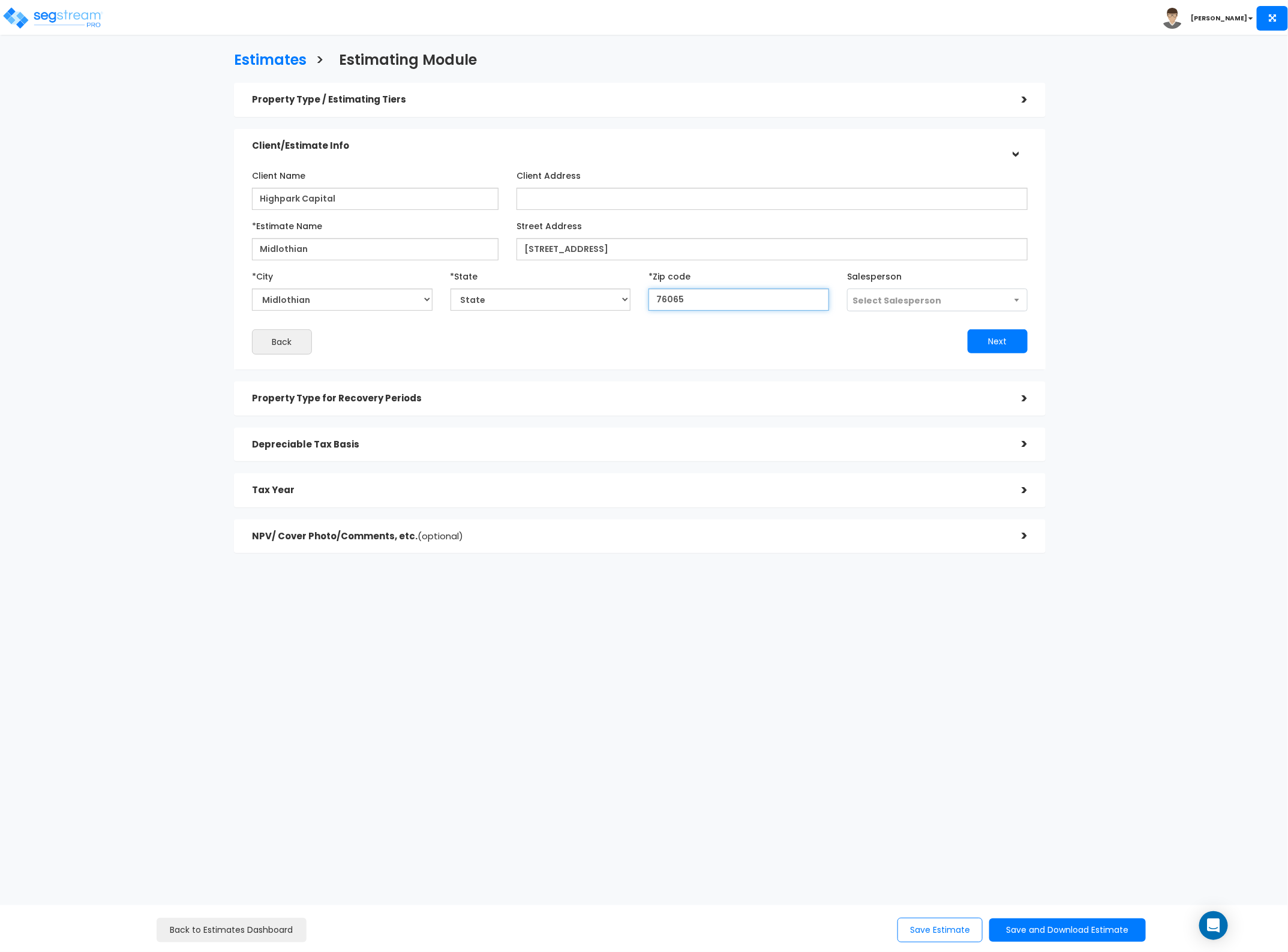
type input "76065"
click at [589, 362] on div "Client Name Highpark Capital Client Address" at bounding box center [640, 260] width 812 height 219
click at [1020, 346] on button "Next" at bounding box center [998, 342] width 60 height 24
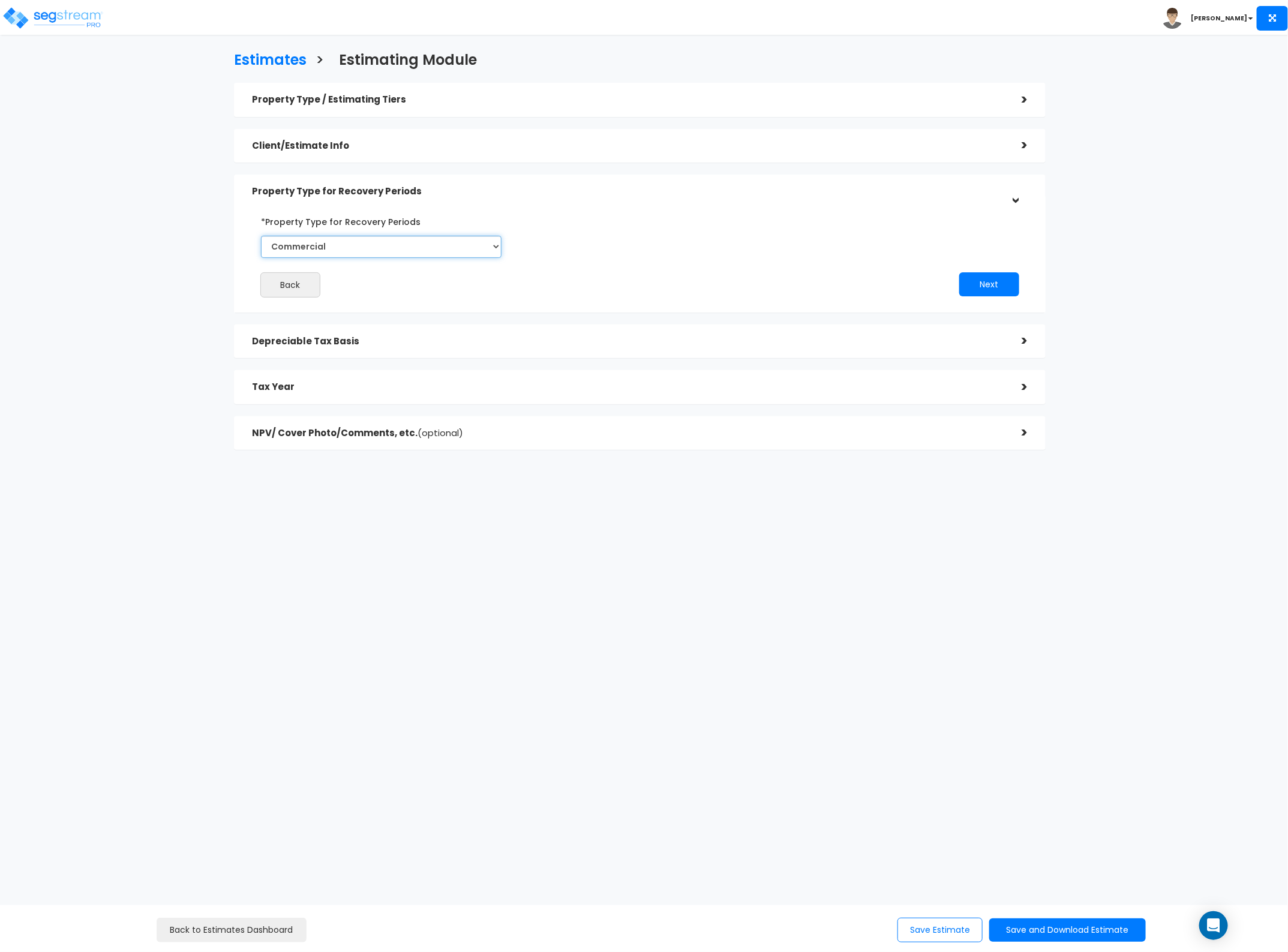
click at [400, 246] on select "Commercial Residential" at bounding box center [381, 247] width 240 height 22
select select "Residential"
click at [261, 236] on select "Commercial Residential" at bounding box center [381, 247] width 240 height 22
click at [994, 287] on button "Next" at bounding box center [989, 284] width 60 height 24
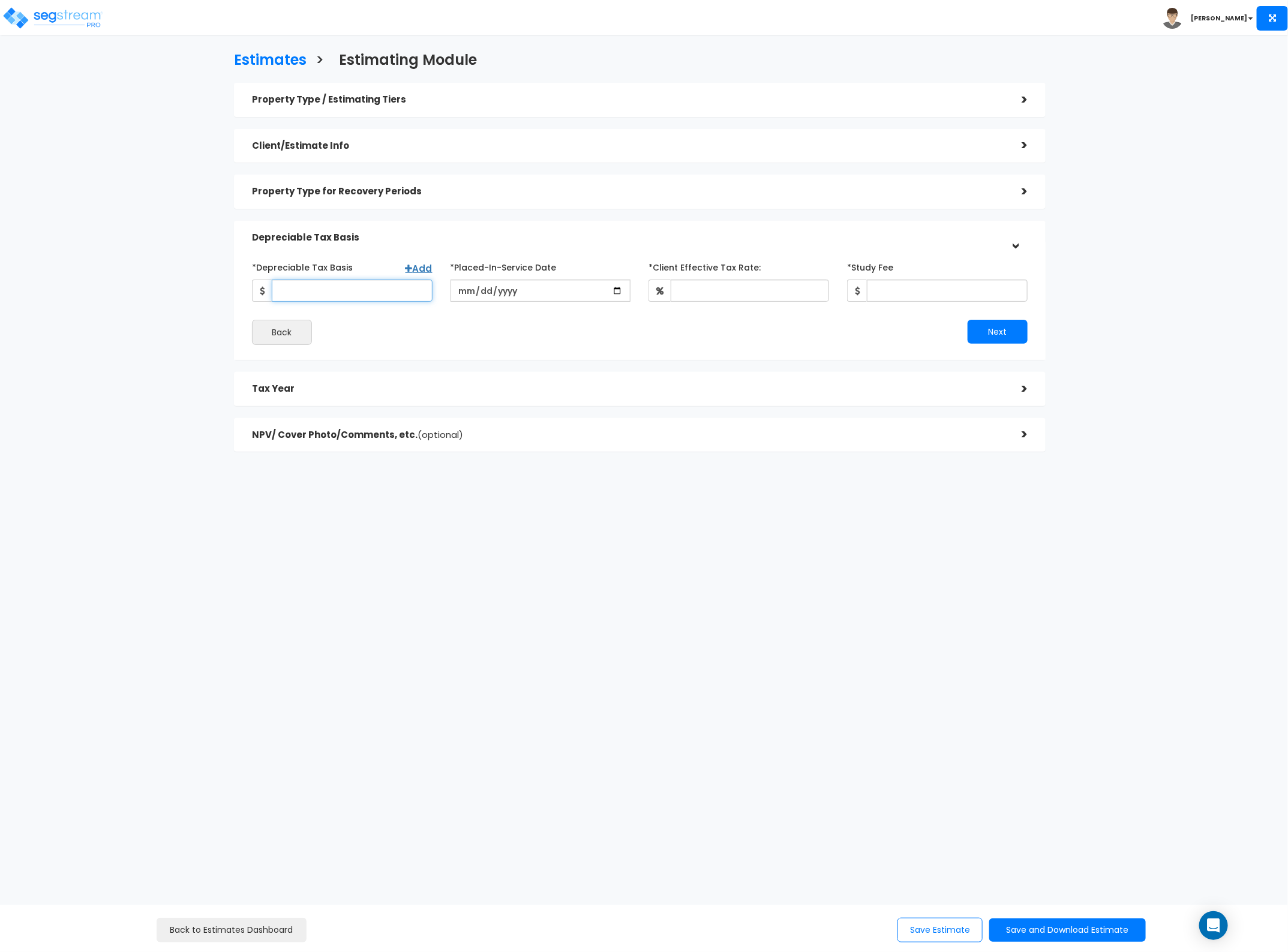
click at [380, 293] on input "*Depreciable Tax Basis" at bounding box center [352, 291] width 161 height 22
click at [304, 288] on input "*Depreciable Tax Basis" at bounding box center [352, 291] width 161 height 22
type input "40,203,900"
click at [465, 285] on input "date" at bounding box center [541, 291] width 181 height 22
type input "2424-05-14"
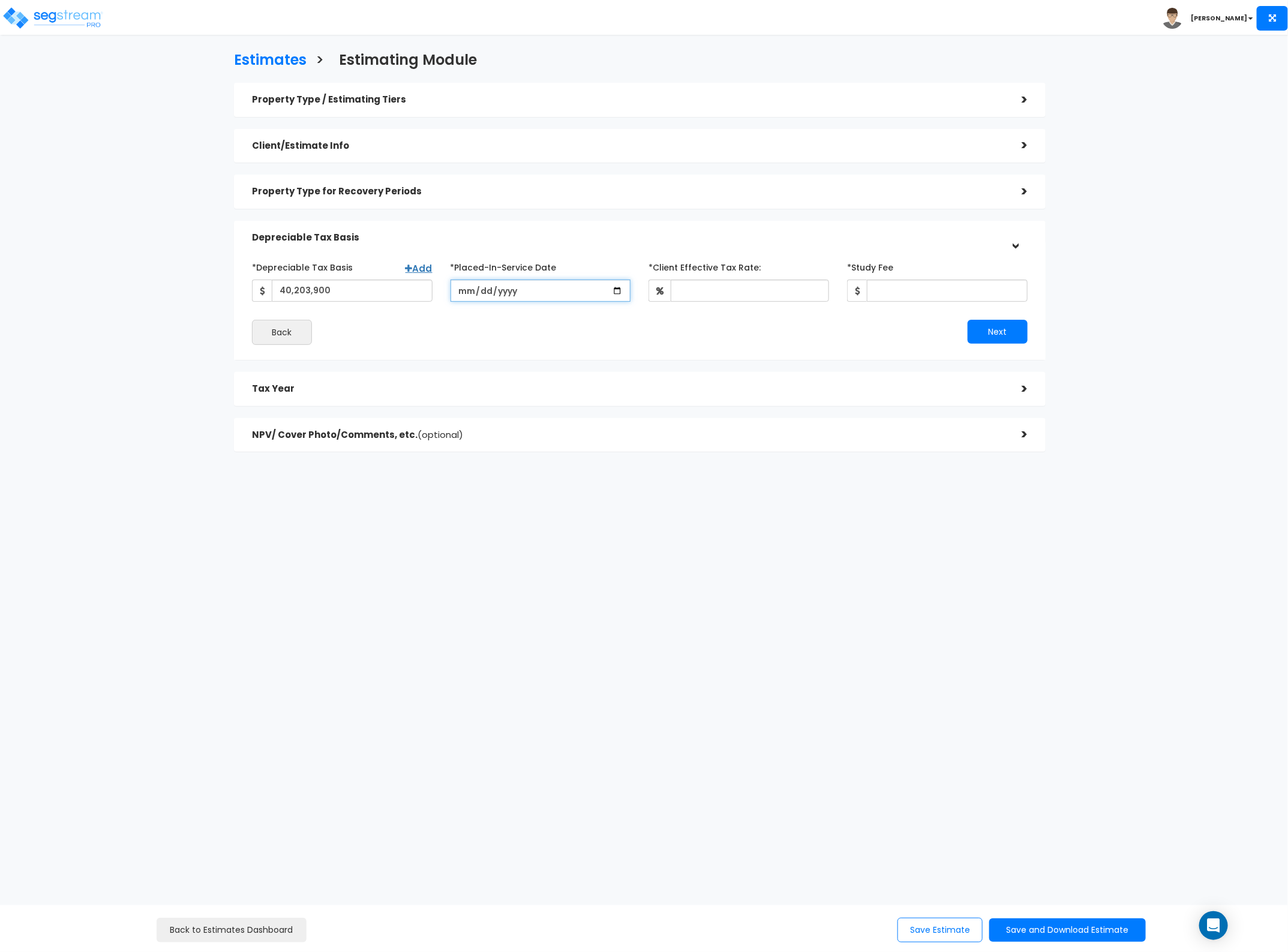
click at [465, 285] on input "date" at bounding box center [541, 291] width 181 height 22
type input "2024-05-14"
click at [715, 282] on input "*Client Effective Tax Rate:" at bounding box center [750, 291] width 158 height 22
click at [691, 292] on input "*Client Effective Tax Rate:" at bounding box center [750, 291] width 158 height 22
click at [910, 272] on div "*Study Fee" at bounding box center [938, 280] width 181 height 45
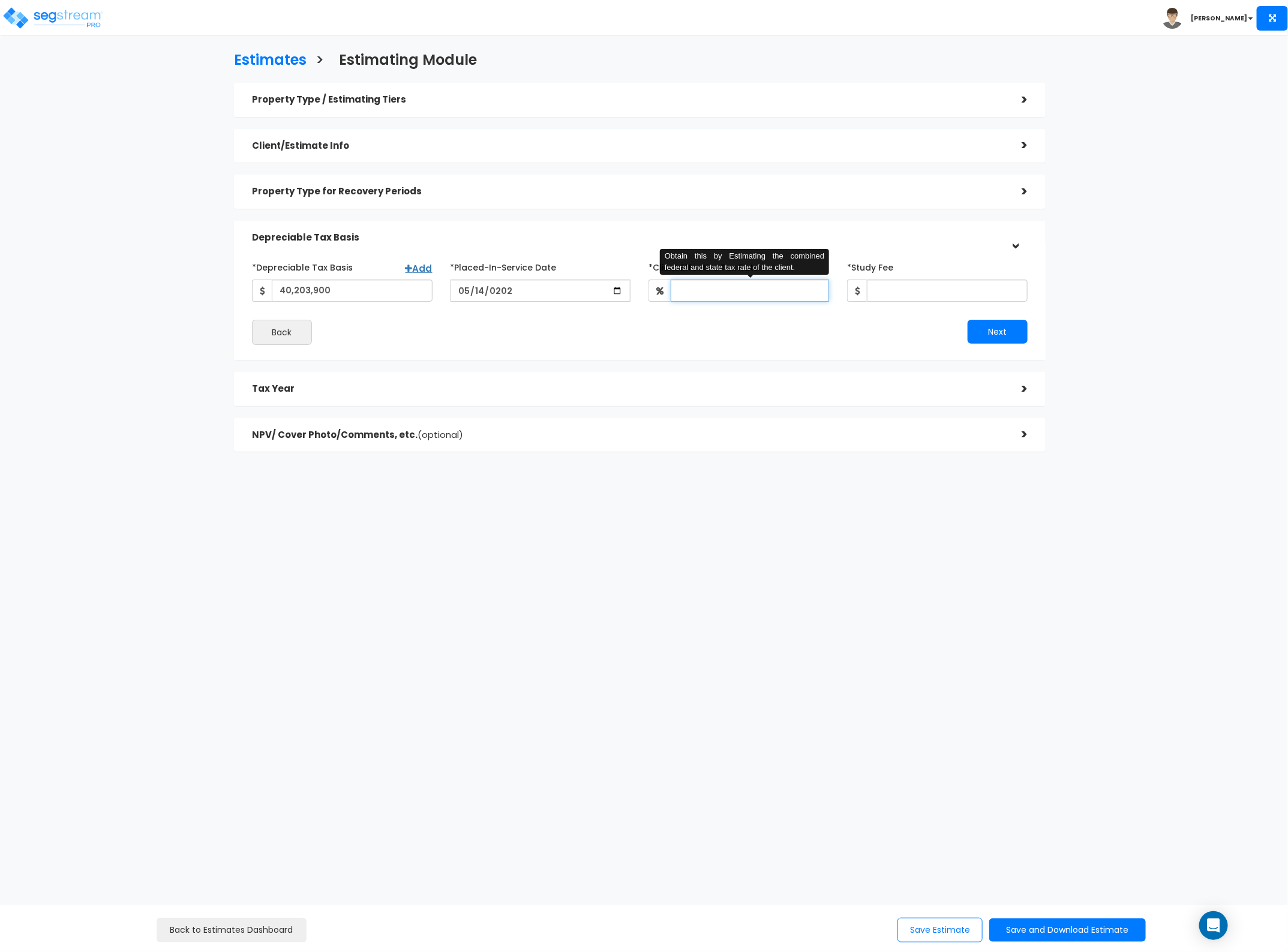
click at [748, 296] on input "*Client Effective Tax Rate:" at bounding box center [750, 291] width 158 height 22
type input "35"
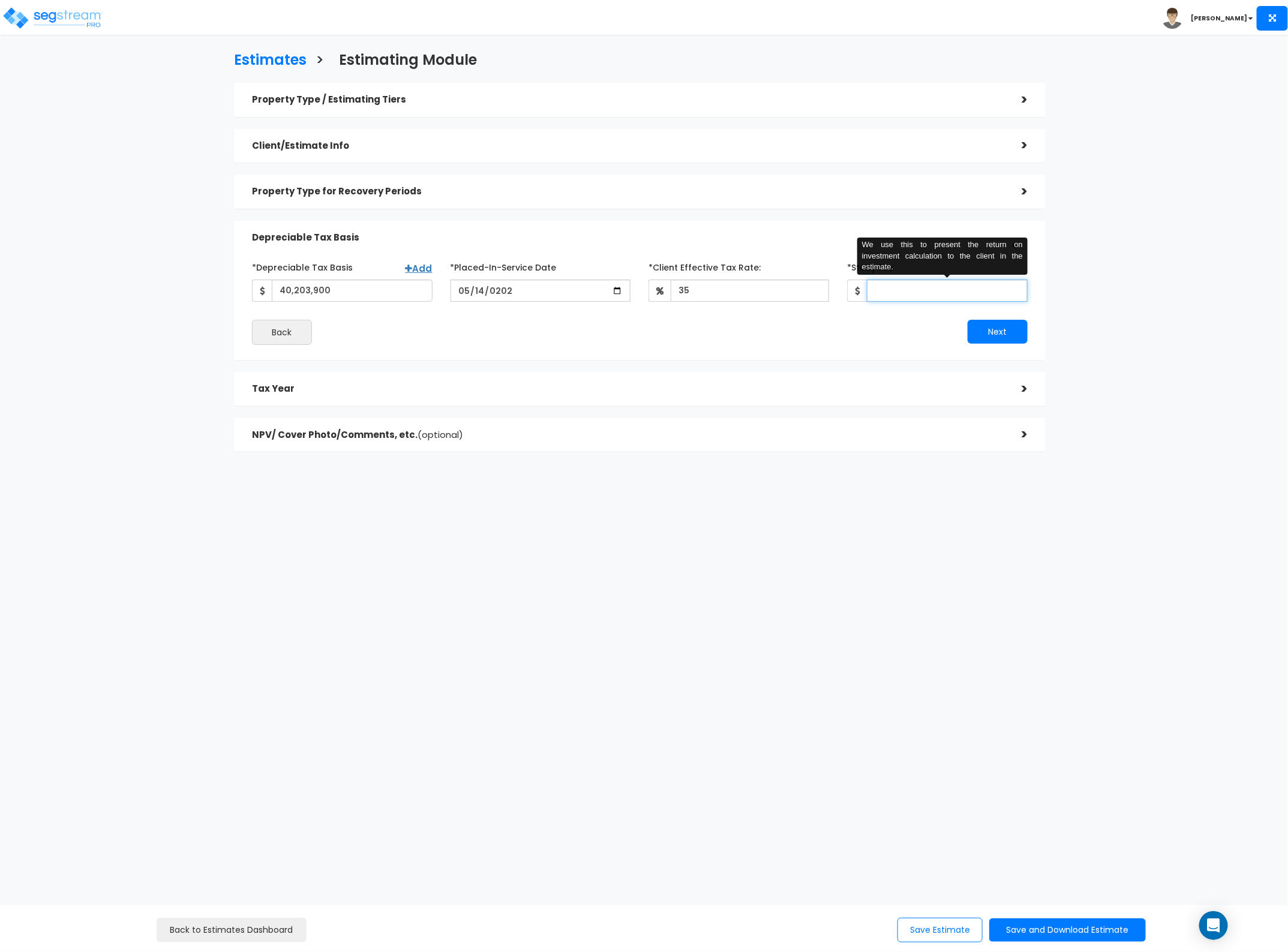
click at [885, 294] on input "*Study Fee" at bounding box center [947, 291] width 161 height 22
click at [862, 112] on div "Property Type / Estimating Tiers >" at bounding box center [640, 100] width 812 height 34
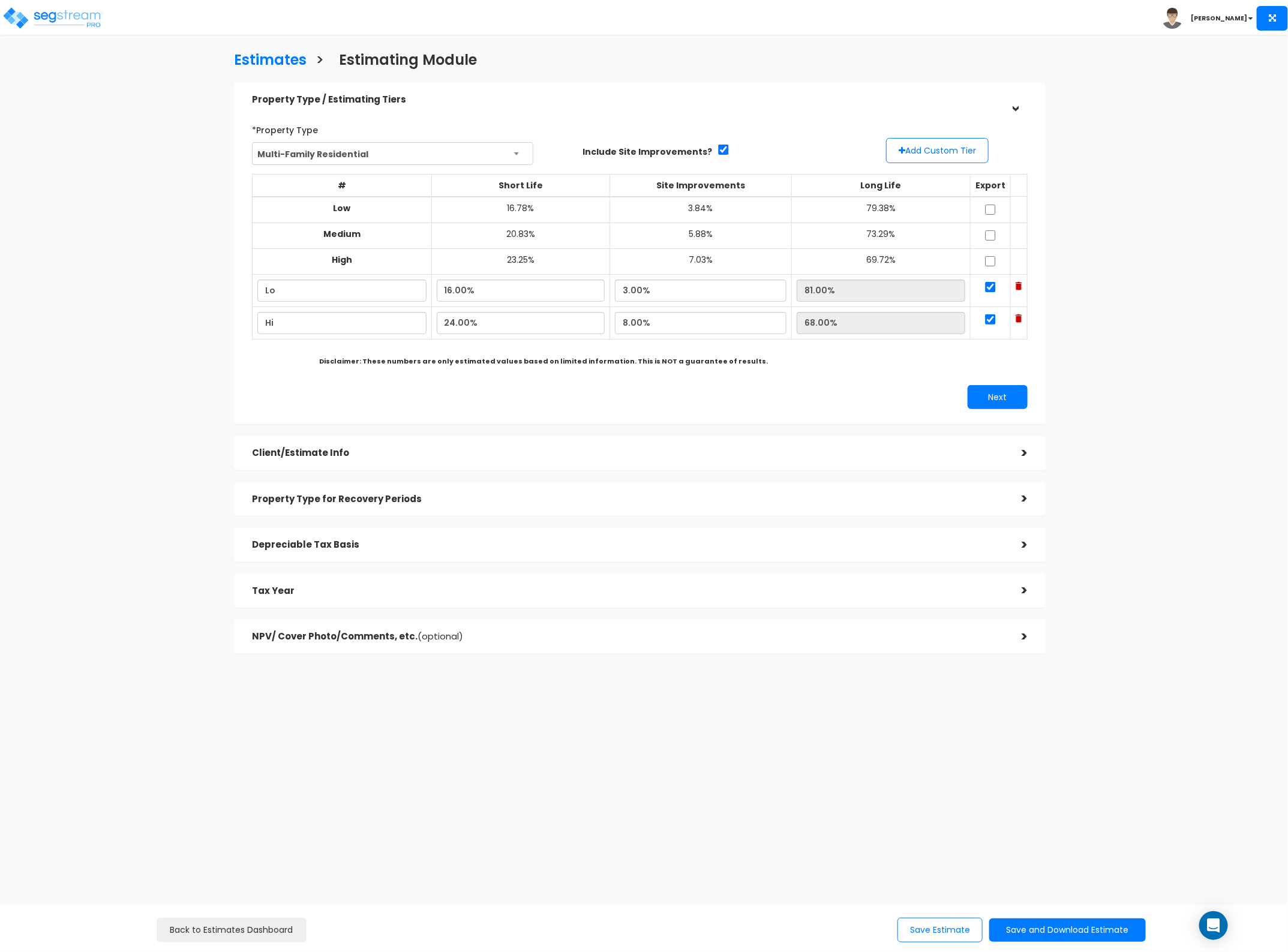
click at [863, 454] on h5 "Client/Estimate Info" at bounding box center [628, 454] width 752 height 10
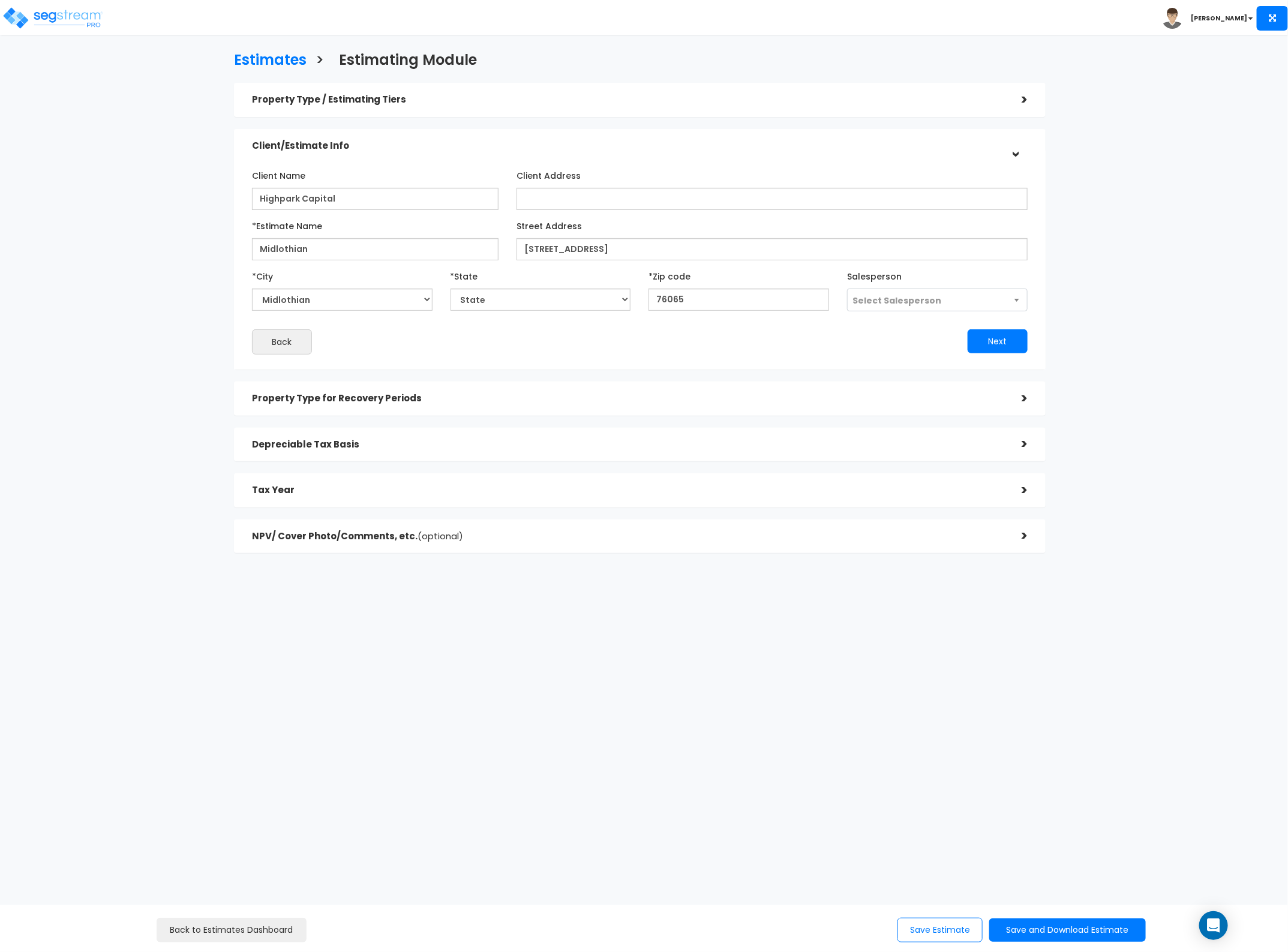
click at [909, 391] on div "Property Type for Recovery Periods" at bounding box center [628, 399] width 752 height 22
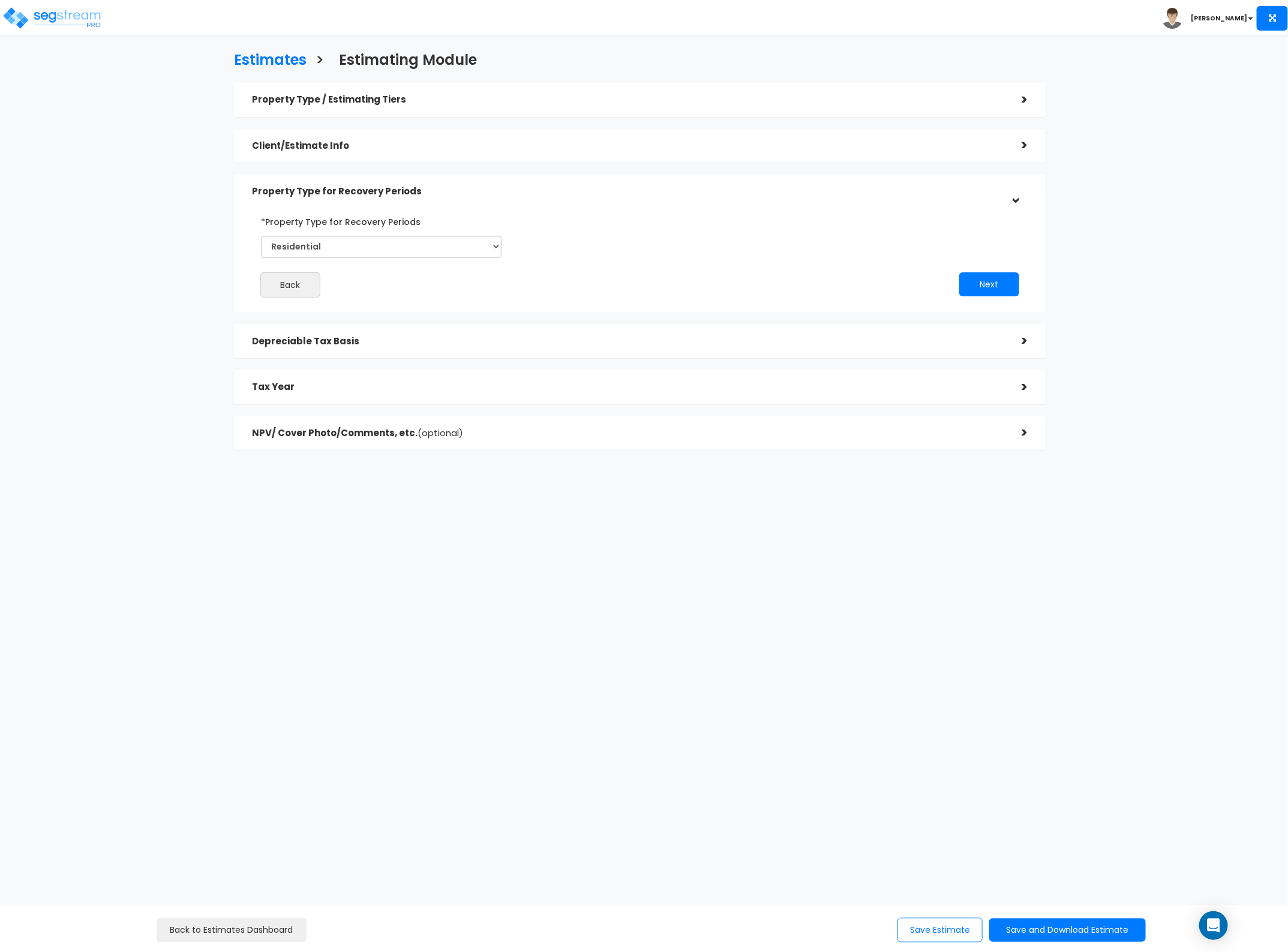
click at [891, 345] on h5 "Depreciable Tax Basis" at bounding box center [628, 342] width 752 height 10
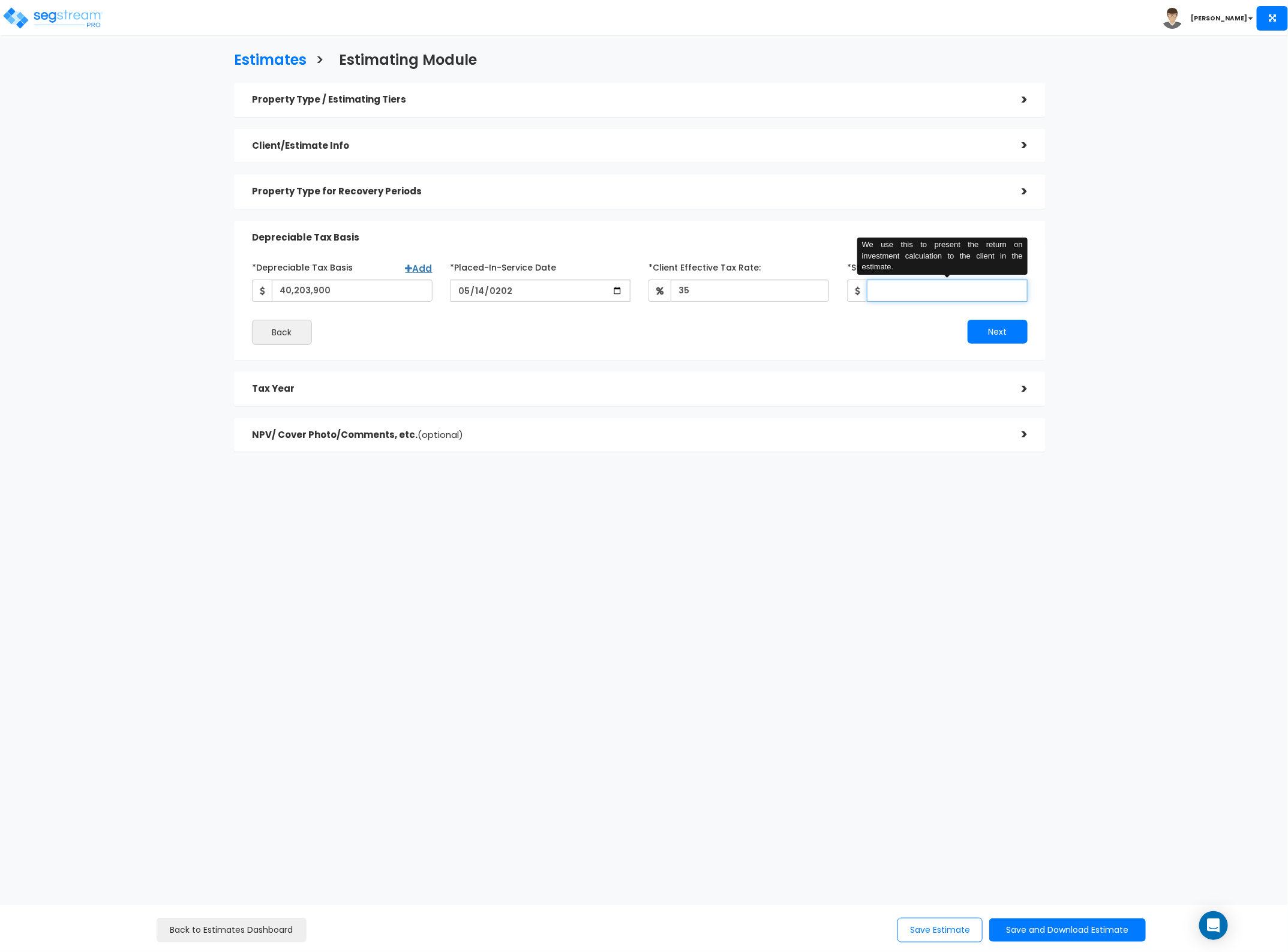
click at [895, 294] on input "*Study Fee" at bounding box center [947, 291] width 161 height 22
type input "0.01"
click at [991, 325] on button "Next" at bounding box center [998, 331] width 60 height 24
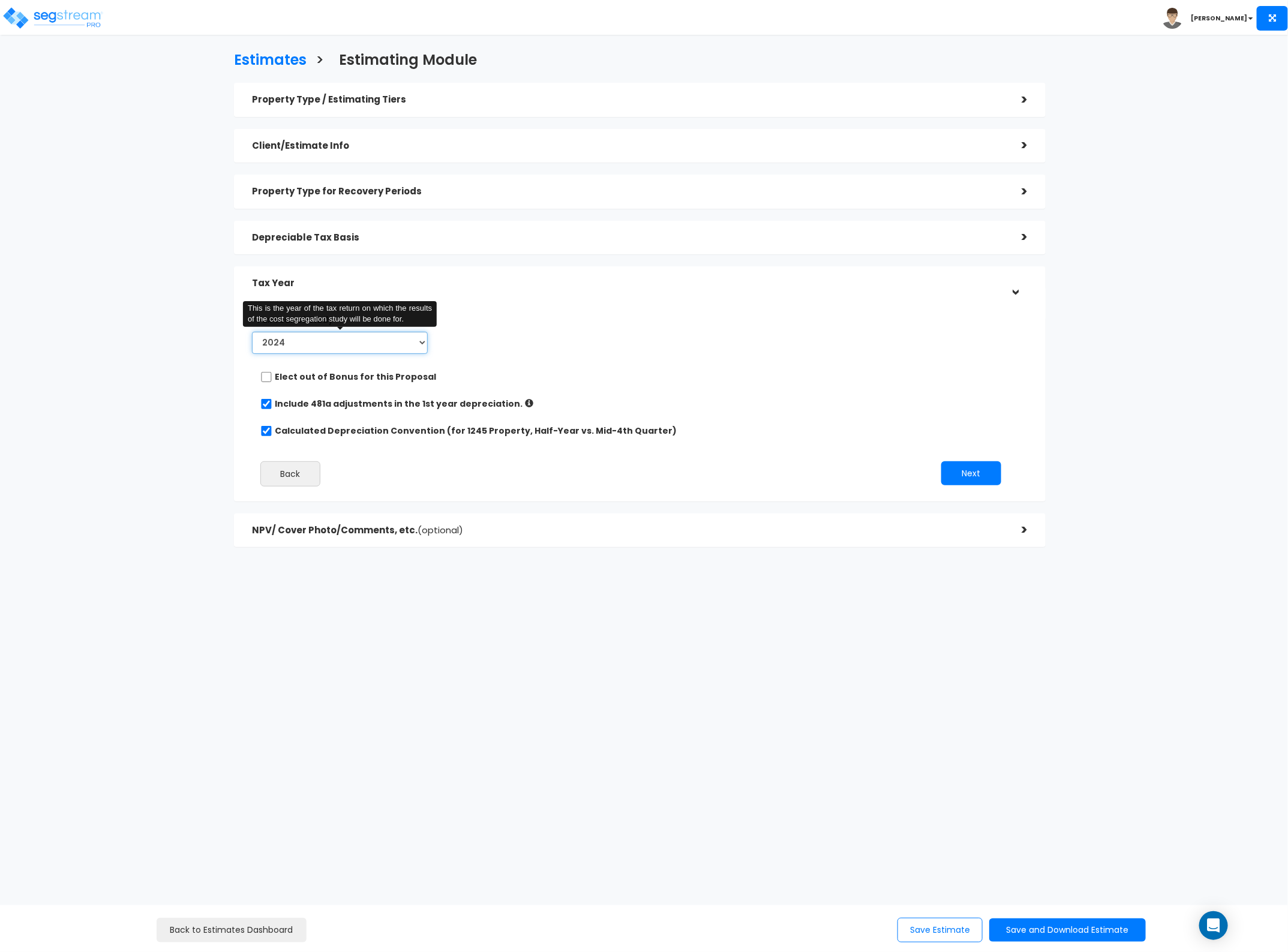
click at [356, 337] on select "2024 2025 2026" at bounding box center [340, 343] width 176 height 22
click at [252, 331] on select "2024 2025 2026" at bounding box center [340, 343] width 176 height 22
click at [511, 331] on input "Prior Accumulated Depreciation" at bounding box center [543, 343] width 156 height 22
click at [553, 342] on input "Prior Accumulated Depreciation" at bounding box center [543, 343] width 156 height 22
click at [355, 343] on select "2024 2025 2026" at bounding box center [340, 343] width 176 height 22
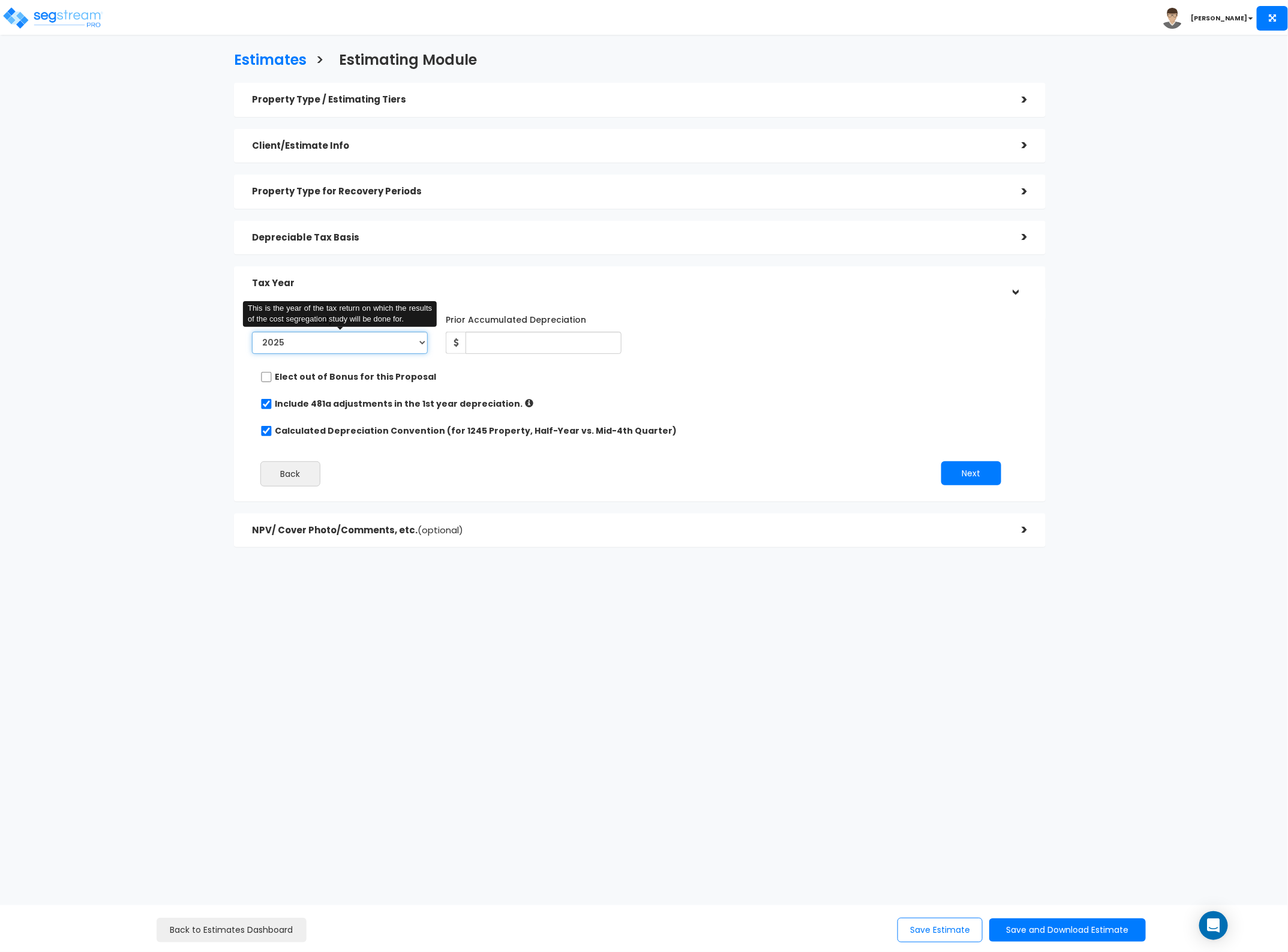
select select "2024"
click at [252, 331] on select "2024 2025 2026" at bounding box center [340, 343] width 176 height 22
click at [265, 402] on input "checkbox" at bounding box center [266, 404] width 12 height 10
checkbox input "false"
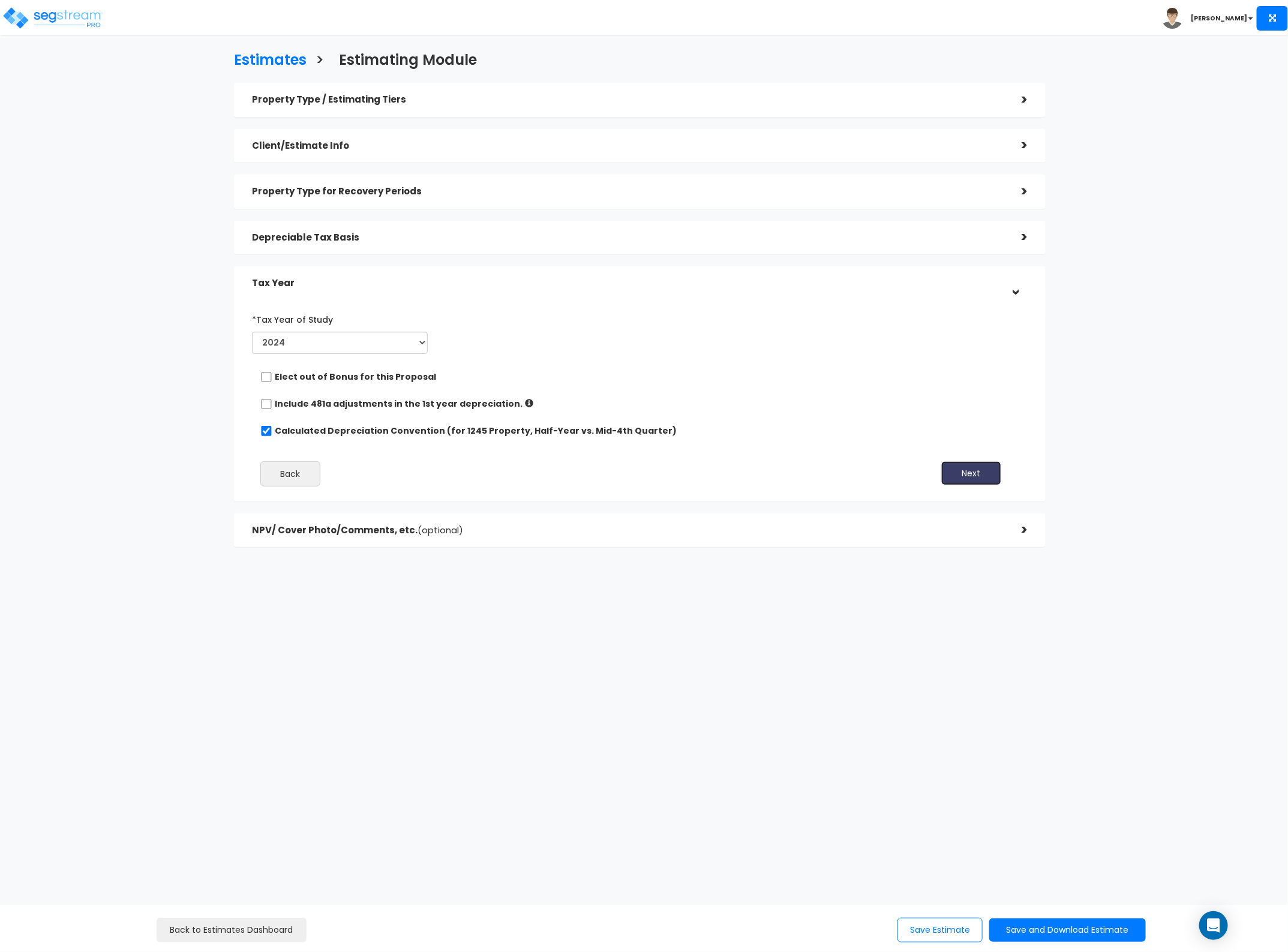
click at [970, 476] on button "Next" at bounding box center [971, 473] width 60 height 24
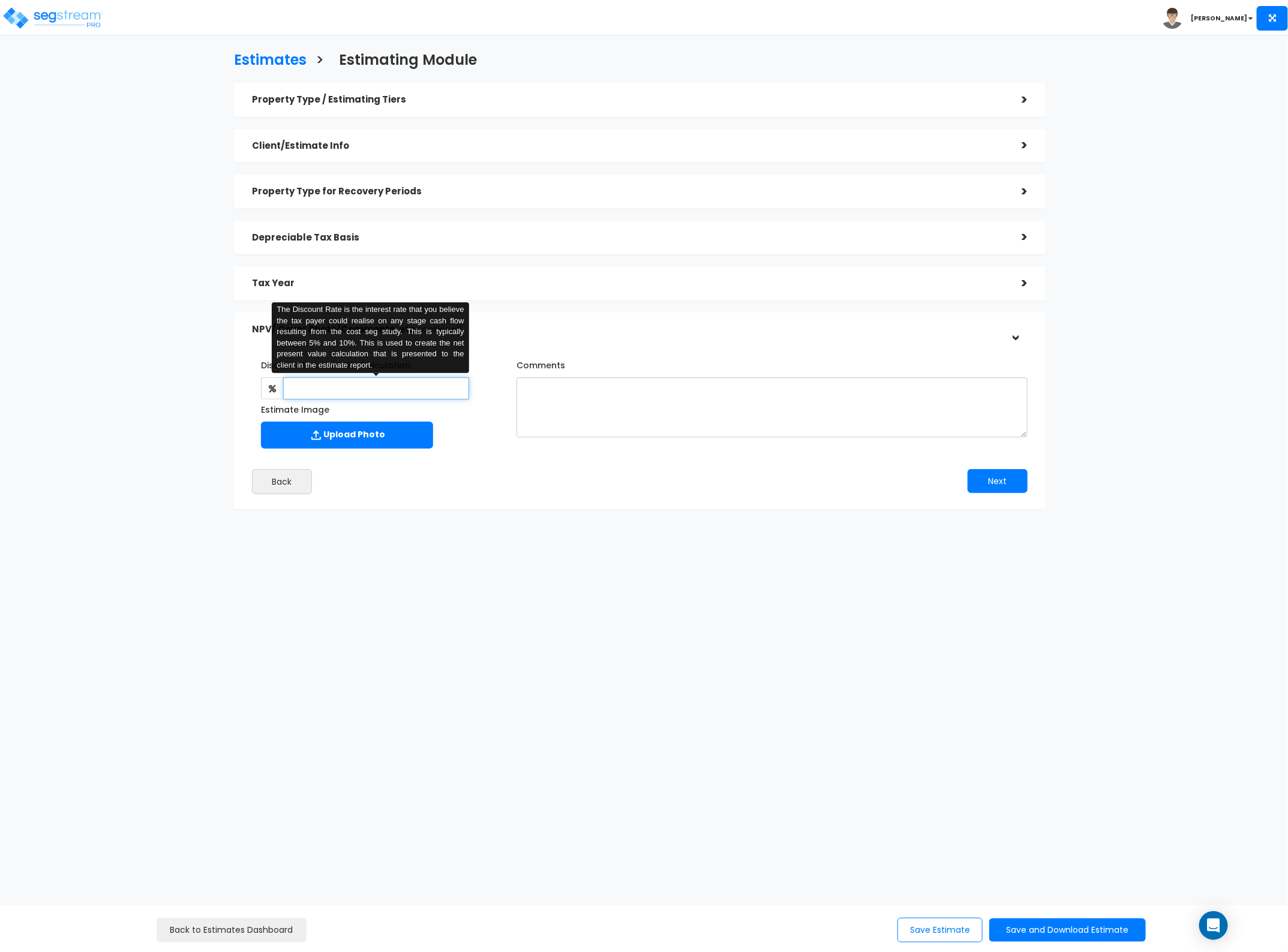
click at [412, 389] on input "text" at bounding box center [376, 388] width 186 height 22
type input "8"
click at [573, 390] on textarea "Comments" at bounding box center [772, 407] width 511 height 60
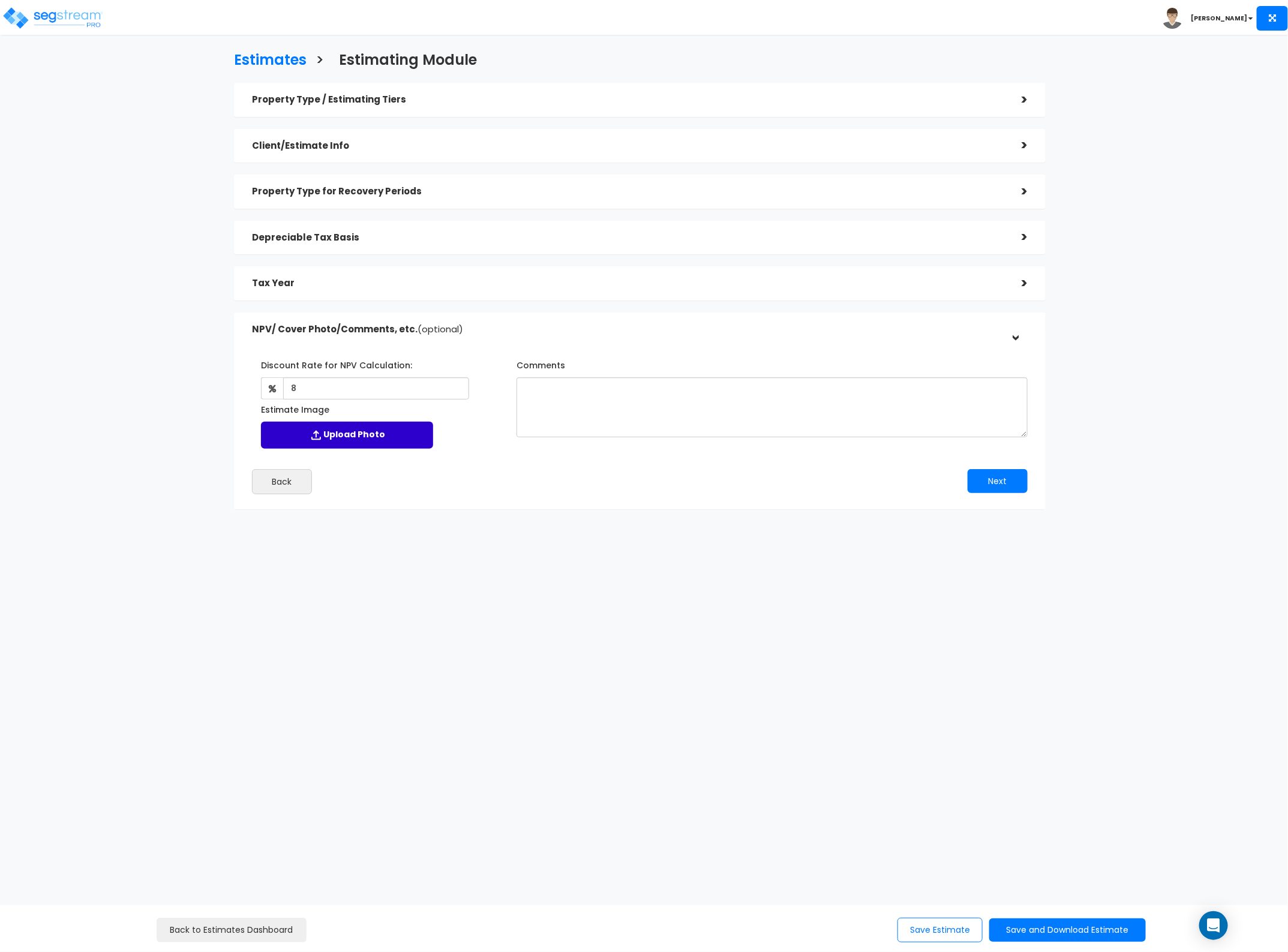
click at [312, 436] on img at bounding box center [316, 435] width 15 height 15
click at [0, 0] on input "Estimate Image" at bounding box center [0, 0] width 0 height 0
click at [565, 399] on textarea "Comments" at bounding box center [772, 407] width 511 height 60
type textarea "Use G703"
click at [993, 486] on button "Next" at bounding box center [998, 491] width 60 height 24
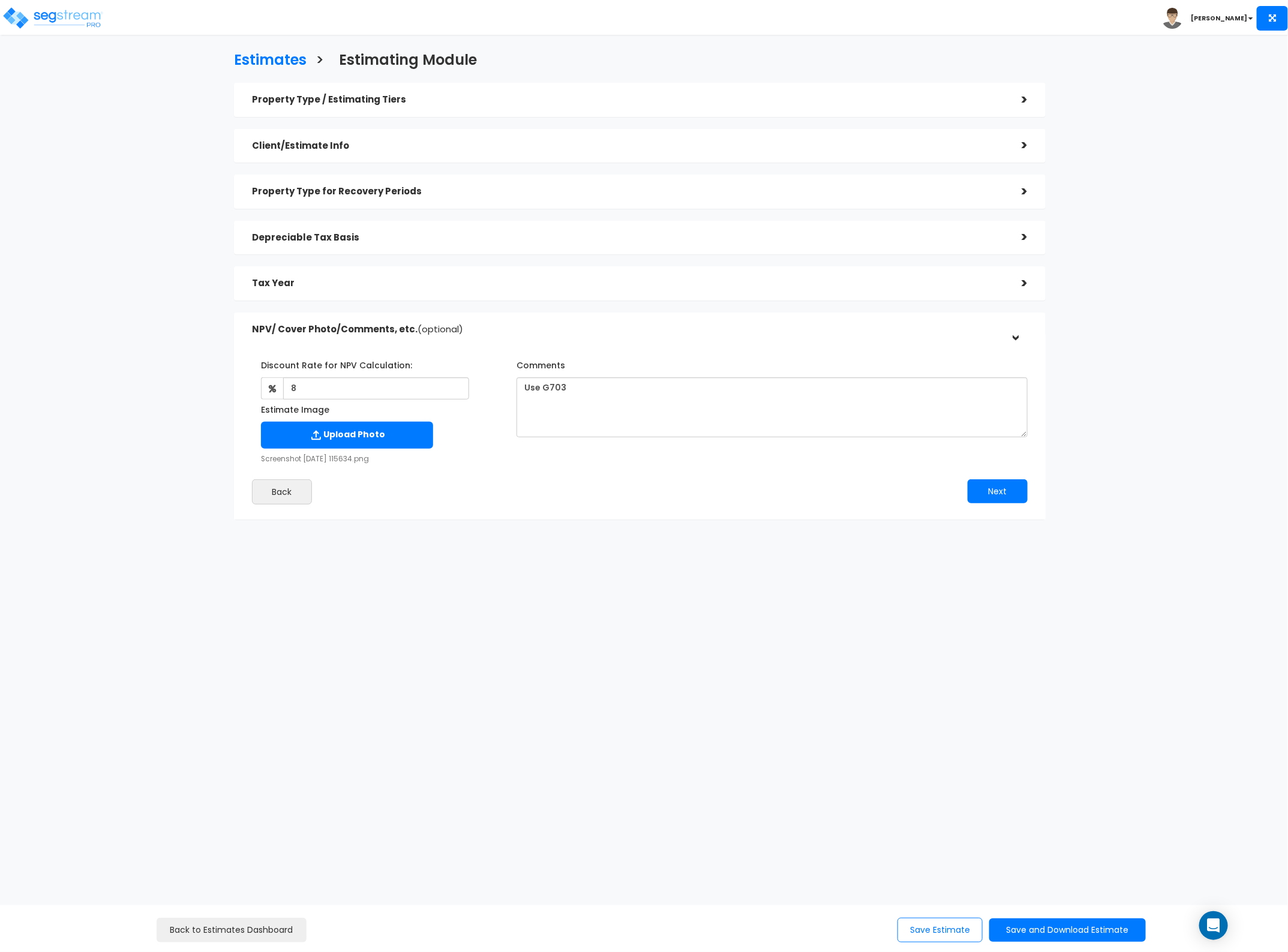
click at [887, 279] on h5 "Tax Year" at bounding box center [628, 283] width 752 height 10
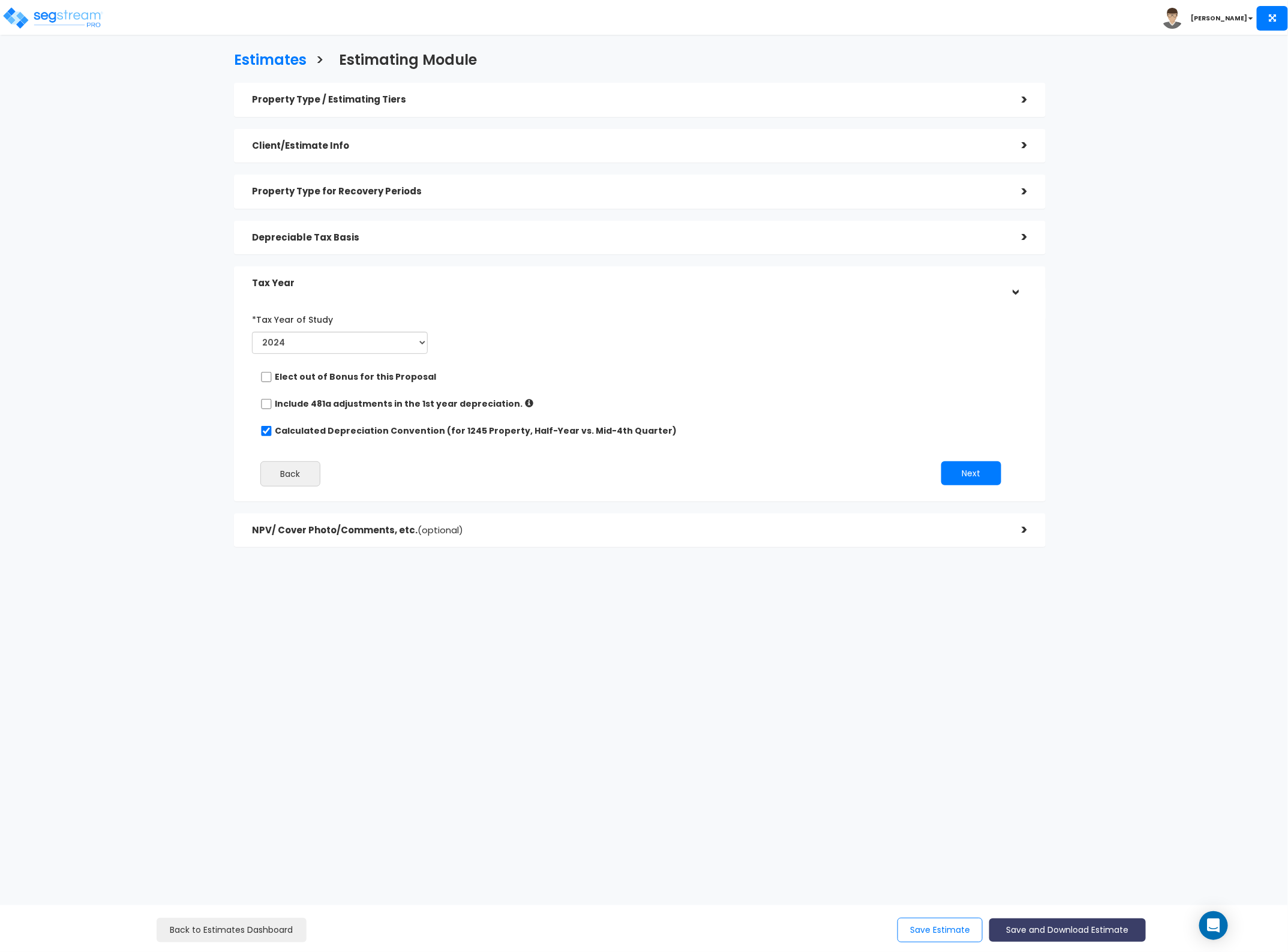
click at [1049, 933] on button "Save and Download Estimate" at bounding box center [1068, 930] width 157 height 23
click at [1069, 876] on link "Custom Estimate" at bounding box center [1067, 874] width 154 height 28
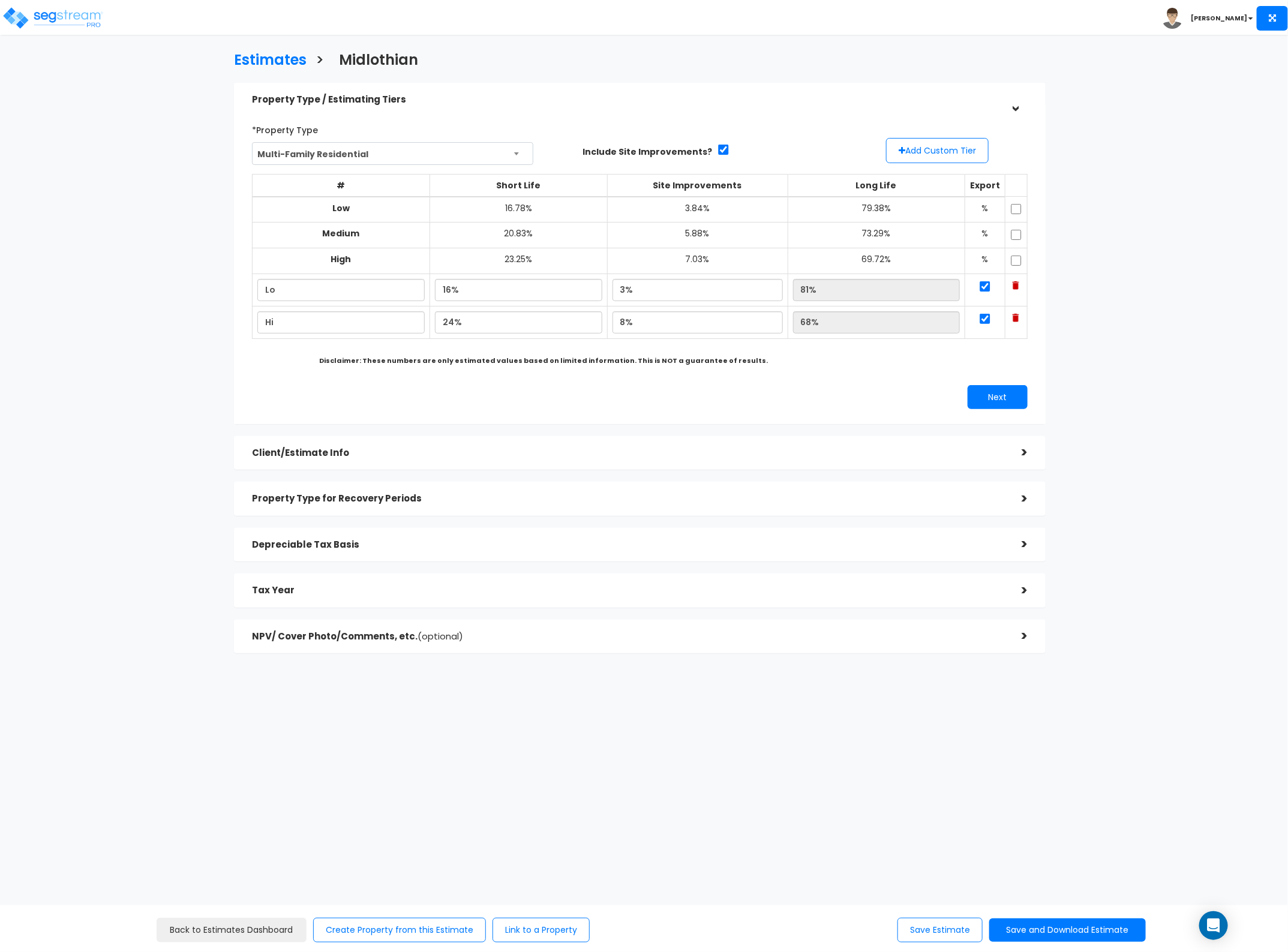
click at [1183, 421] on div "Estimates > [GEOGRAPHIC_DATA] Property Type / Estimating Tiers > *Property Type…" at bounding box center [644, 419] width 1288 height 733
click at [1104, 933] on button "Save and Download Estimate" at bounding box center [1068, 930] width 157 height 23
click at [1093, 871] on link "Custom Estimate" at bounding box center [1067, 874] width 154 height 28
click at [288, 59] on h3 "Estimates" at bounding box center [270, 62] width 72 height 19
